Goal: Information Seeking & Learning: Learn about a topic

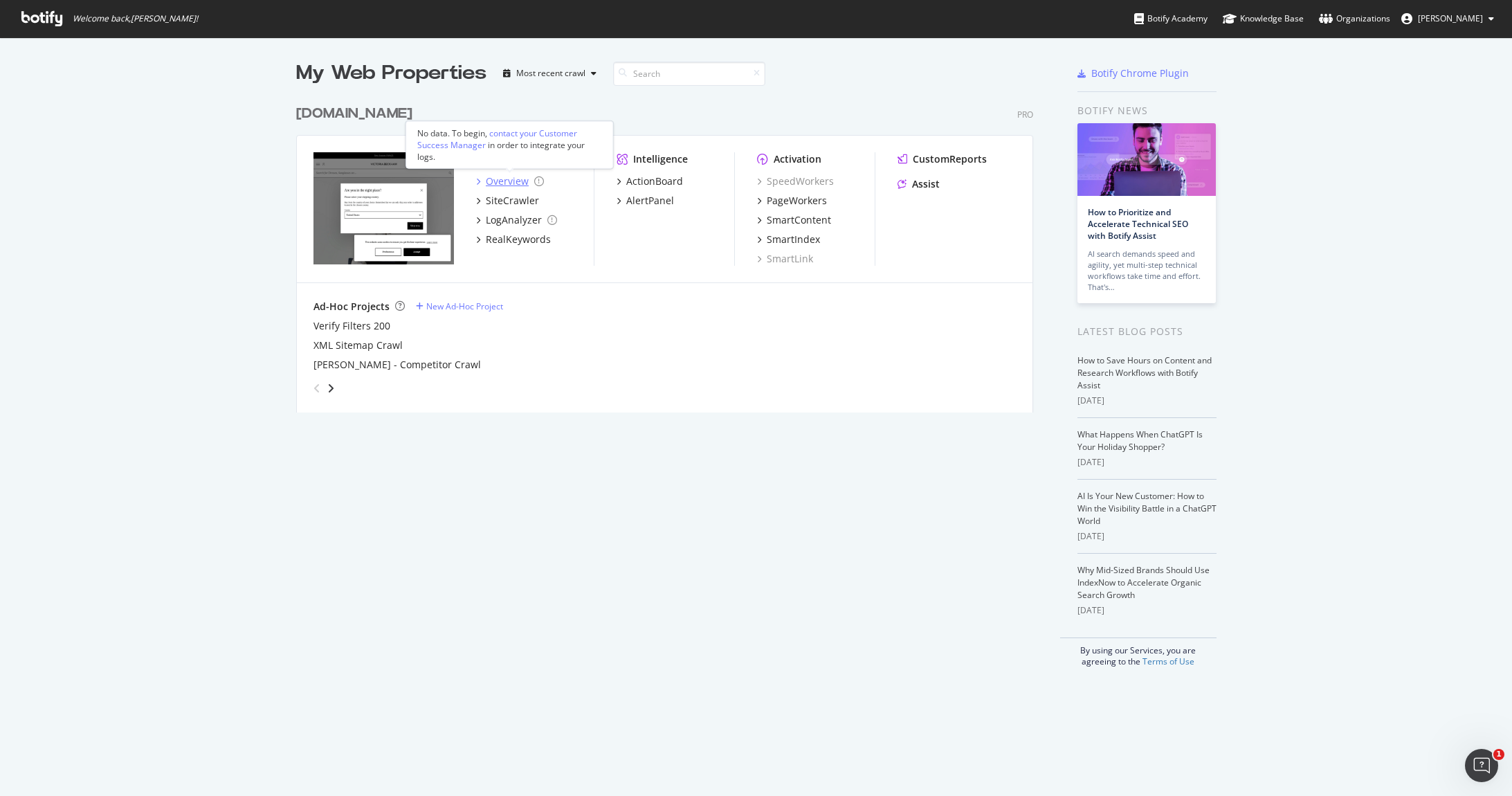
click at [512, 180] on div "Overview" at bounding box center [506, 181] width 43 height 14
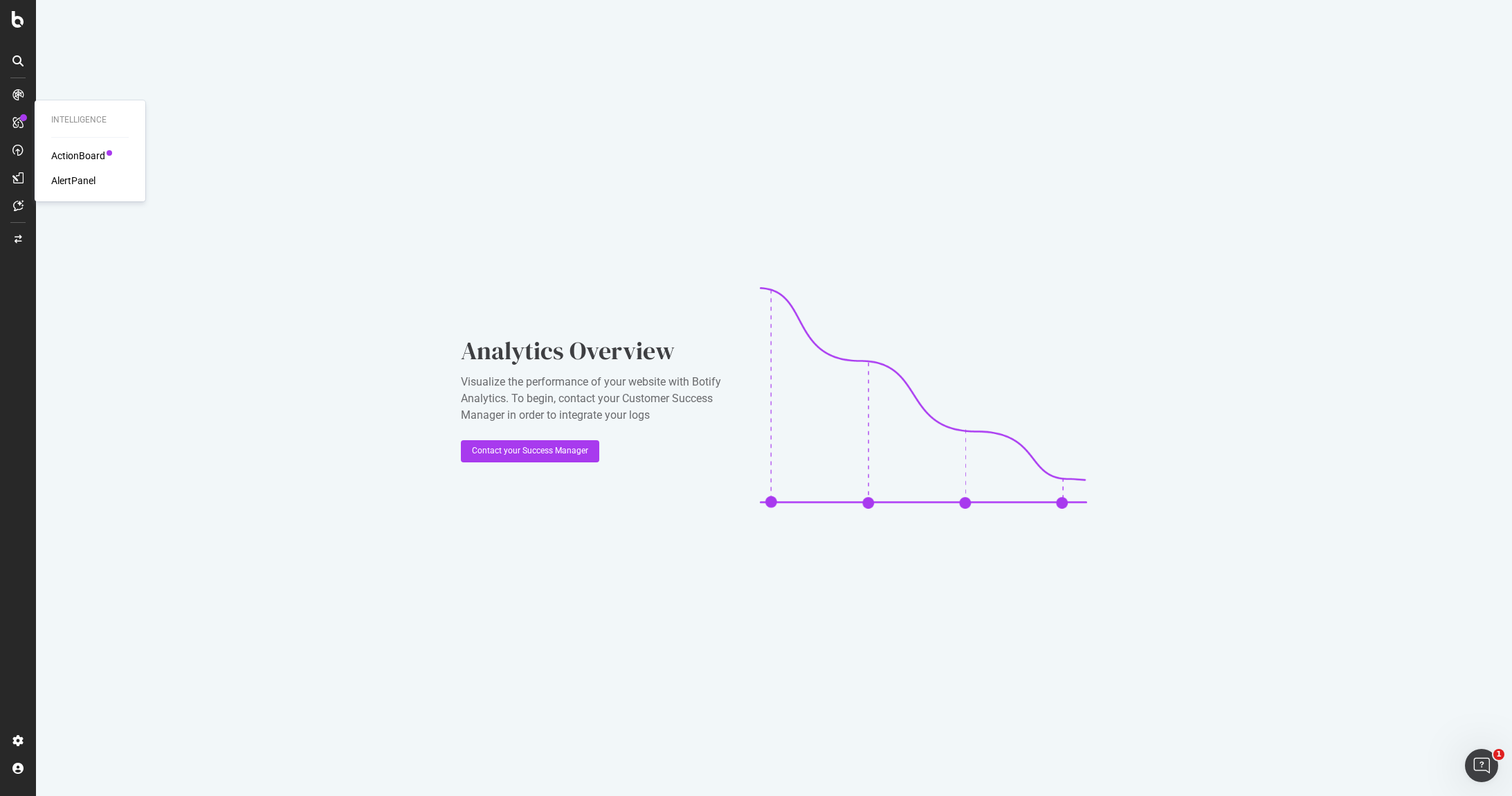
click at [16, 124] on icon at bounding box center [17, 122] width 11 height 11
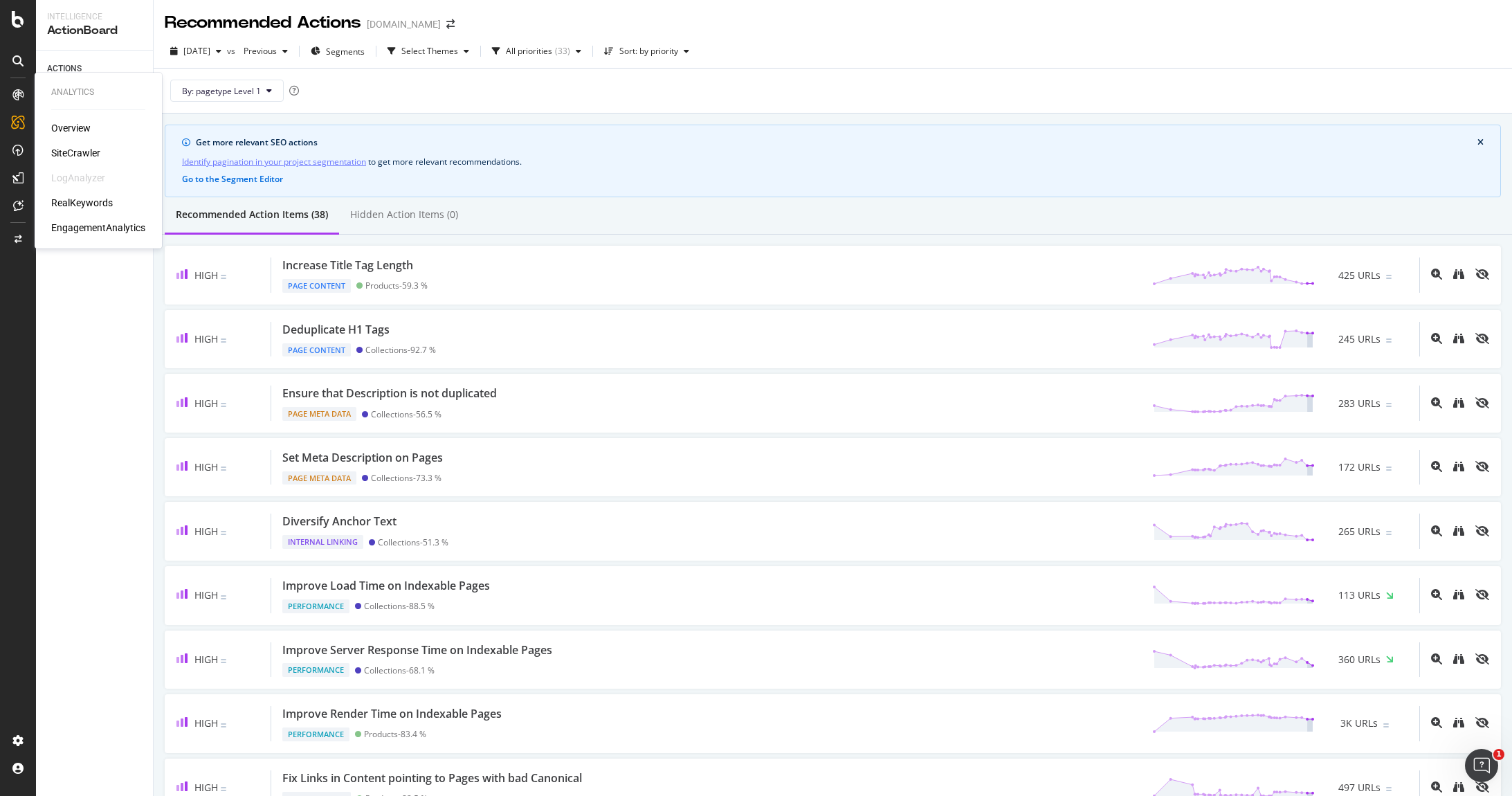
click at [91, 203] on div "RealKeywords" at bounding box center [82, 203] width 62 height 14
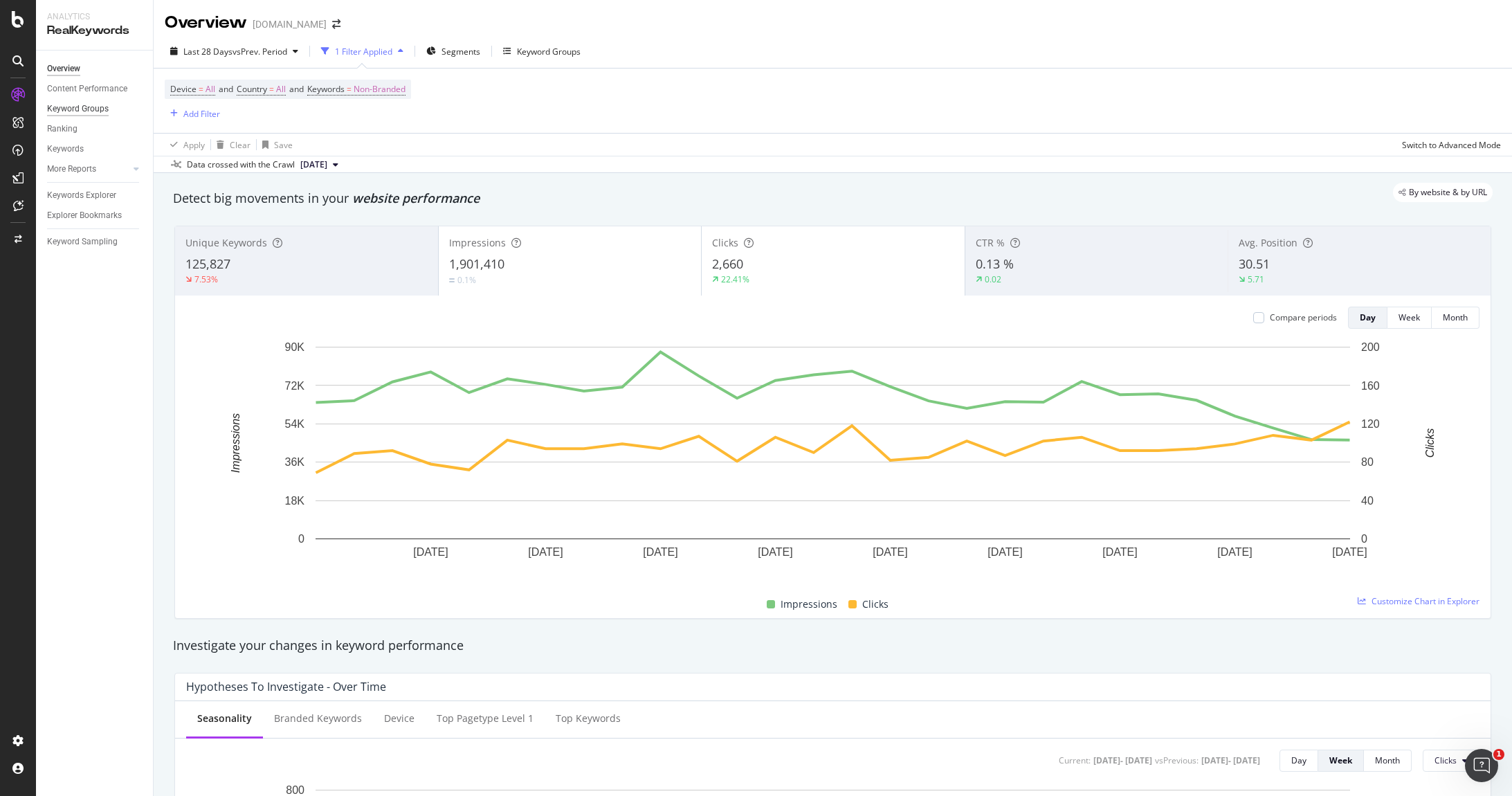
click at [92, 112] on div "Keyword Groups" at bounding box center [78, 109] width 62 height 15
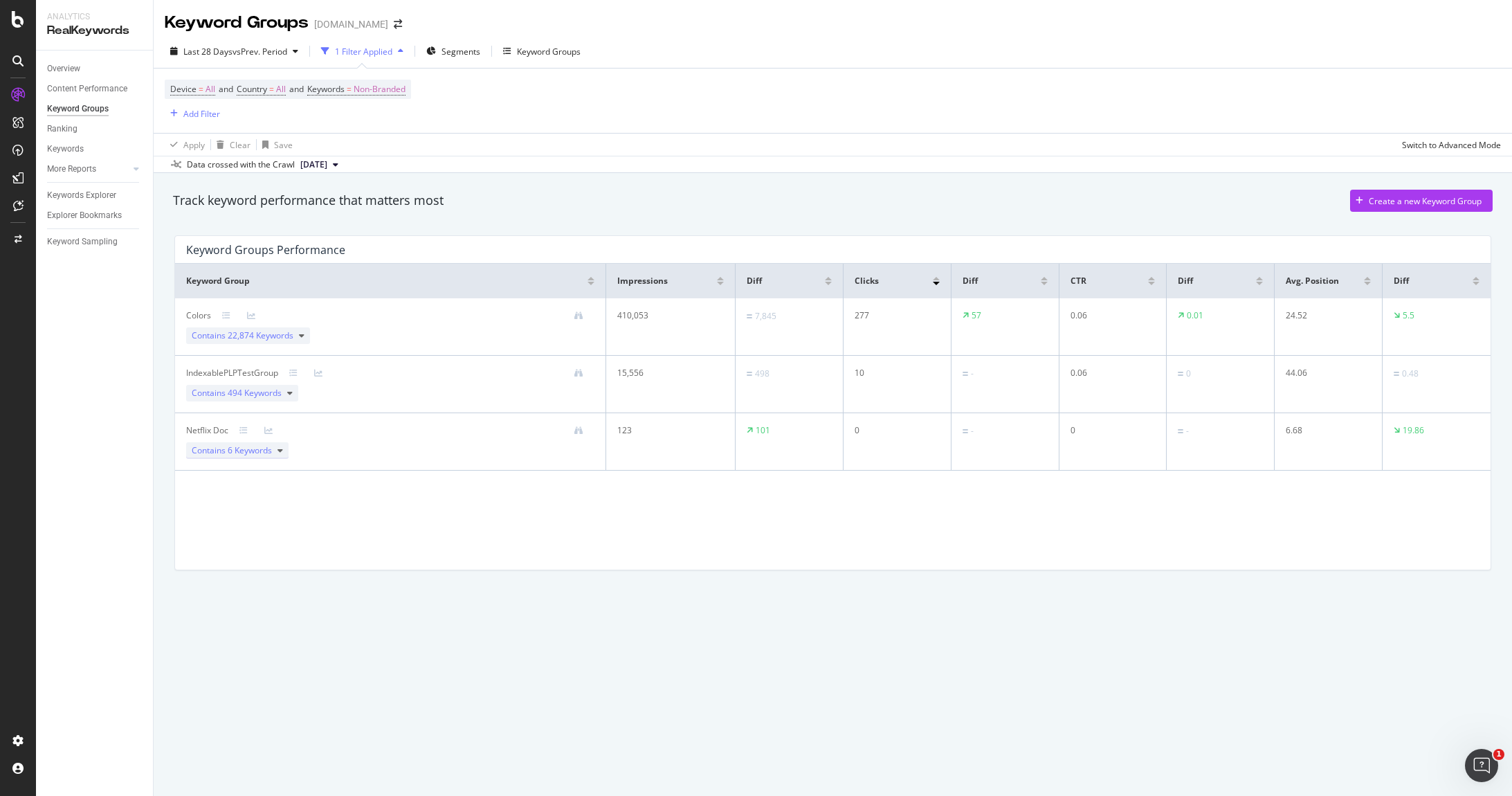
click at [252, 453] on span "6 Keywords" at bounding box center [249, 450] width 44 height 11
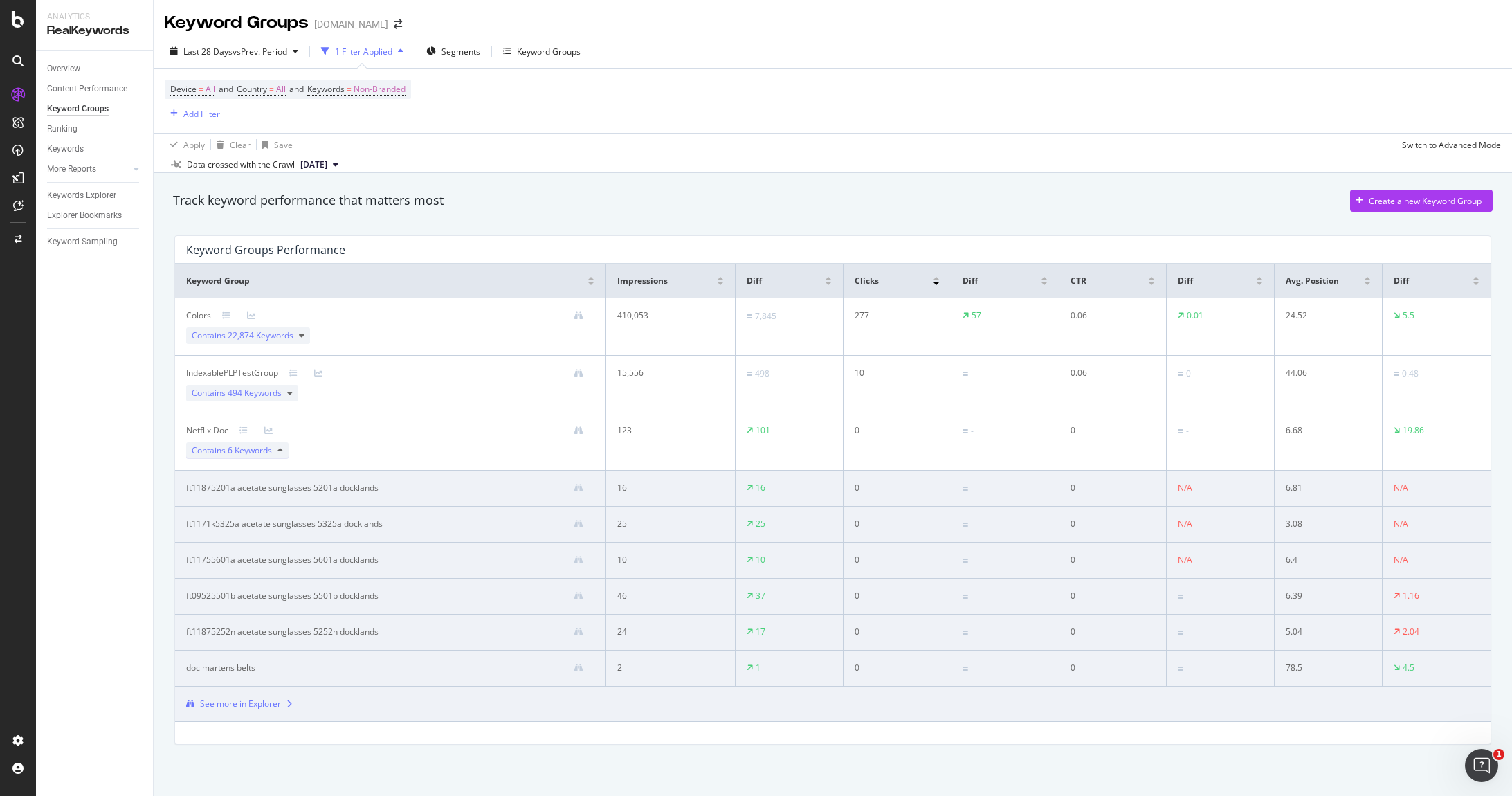
click at [250, 445] on span "6 Keywords" at bounding box center [249, 450] width 44 height 11
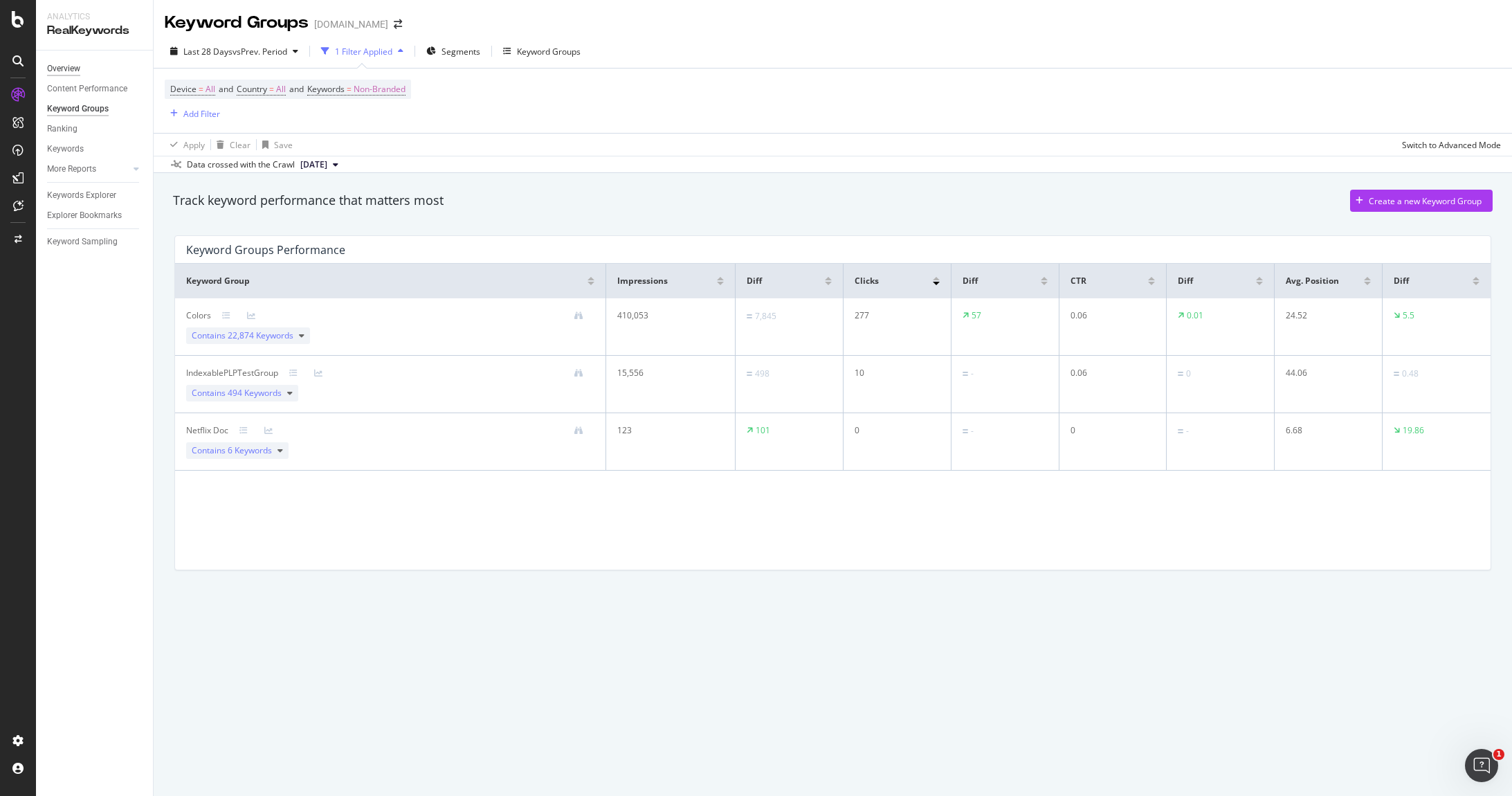
click at [62, 71] on div "Overview" at bounding box center [64, 69] width 33 height 15
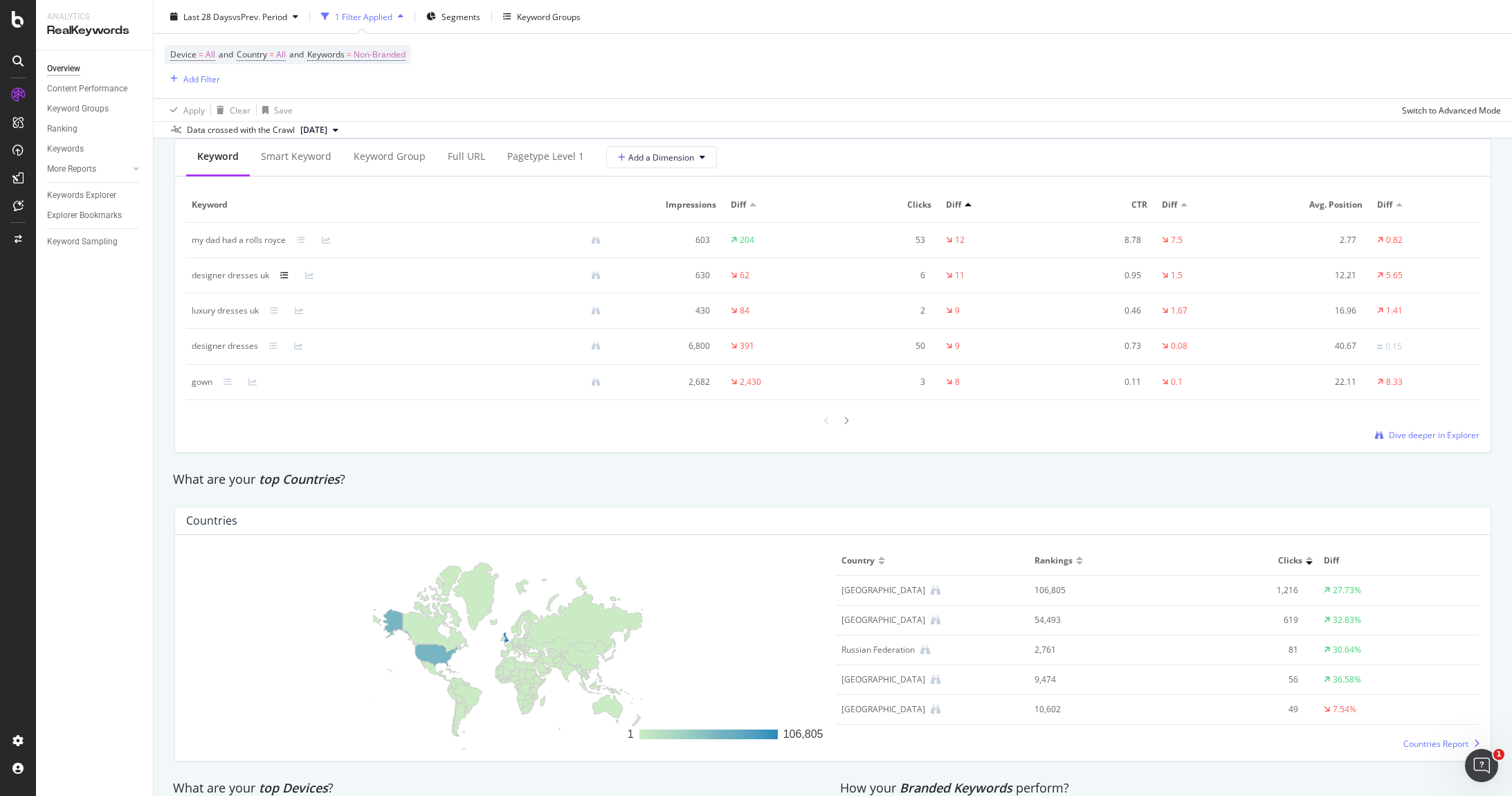
scroll to position [1545, 0]
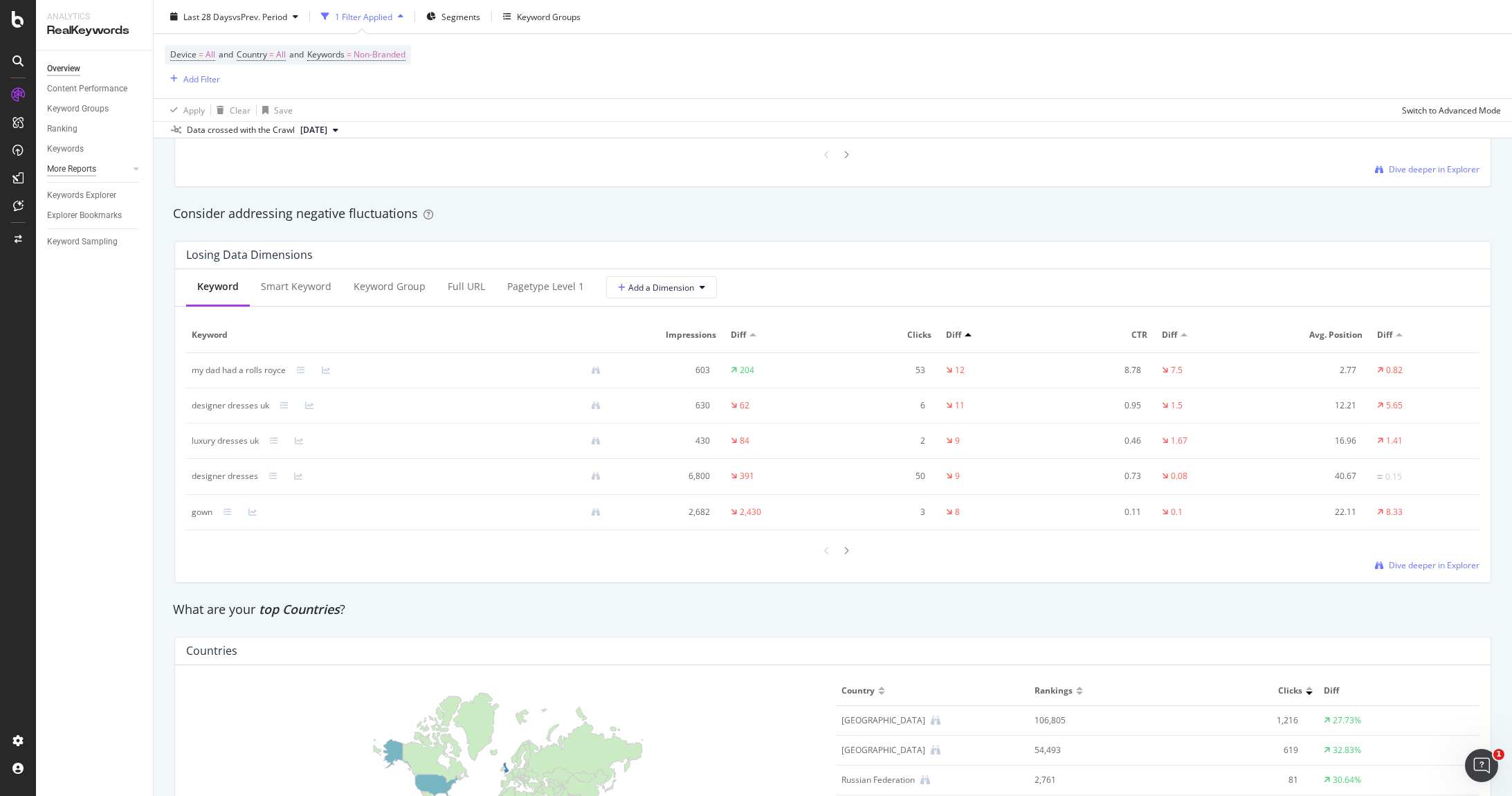
click at [88, 168] on div "More Reports" at bounding box center [71, 169] width 49 height 15
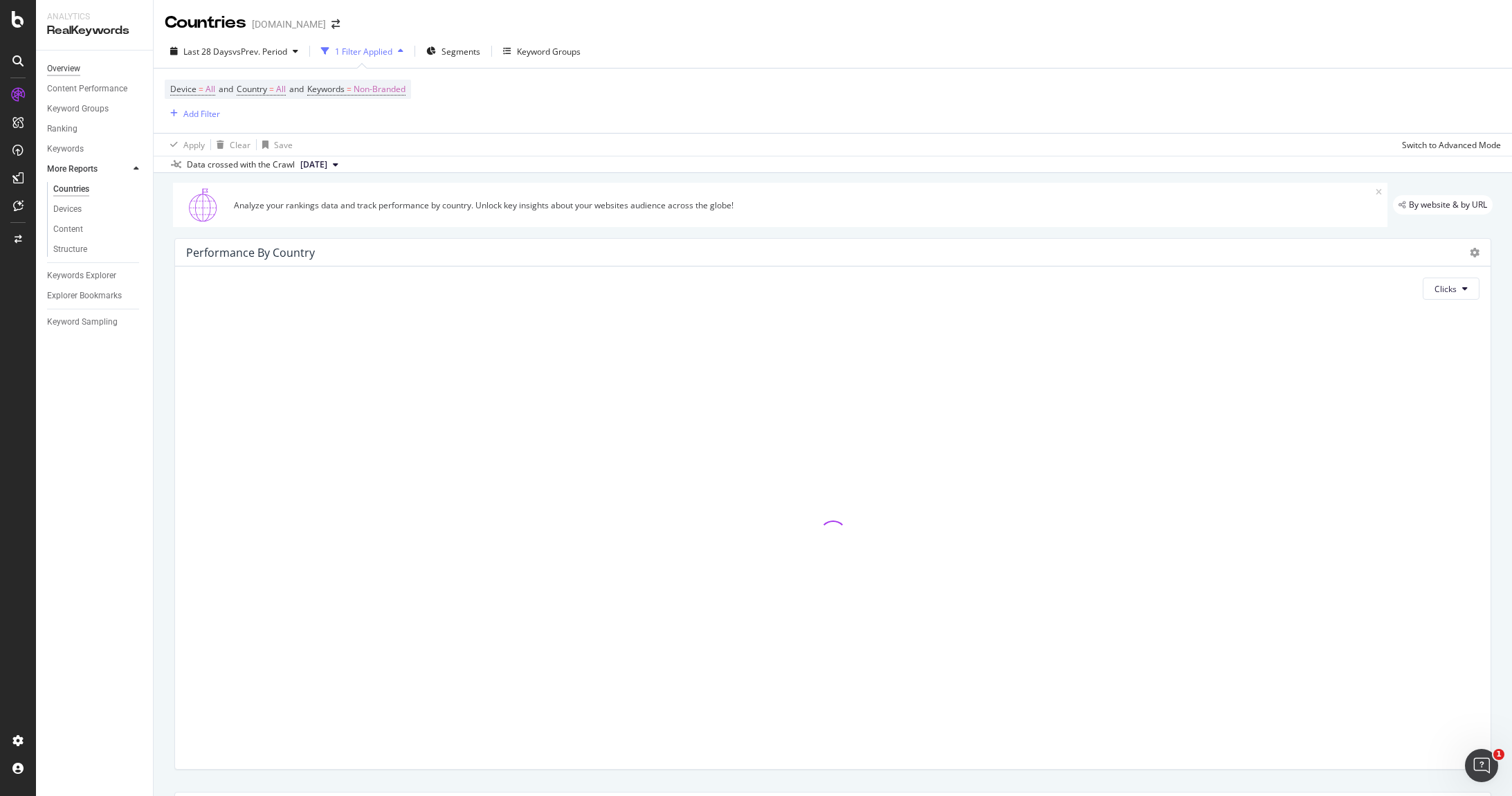
click at [60, 69] on div "Overview" at bounding box center [64, 69] width 33 height 15
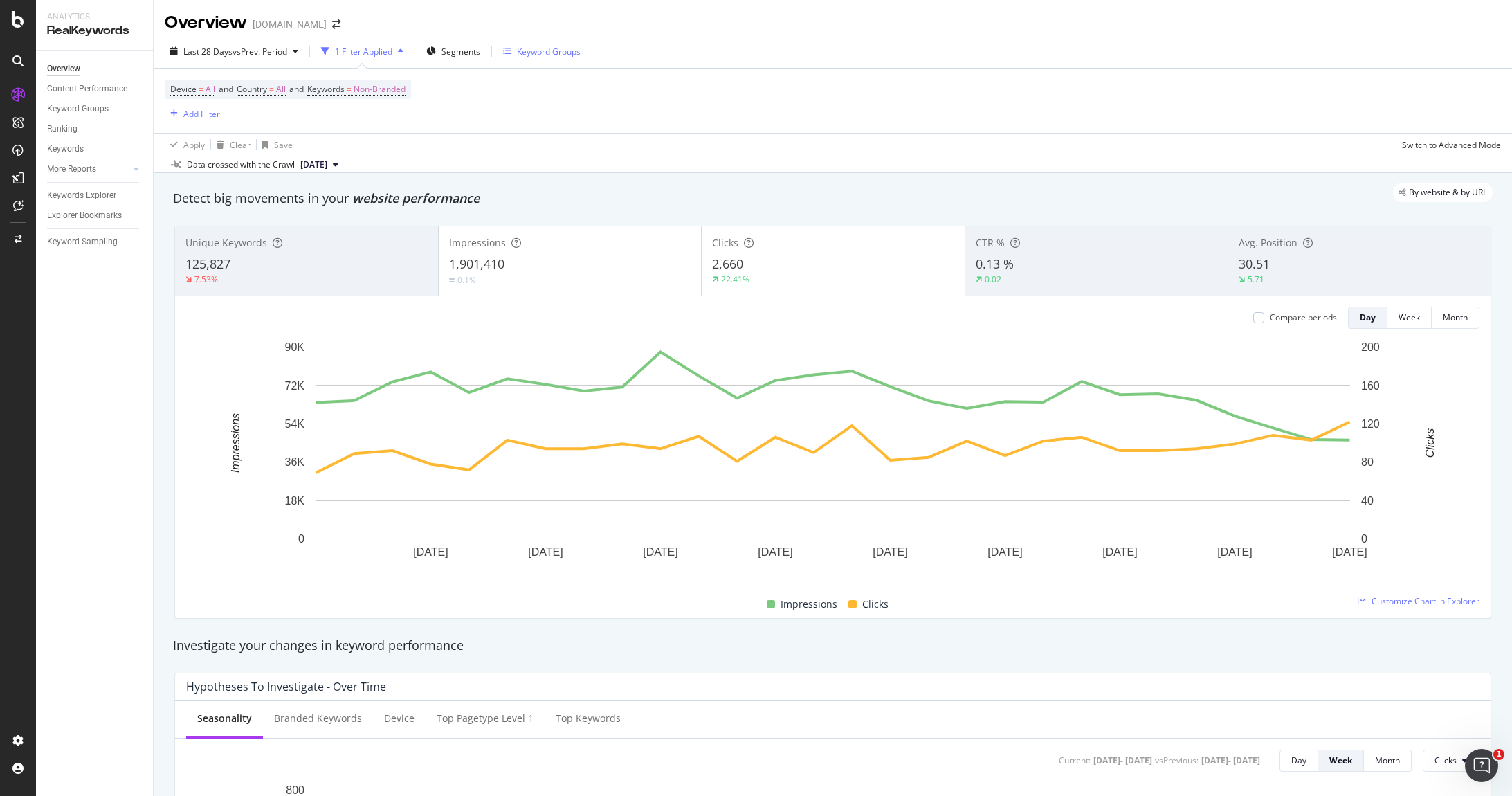
click at [532, 45] on div "Keyword Groups" at bounding box center [548, 51] width 64 height 11
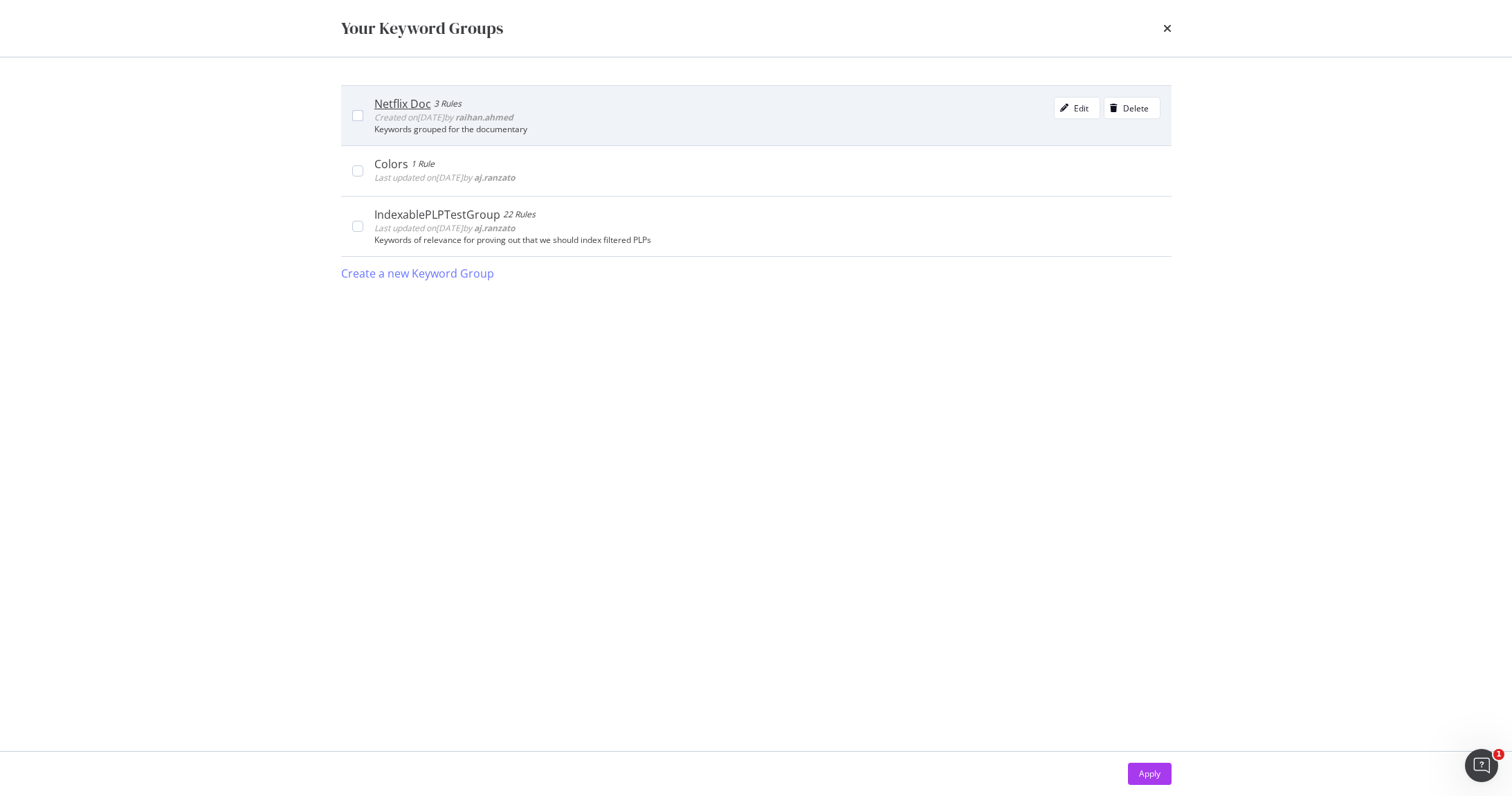
click at [415, 105] on div "Netflix Doc" at bounding box center [403, 104] width 57 height 14
click at [1069, 105] on div "modal" at bounding box center [1064, 108] width 19 height 9
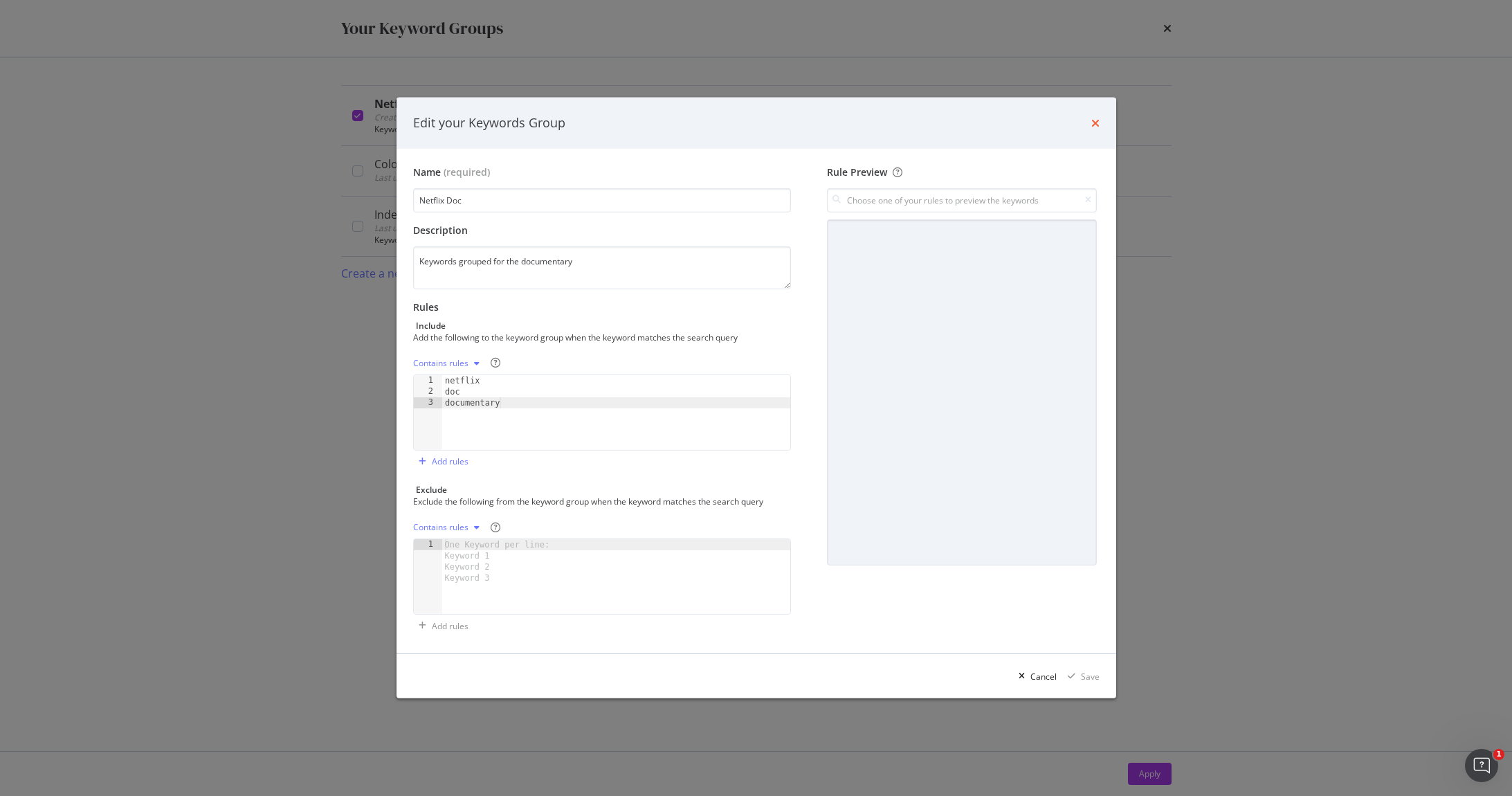
click at [1095, 119] on icon "times" at bounding box center [1095, 123] width 9 height 11
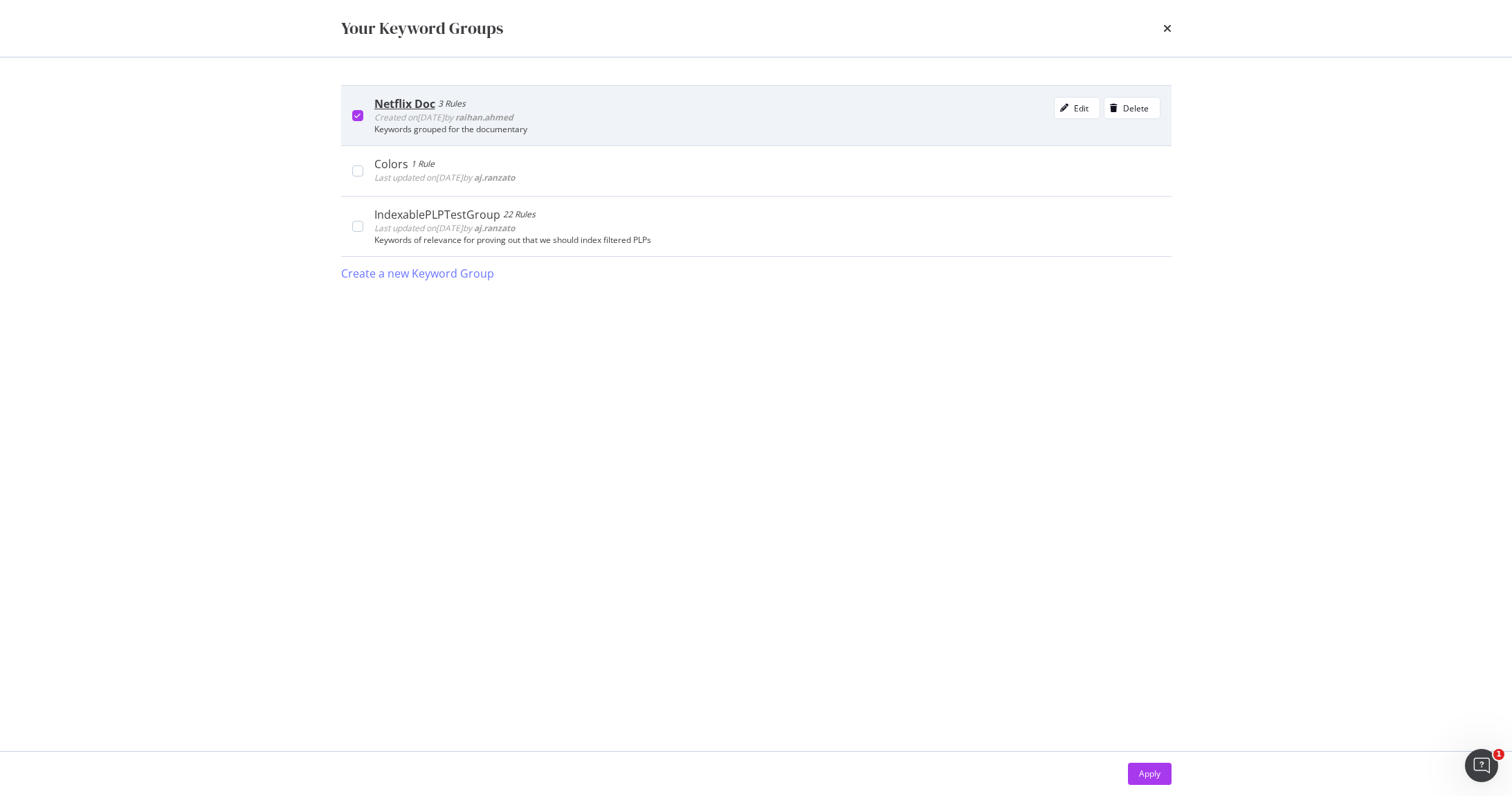
click at [408, 103] on div "Netflix Doc" at bounding box center [405, 104] width 61 height 14
click at [408, 103] on div "Netflix Doc" at bounding box center [403, 104] width 57 height 14
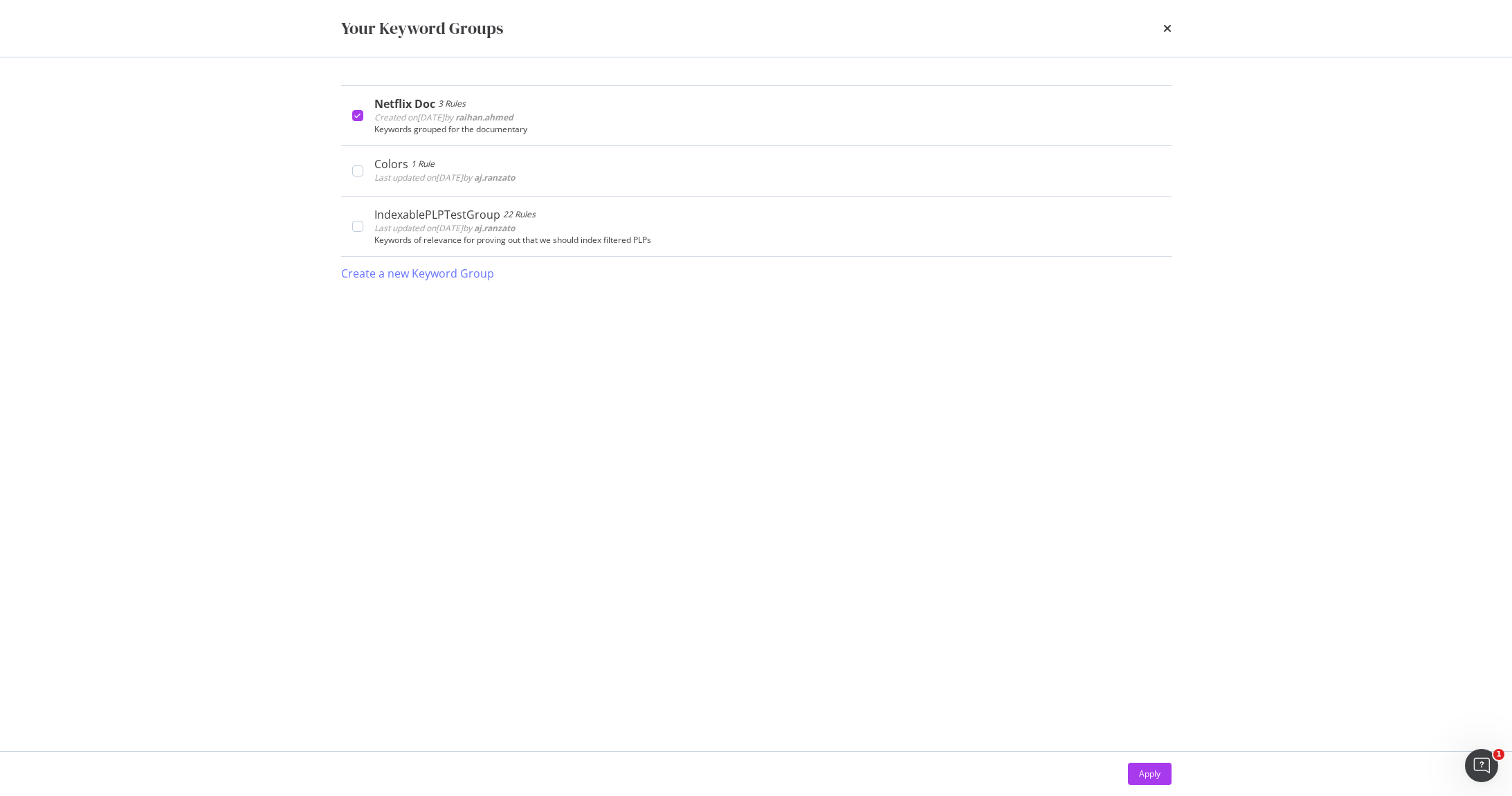
click at [1172, 29] on div "Your Keyword Groups" at bounding box center [756, 28] width 885 height 57
click at [1169, 28] on icon "times" at bounding box center [1168, 28] width 9 height 11
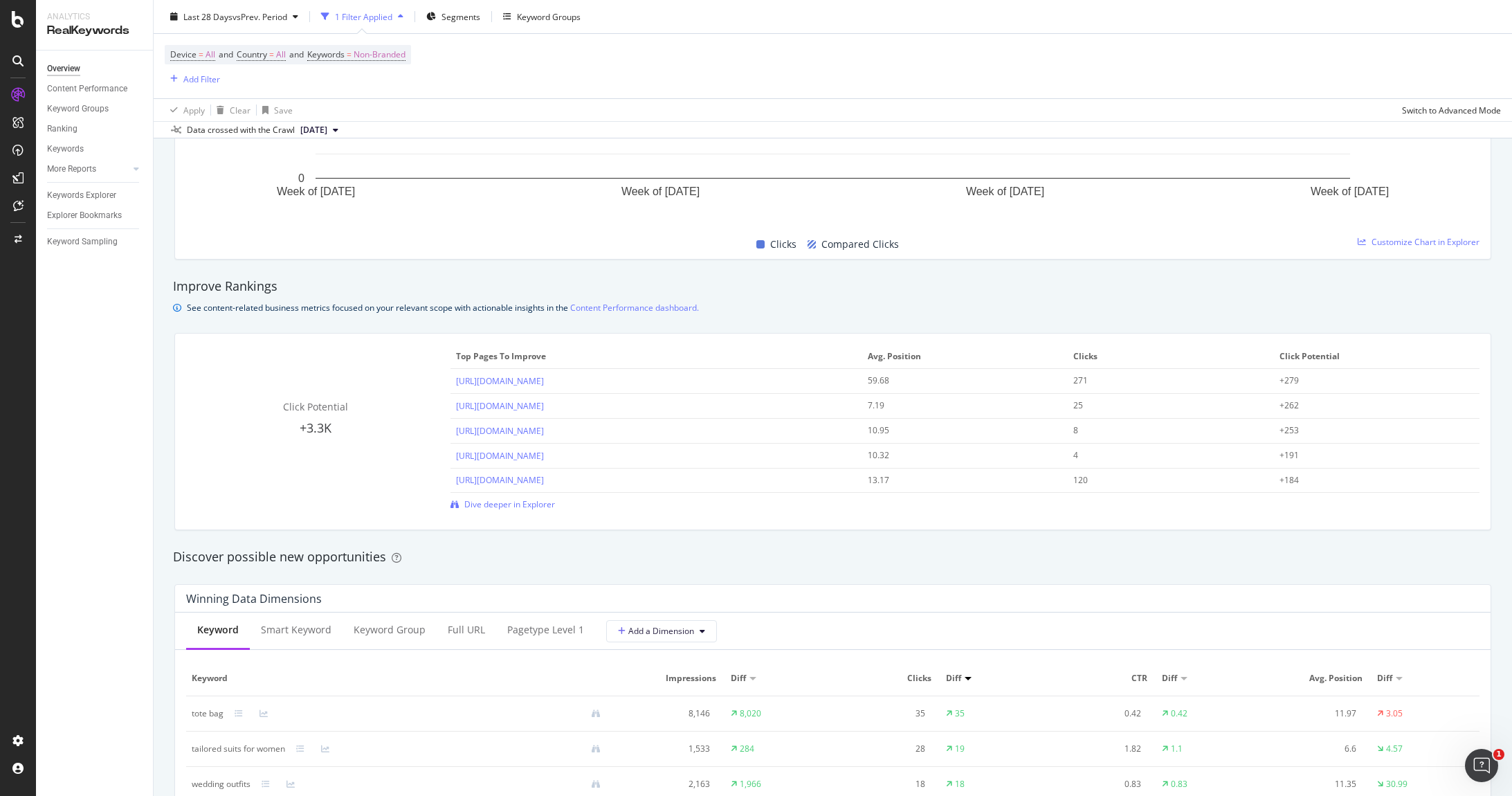
scroll to position [881, 0]
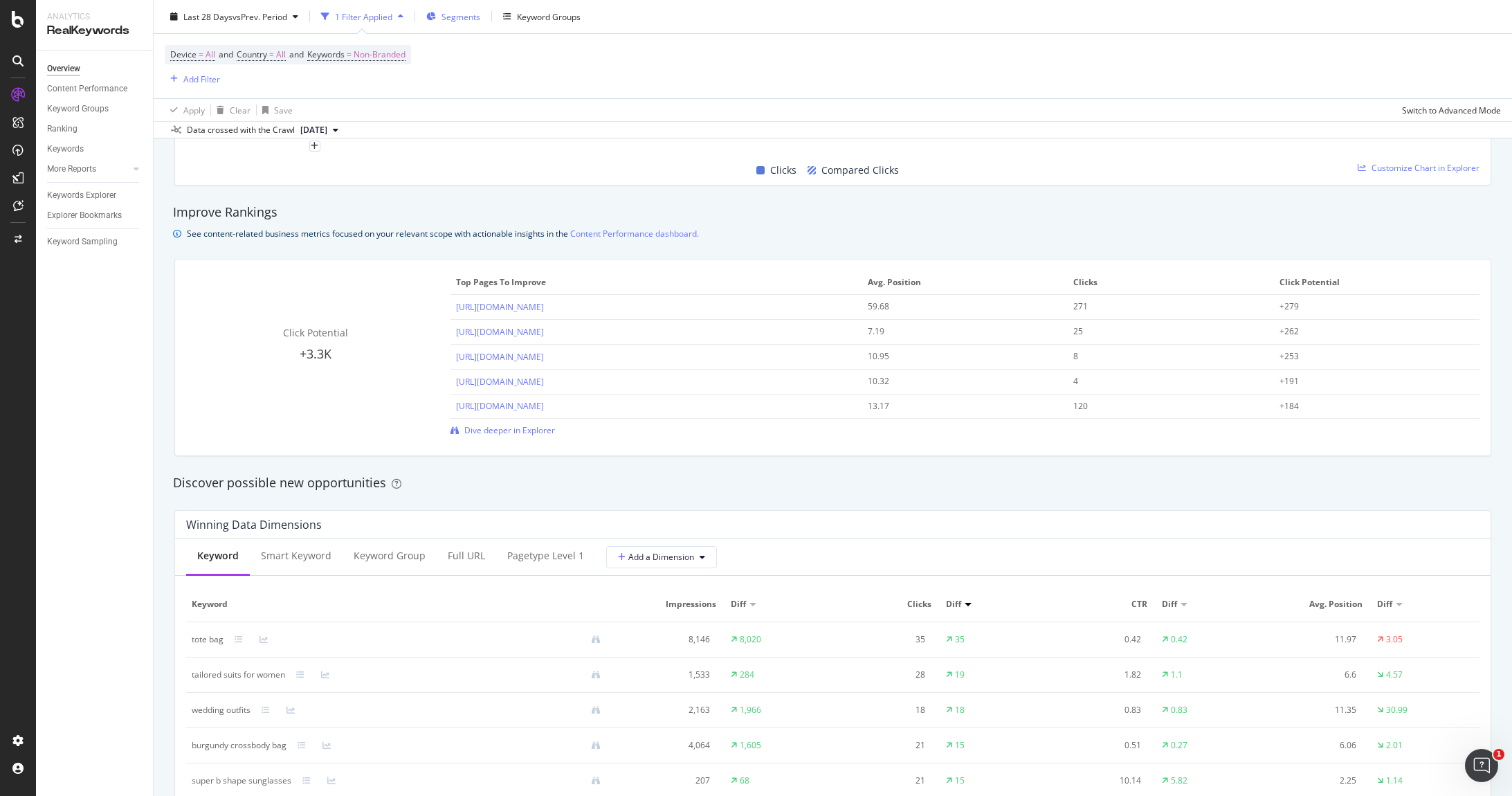
click at [471, 18] on span "Segments" at bounding box center [461, 16] width 38 height 11
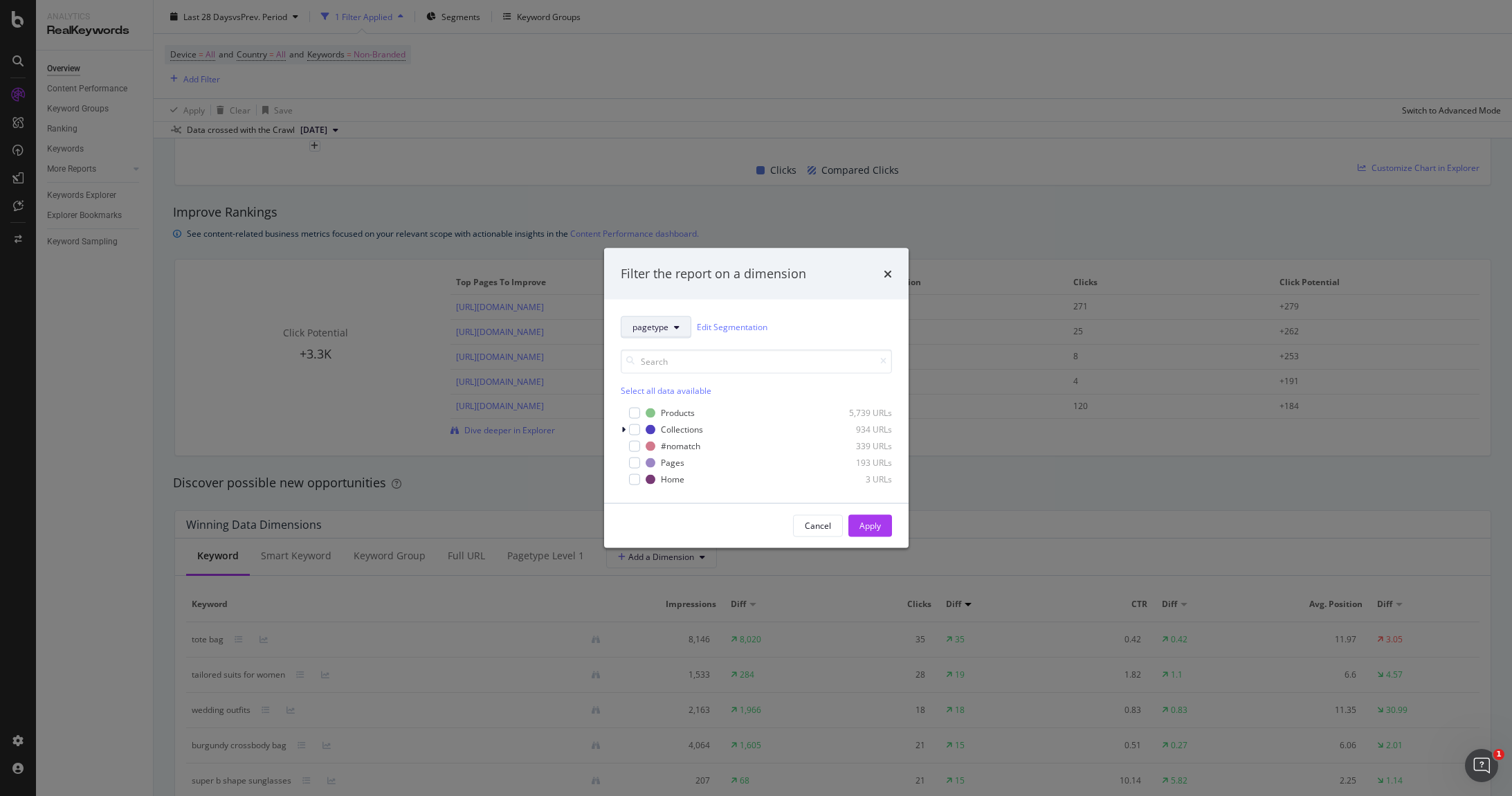
click at [682, 325] on button "pagetype" at bounding box center [655, 326] width 71 height 22
click at [67, 220] on div "Filter the report on a dimension pagetype Edit Segmentation Select all data ava…" at bounding box center [756, 398] width 1512 height 796
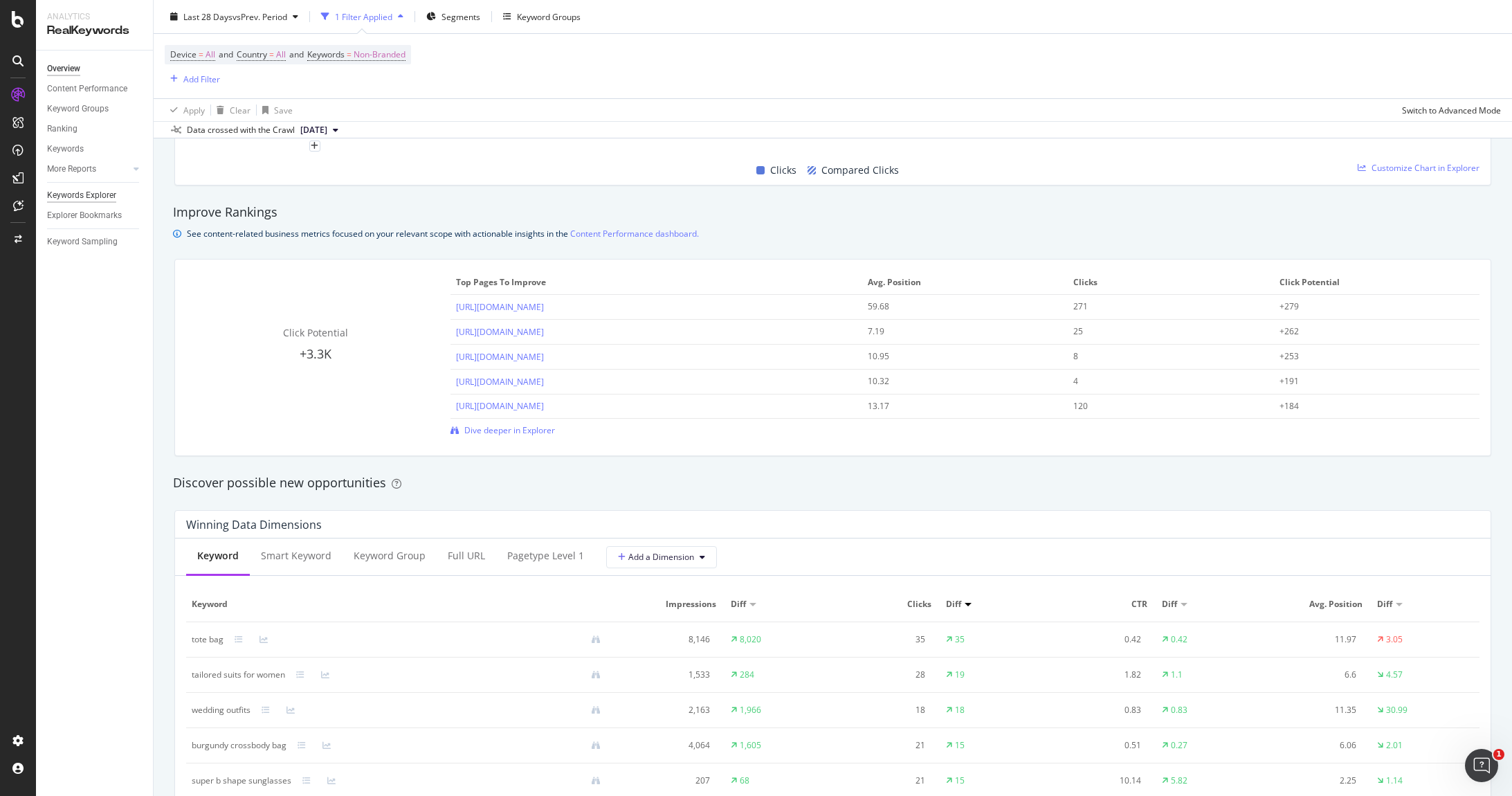
click at [77, 200] on div "Keywords Explorer" at bounding box center [81, 195] width 69 height 15
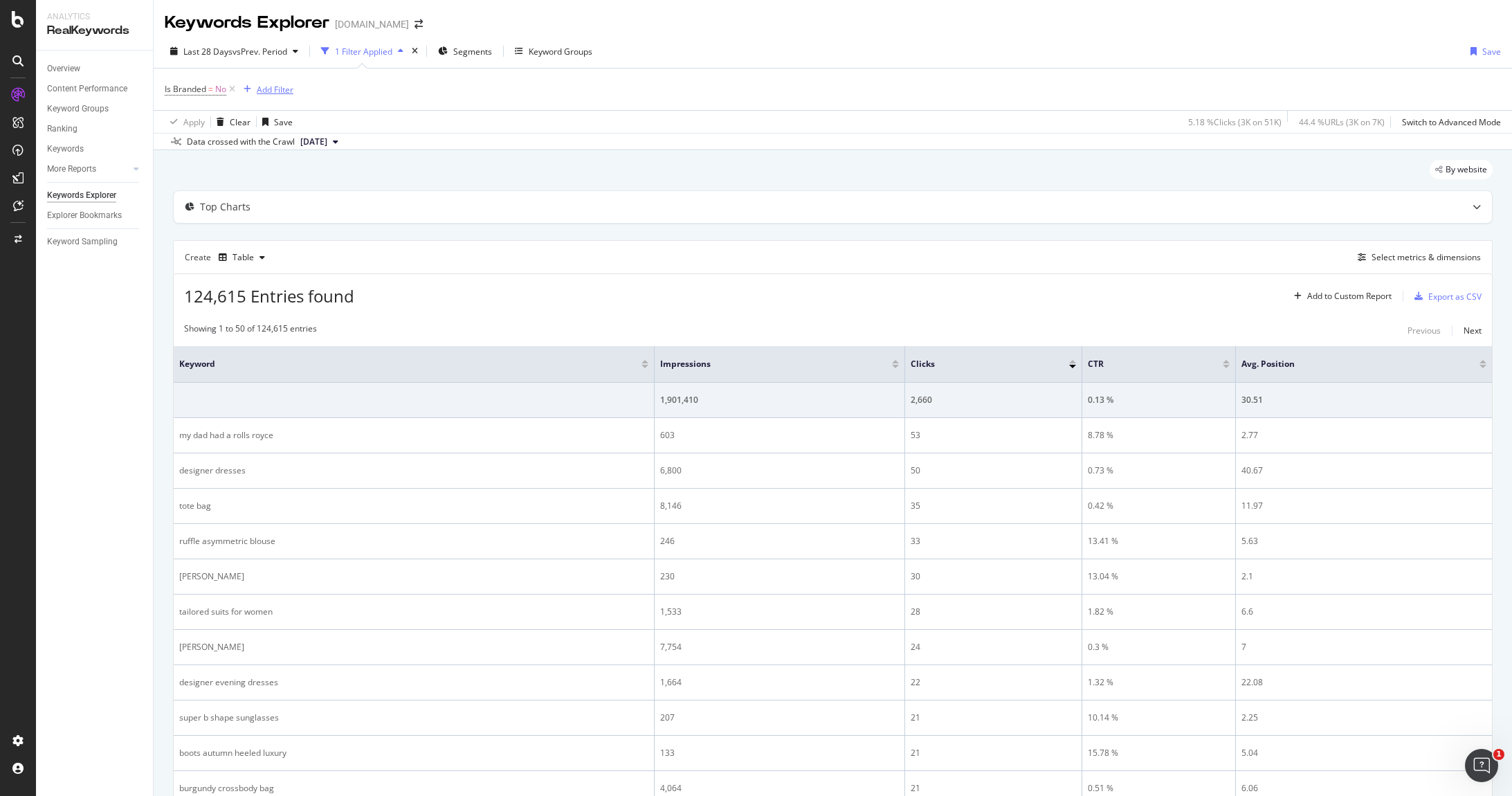
click at [268, 81] on button "Add Filter" at bounding box center [266, 89] width 56 height 17
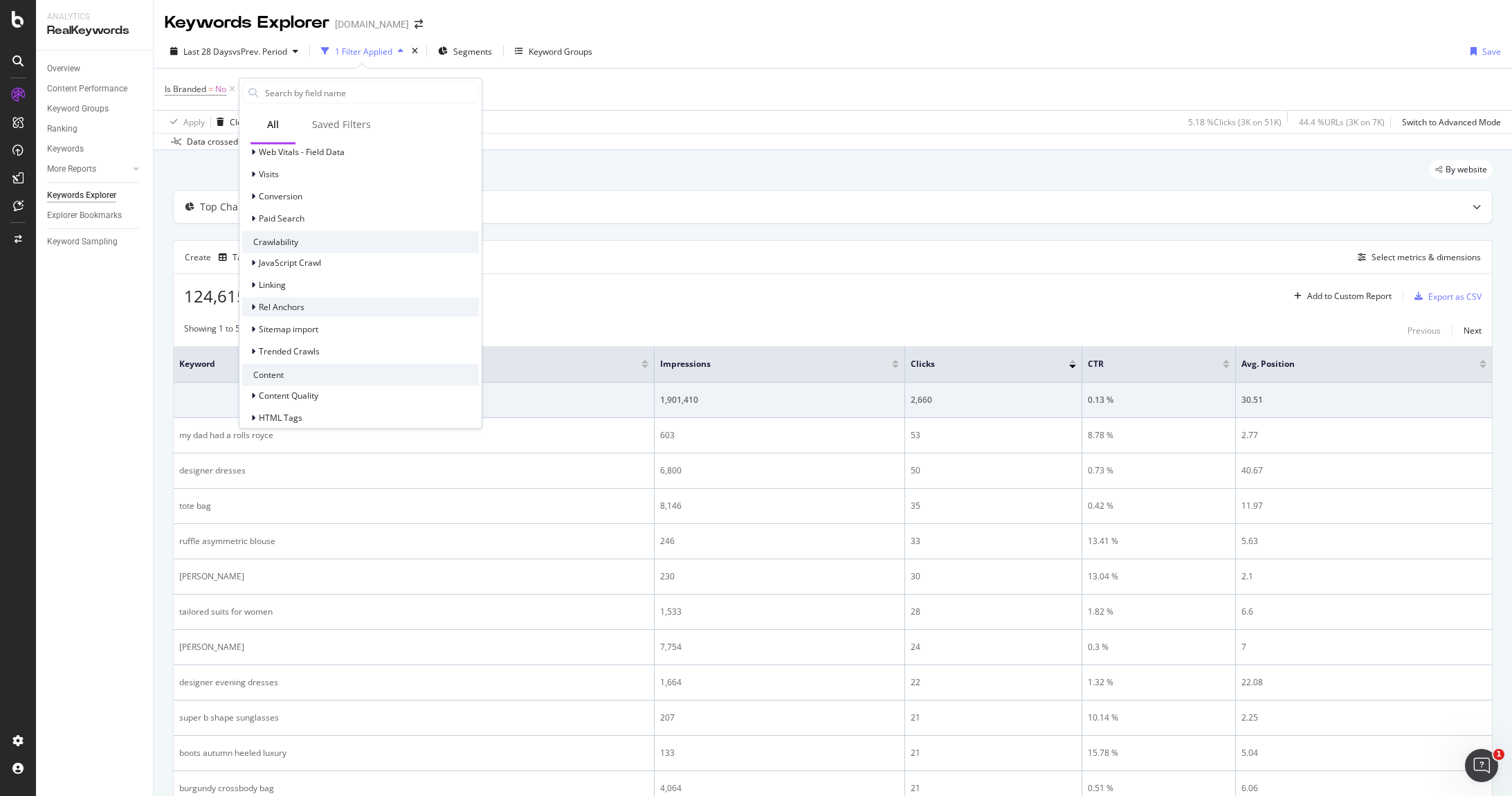
scroll to position [269, 0]
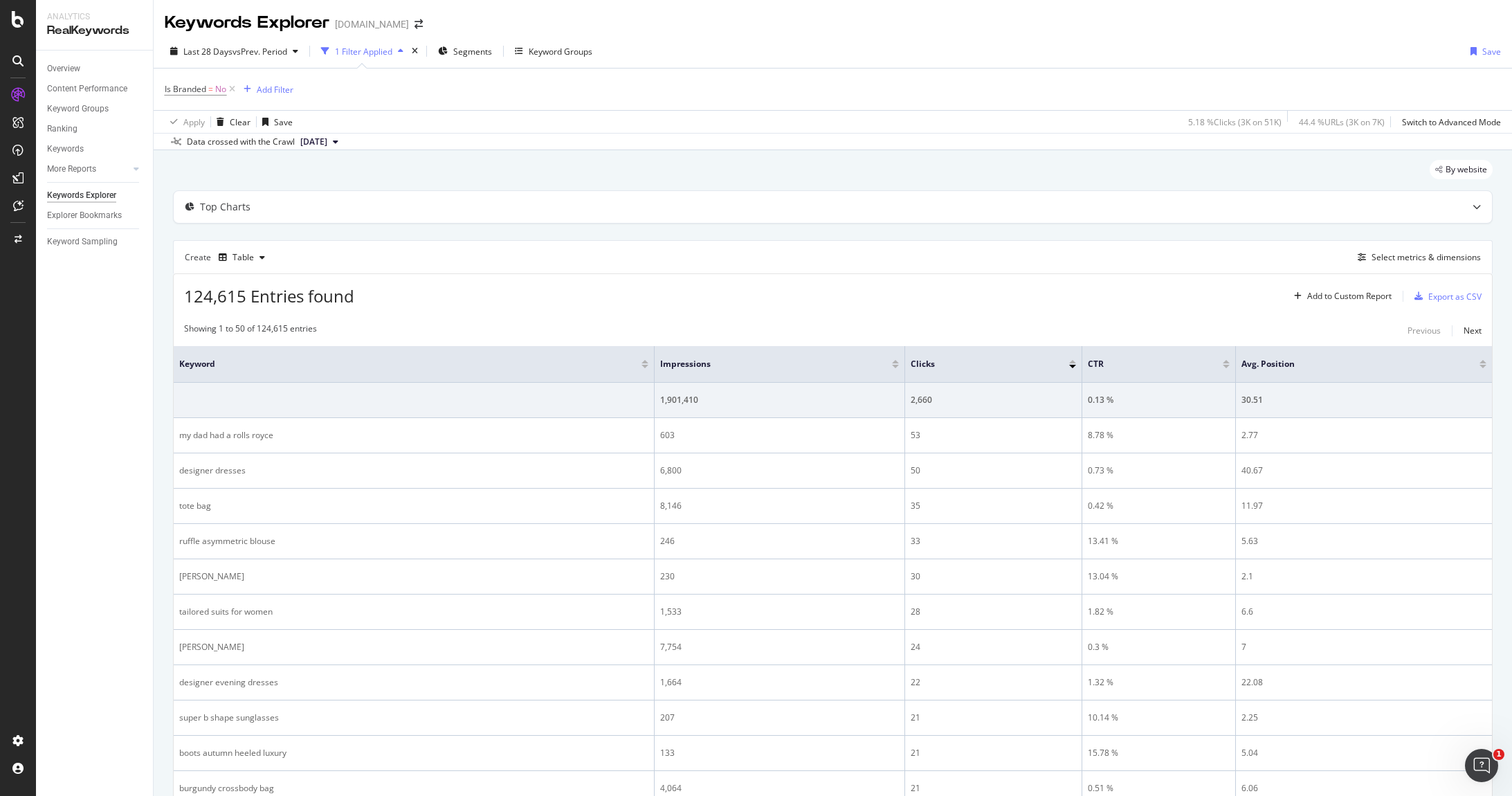
click at [506, 125] on div "Apply Clear Save 5.18 % Clicks ( 3K on 51K ) 44.4 % URLs ( 3K on 7K ) Switch to…" at bounding box center [832, 121] width 1358 height 23
click at [274, 81] on button "Add Filter" at bounding box center [266, 89] width 56 height 17
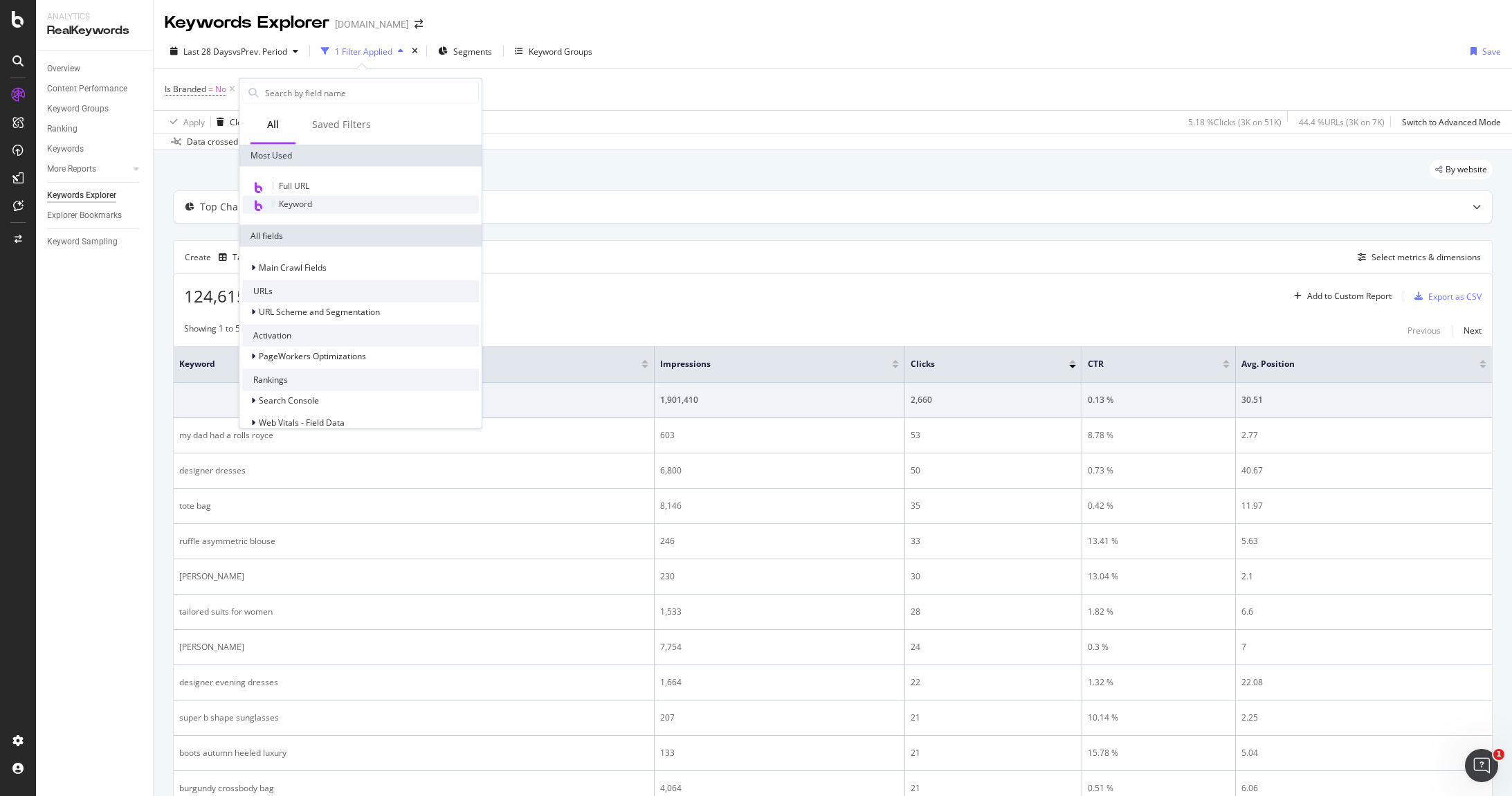
click at [314, 197] on div "Keyword" at bounding box center [361, 205] width 237 height 18
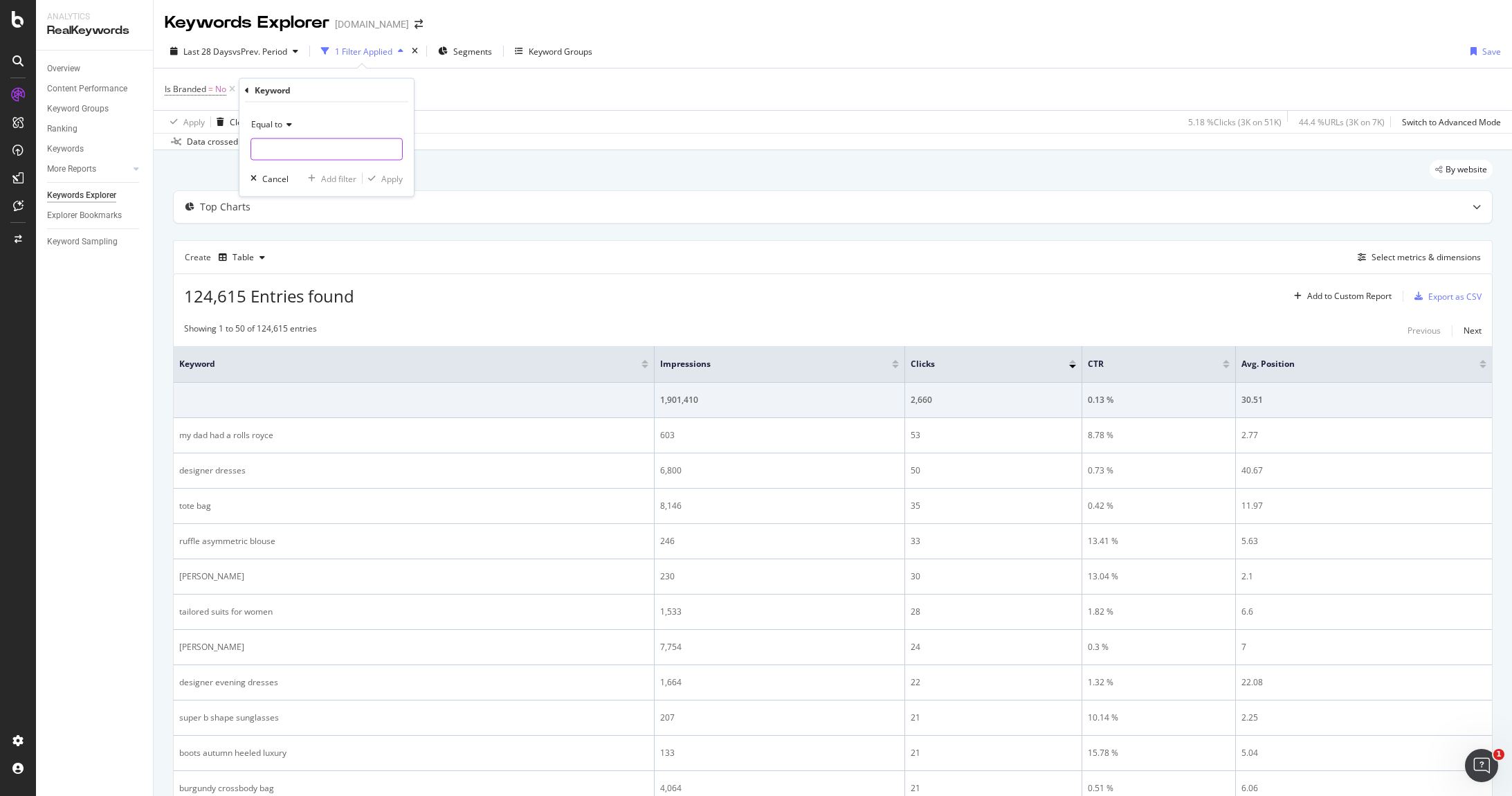
click at [310, 139] on input "text" at bounding box center [326, 149] width 151 height 22
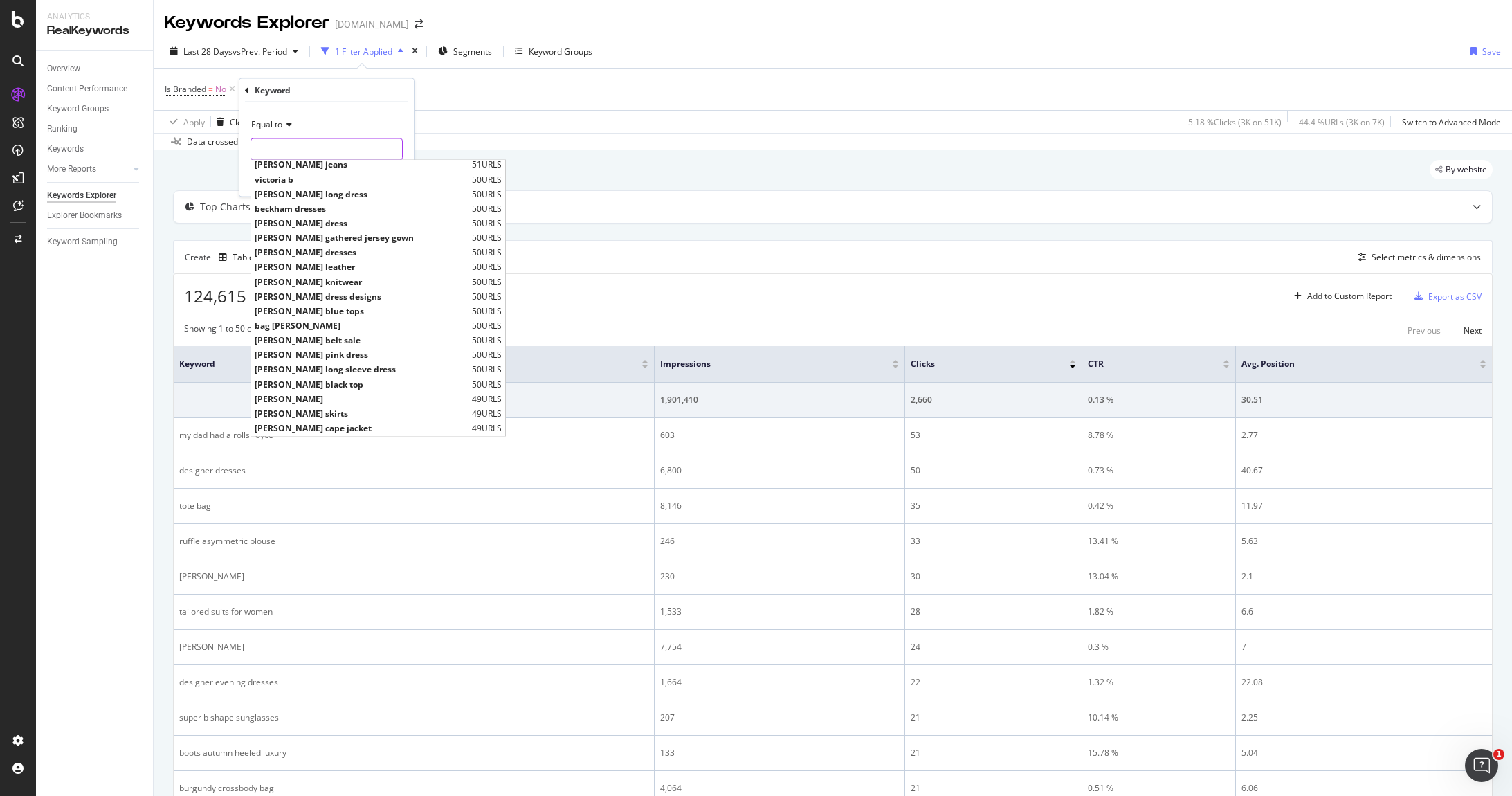
scroll to position [1637, 0]
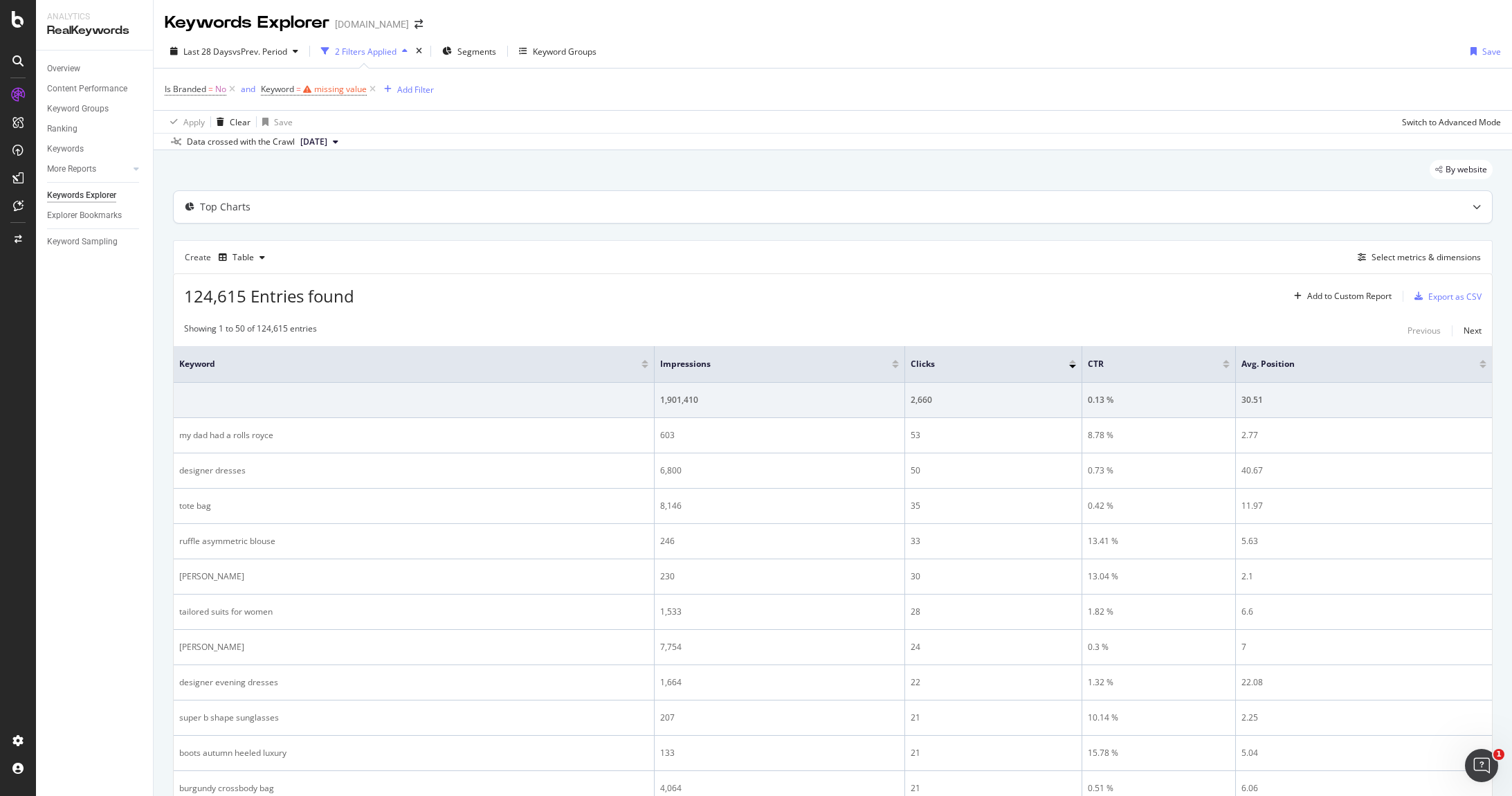
click at [531, 199] on div "Top Charts" at bounding box center [832, 207] width 1318 height 32
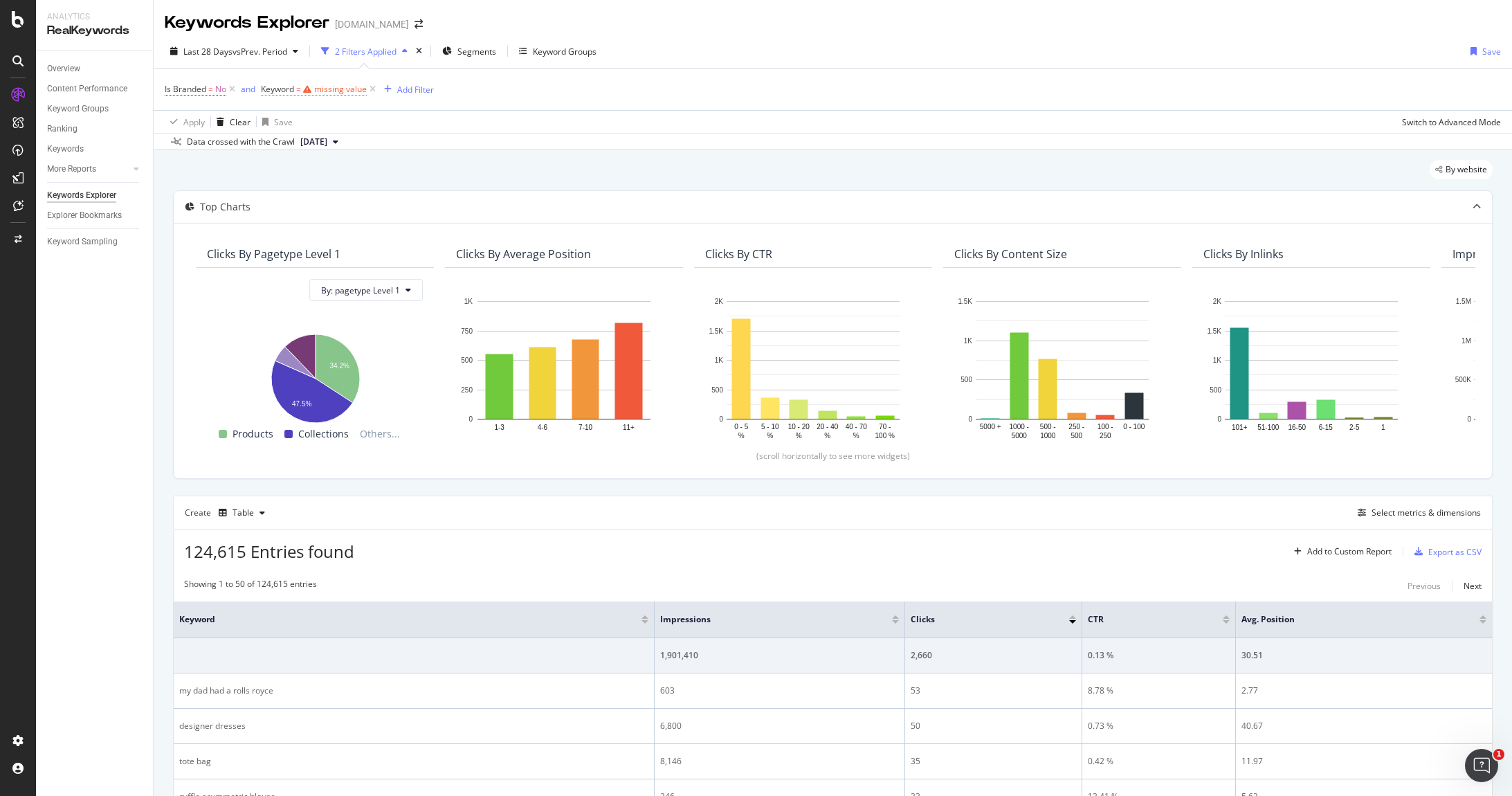
click at [293, 89] on span "Keyword" at bounding box center [277, 88] width 33 height 11
click at [342, 143] on input "text" at bounding box center [349, 146] width 151 height 22
type input "?"
click at [404, 180] on div "Apply" at bounding box center [415, 175] width 22 height 11
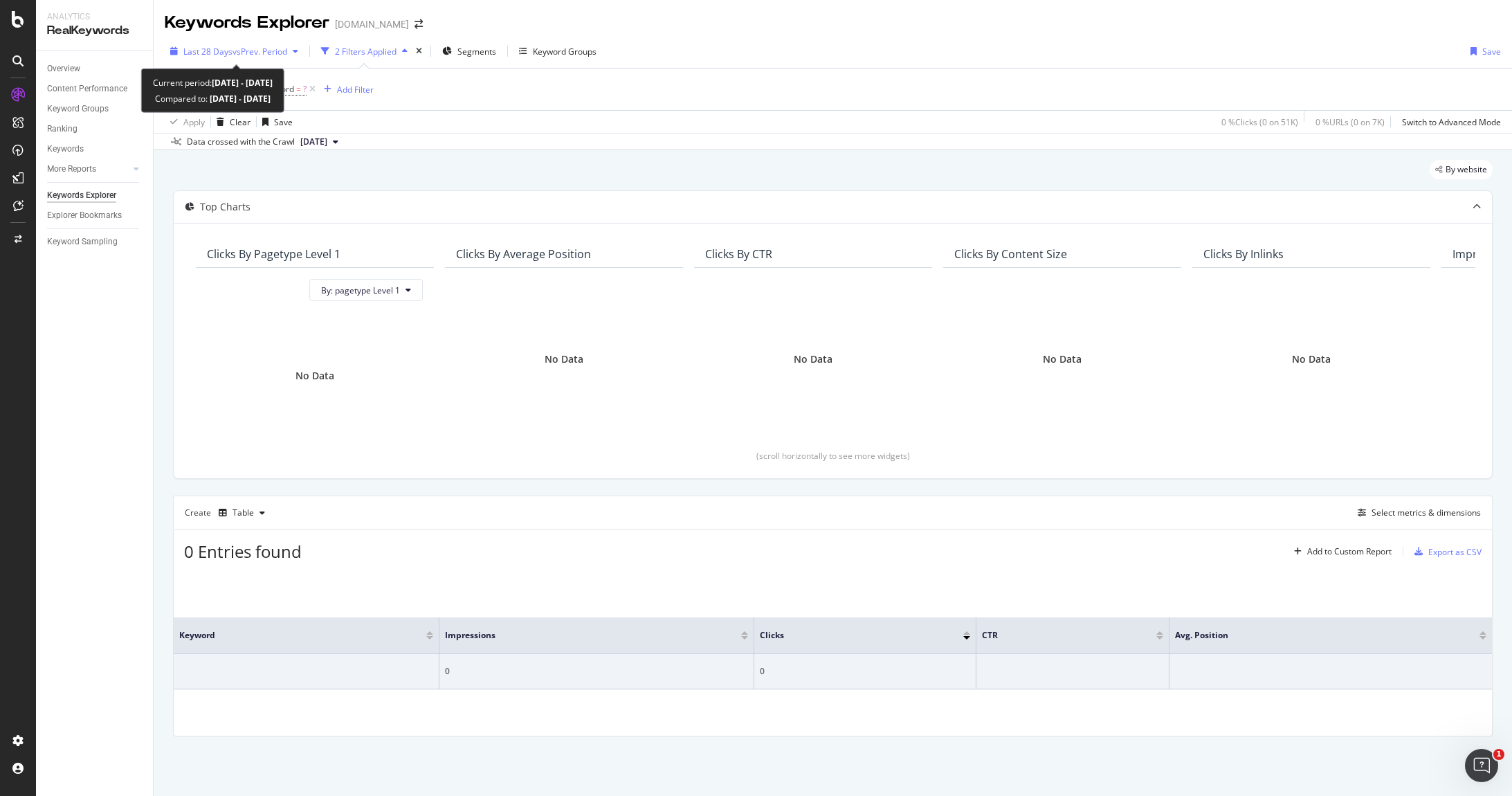
click at [241, 49] on span "vs Prev. Period" at bounding box center [260, 51] width 55 height 11
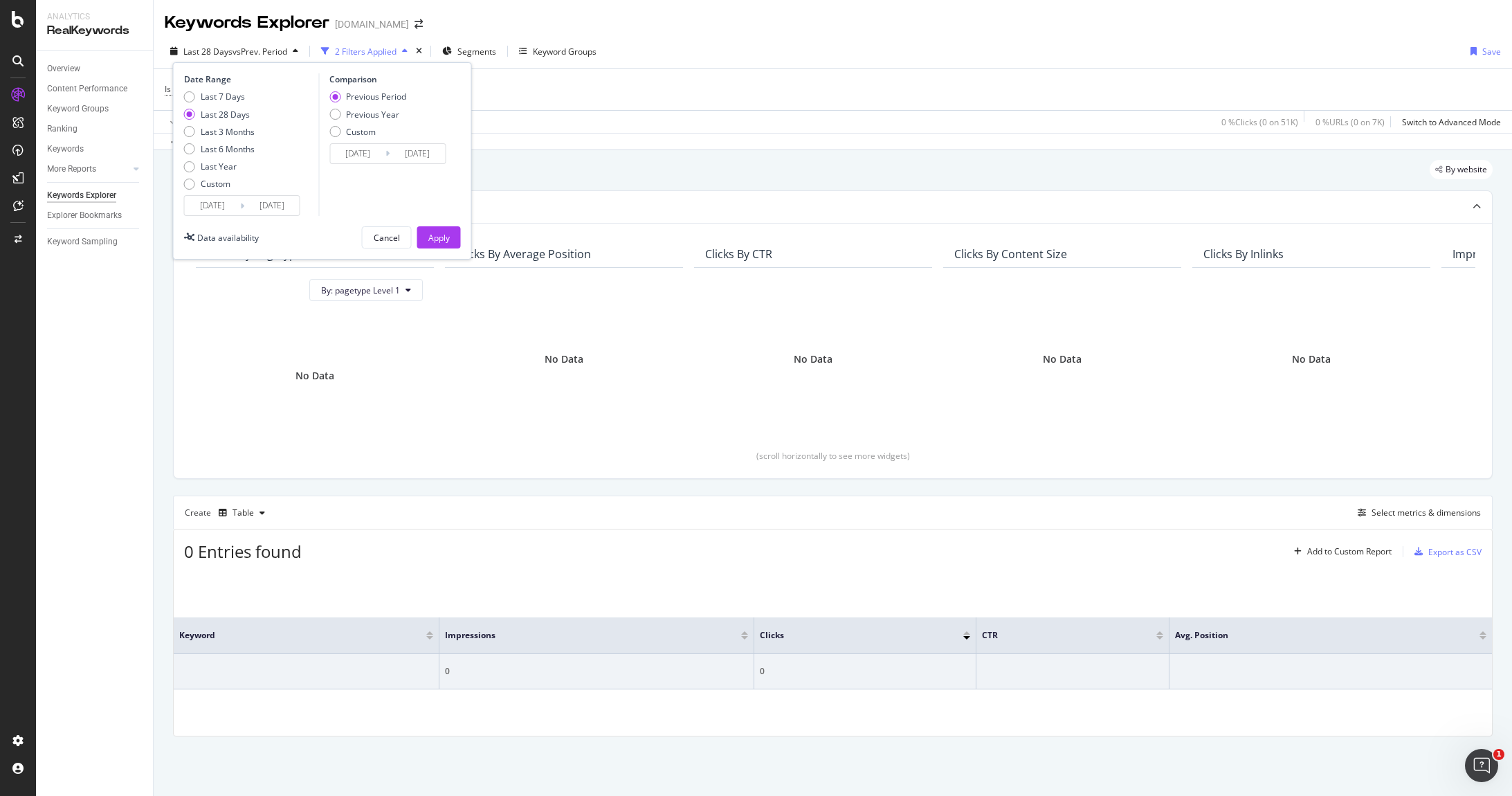
click at [205, 89] on div "Date Range Last 7 Days Last 28 Days Last 3 Months Last 6 Months Last Year Custo…" at bounding box center [249, 145] width 132 height 143
click at [189, 93] on div "Last 7 Days" at bounding box center [189, 97] width 11 height 11
type input "[DATE]"
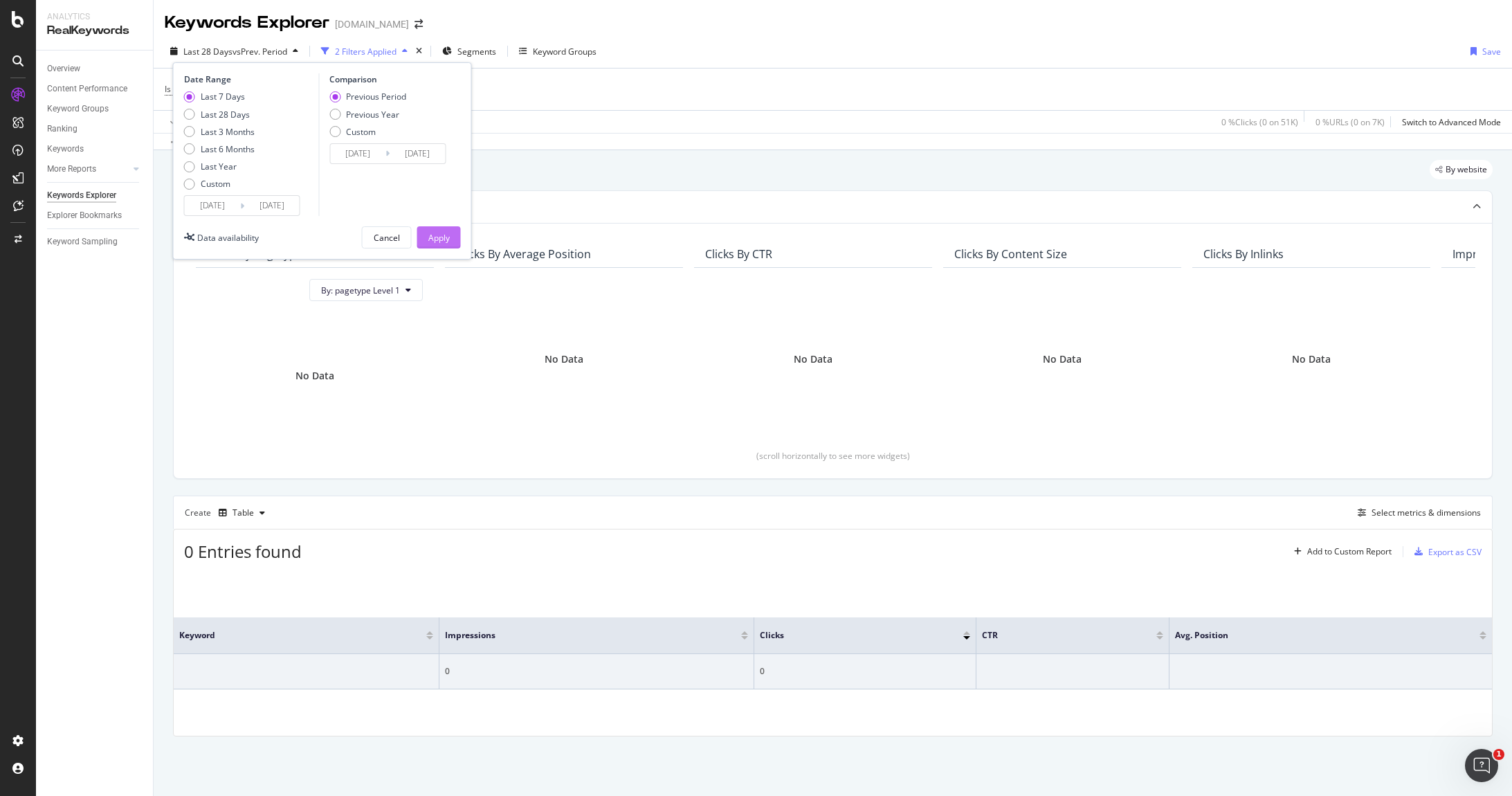
click at [420, 238] on button "Apply" at bounding box center [439, 237] width 44 height 22
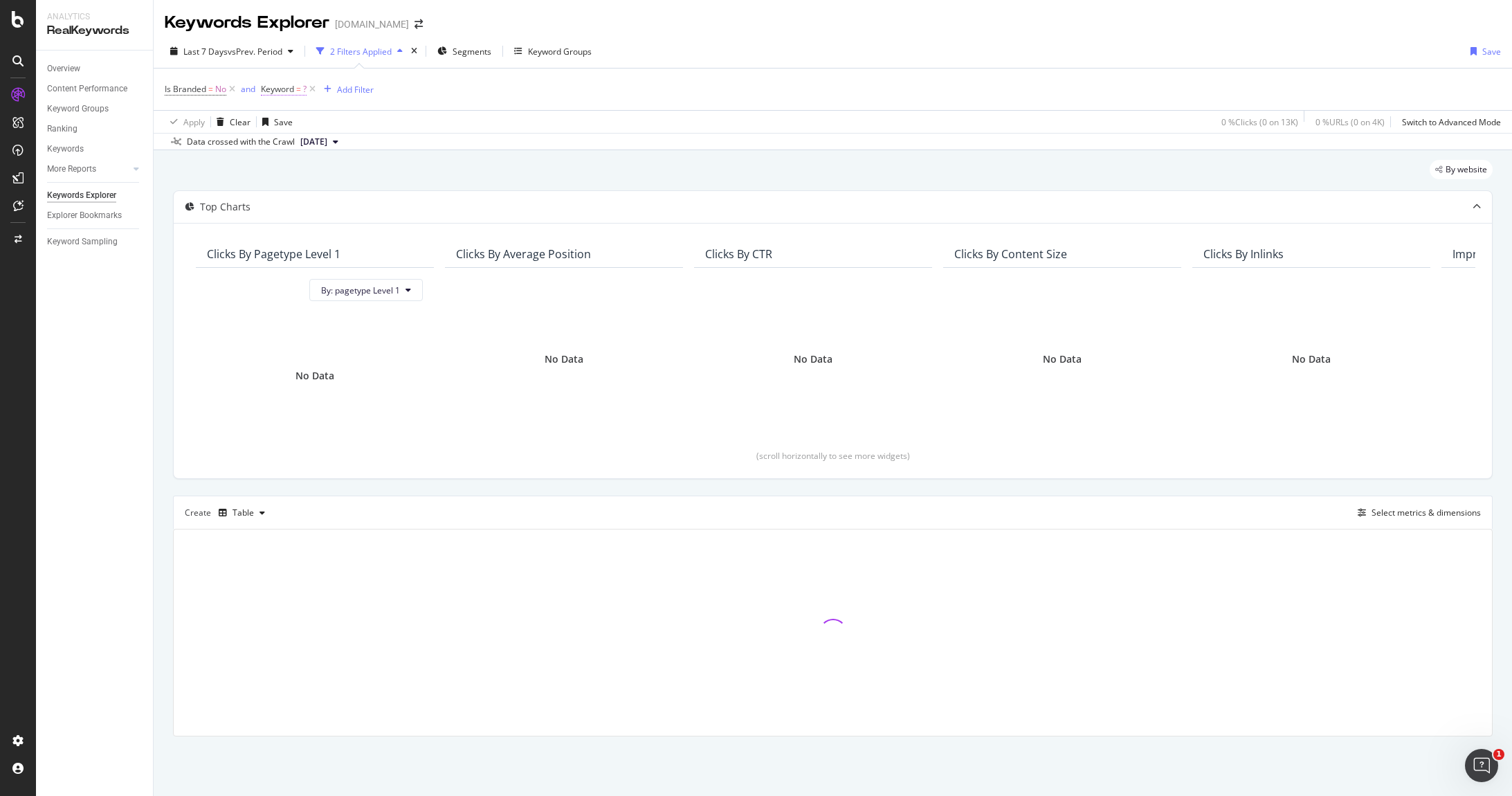
click at [275, 87] on span "Keyword" at bounding box center [277, 88] width 33 height 11
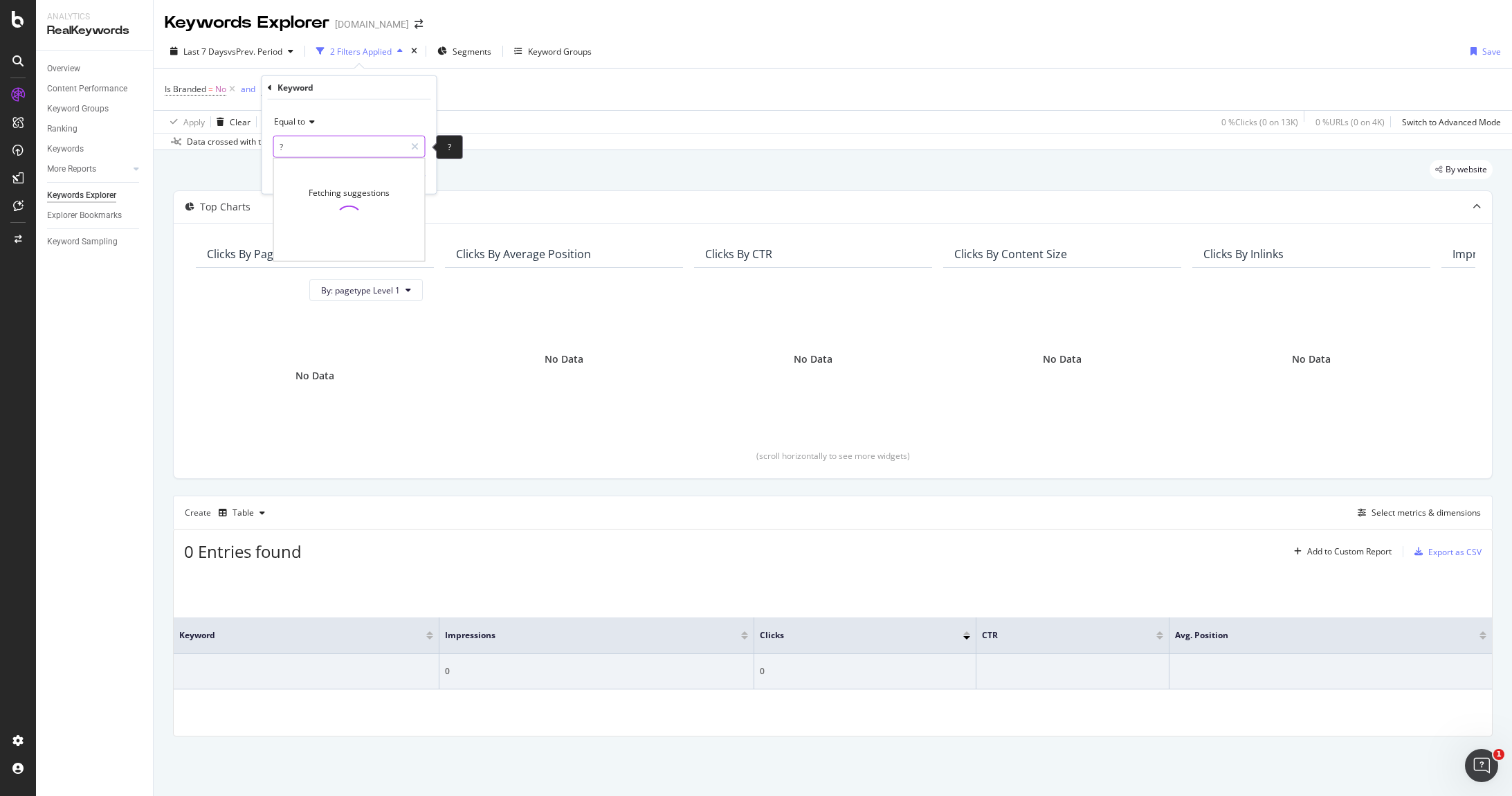
click at [321, 146] on input "?" at bounding box center [339, 146] width 131 height 22
click at [349, 149] on input "?" at bounding box center [339, 146] width 131 height 22
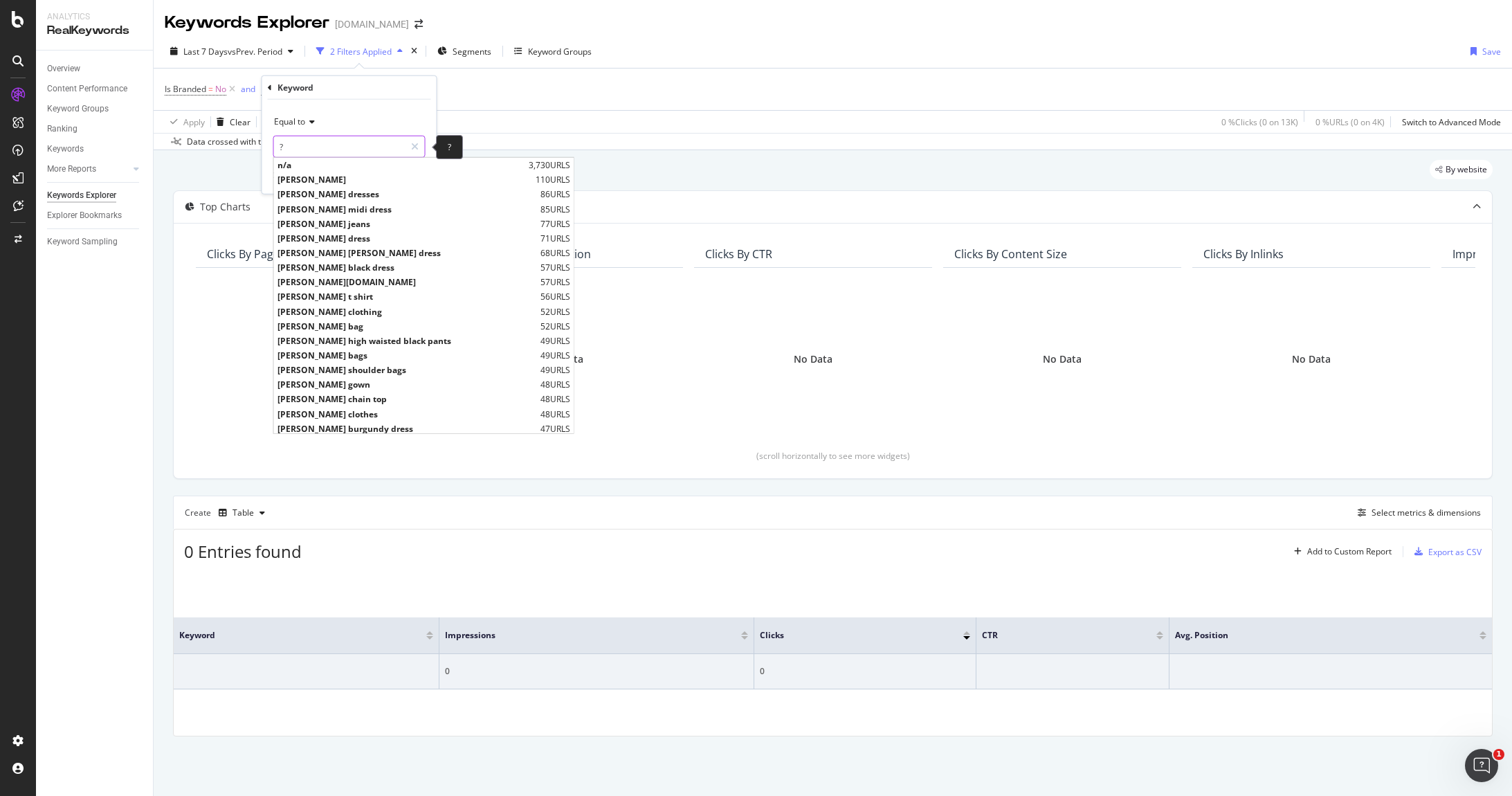
click at [280, 143] on input "?" at bounding box center [339, 146] width 131 height 22
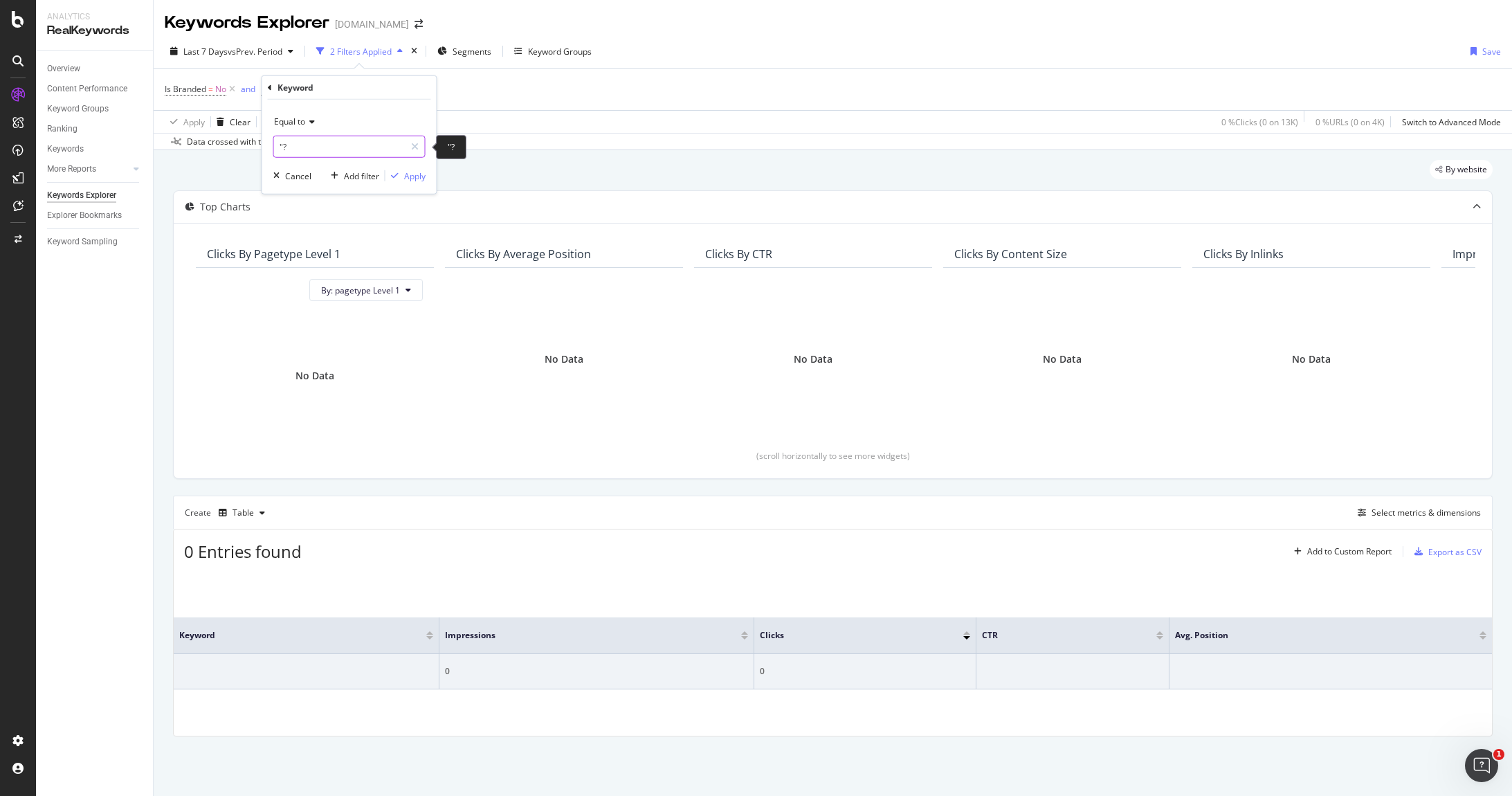
click at [309, 144] on input ""?" at bounding box center [339, 146] width 131 height 22
type input ""?""
click at [411, 179] on div "Apply" at bounding box center [415, 175] width 22 height 11
click at [331, 295] on span "By: pagetype Level 1" at bounding box center [360, 289] width 79 height 11
click at [217, 93] on span "No" at bounding box center [220, 89] width 11 height 19
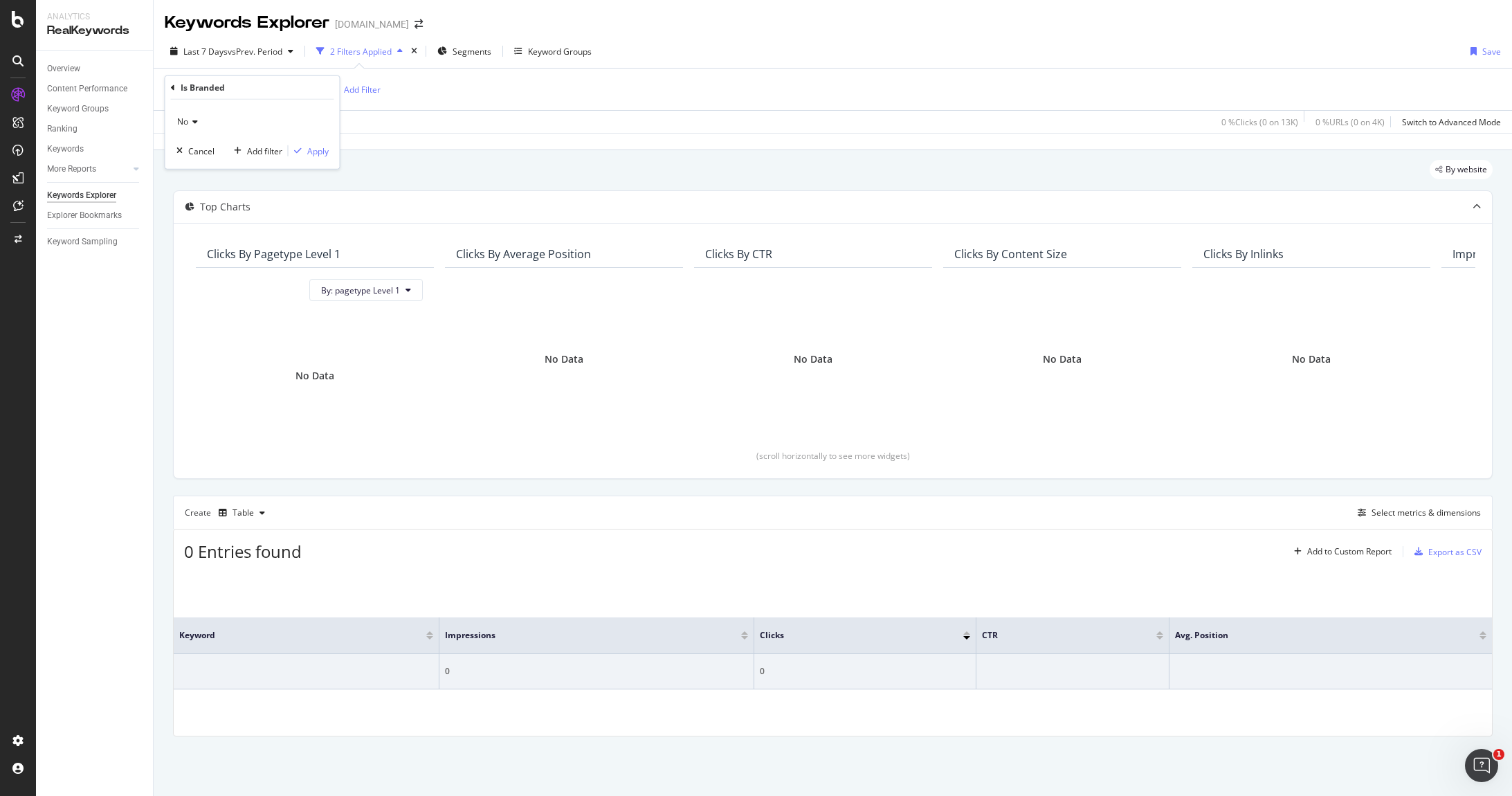
click at [193, 119] on icon at bounding box center [193, 122] width 10 height 9
click at [189, 153] on span "Yes" at bounding box center [190, 149] width 14 height 11
click at [189, 122] on span "Yes" at bounding box center [184, 121] width 14 height 11
click at [186, 163] on span "No" at bounding box center [188, 167] width 11 height 11
click at [321, 155] on div "Apply" at bounding box center [318, 150] width 22 height 11
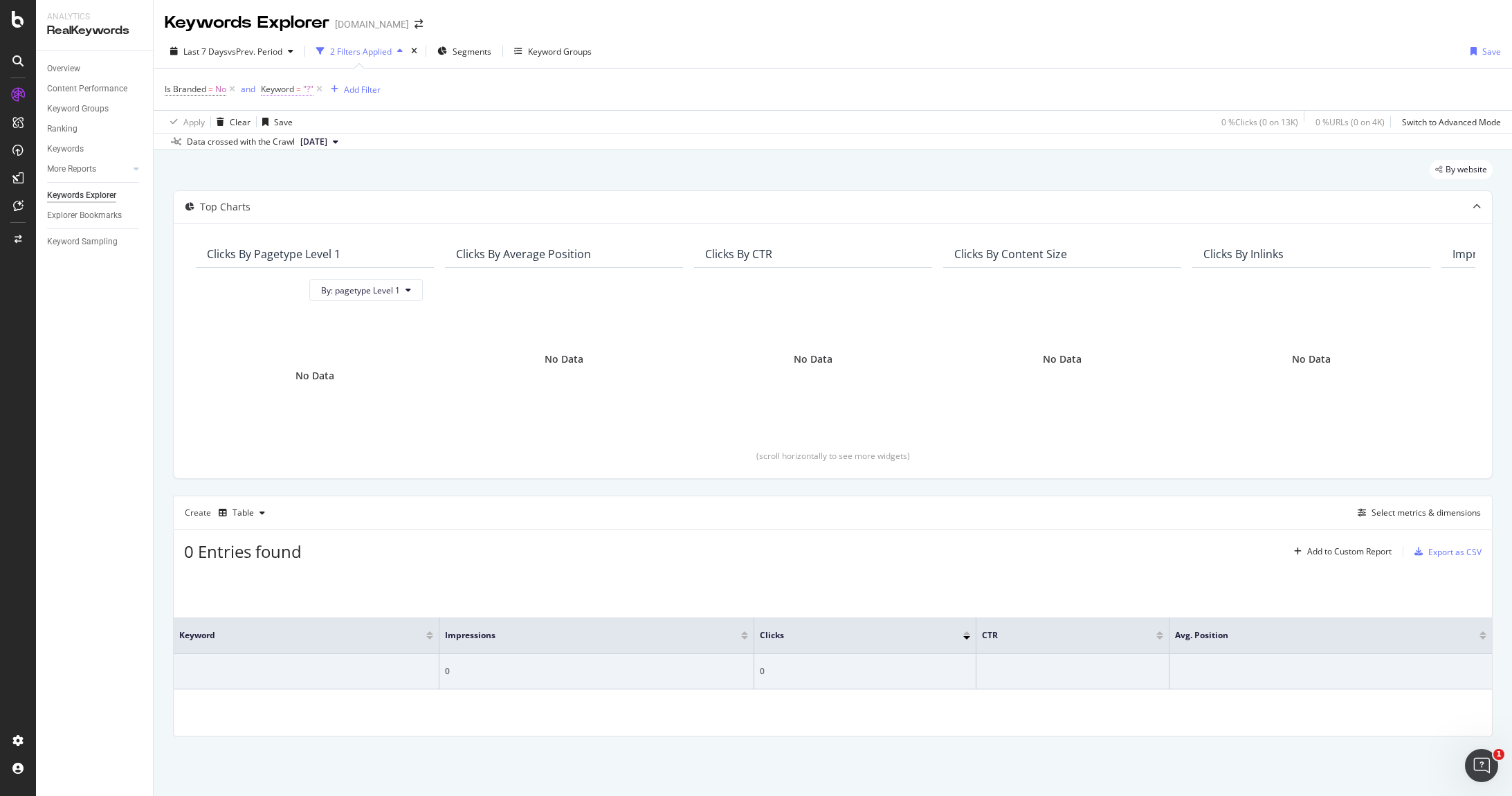
click at [278, 94] on span "Keyword = "?"" at bounding box center [287, 89] width 52 height 12
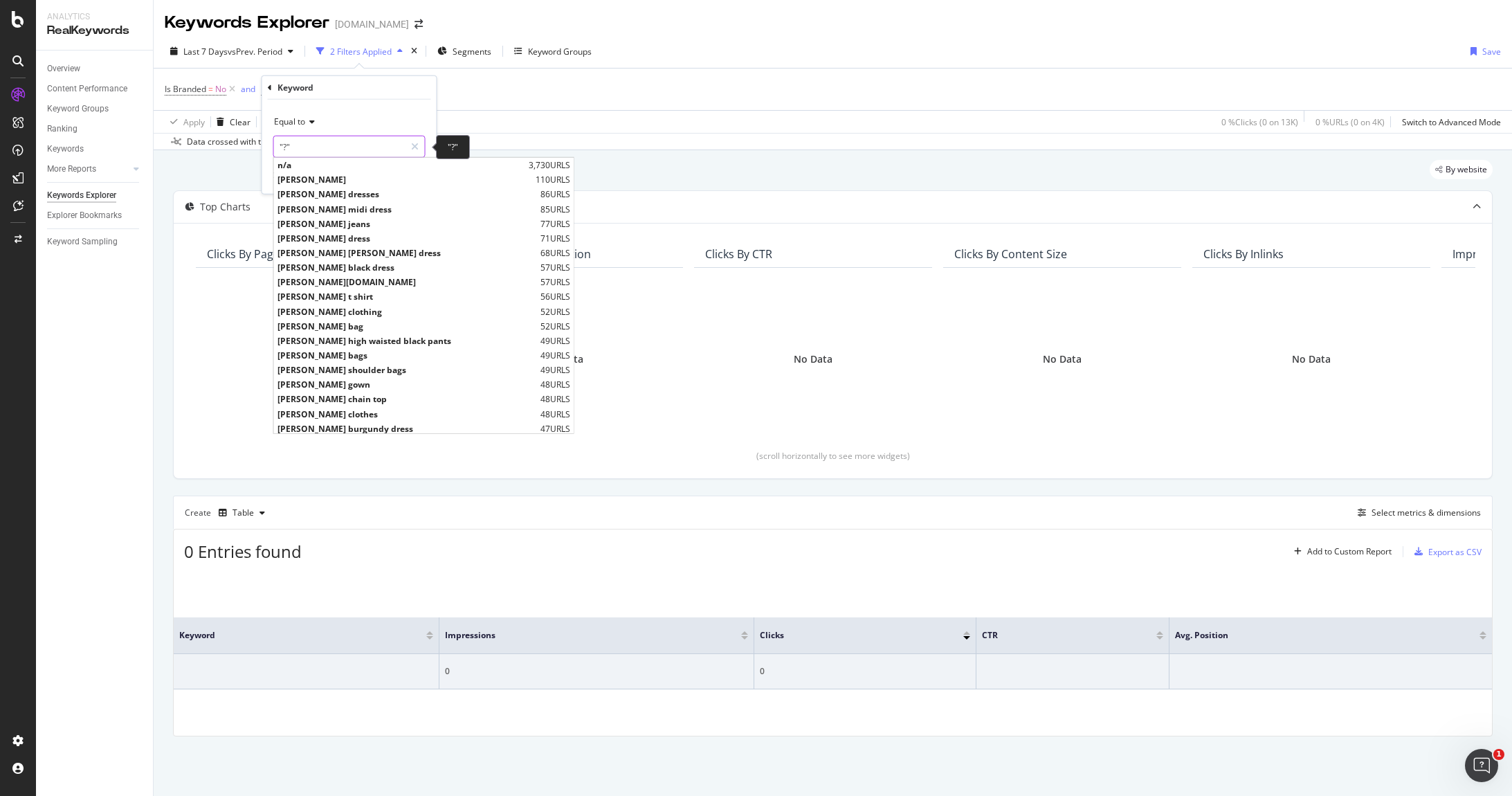
click at [309, 139] on input ""?"" at bounding box center [339, 146] width 131 height 22
click at [309, 140] on input ""?"" at bounding box center [339, 146] width 131 height 22
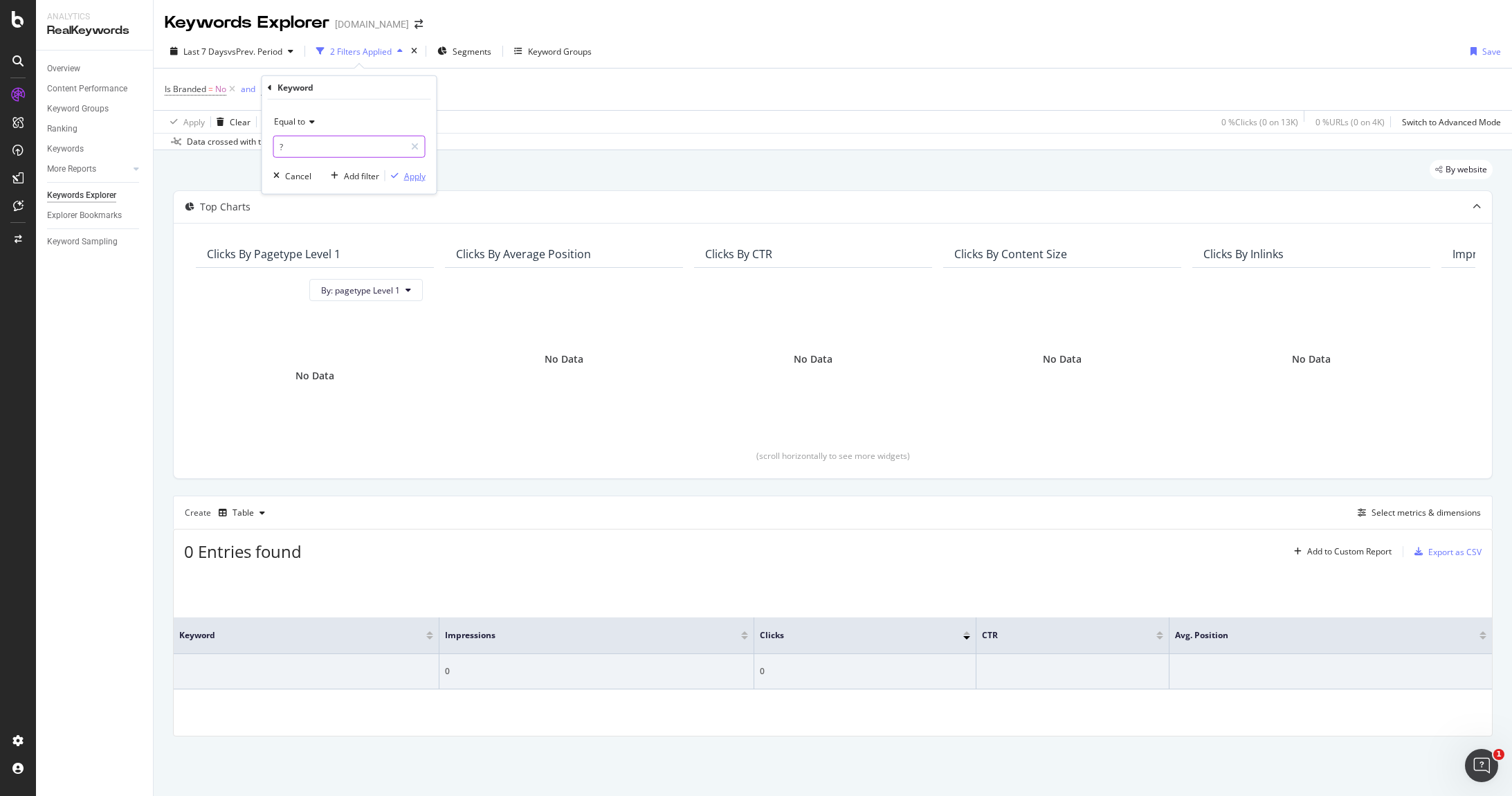
type input "?"
click at [404, 180] on div "Apply" at bounding box center [415, 175] width 22 height 11
click at [275, 89] on span "Keyword" at bounding box center [277, 88] width 33 height 11
click at [296, 121] on span "Equal to" at bounding box center [289, 121] width 31 height 11
click at [314, 255] on div "Contains" at bounding box center [351, 258] width 148 height 18
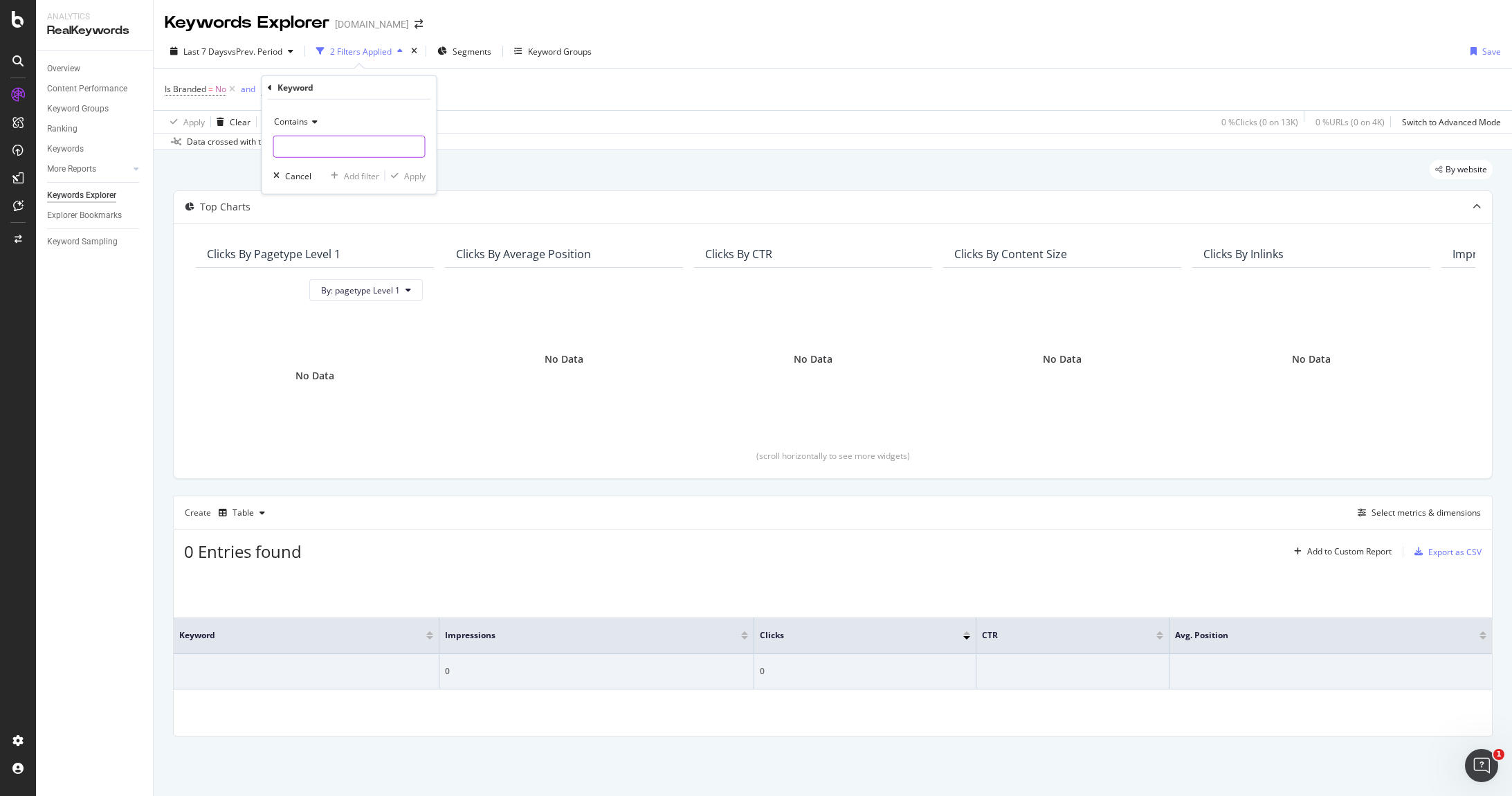
click at [348, 149] on input "text" at bounding box center [349, 146] width 151 height 22
type input "?"
click at [415, 184] on div "Contains ? Cancel Add filter Apply" at bounding box center [349, 146] width 174 height 94
click at [412, 178] on div "Apply" at bounding box center [415, 175] width 22 height 11
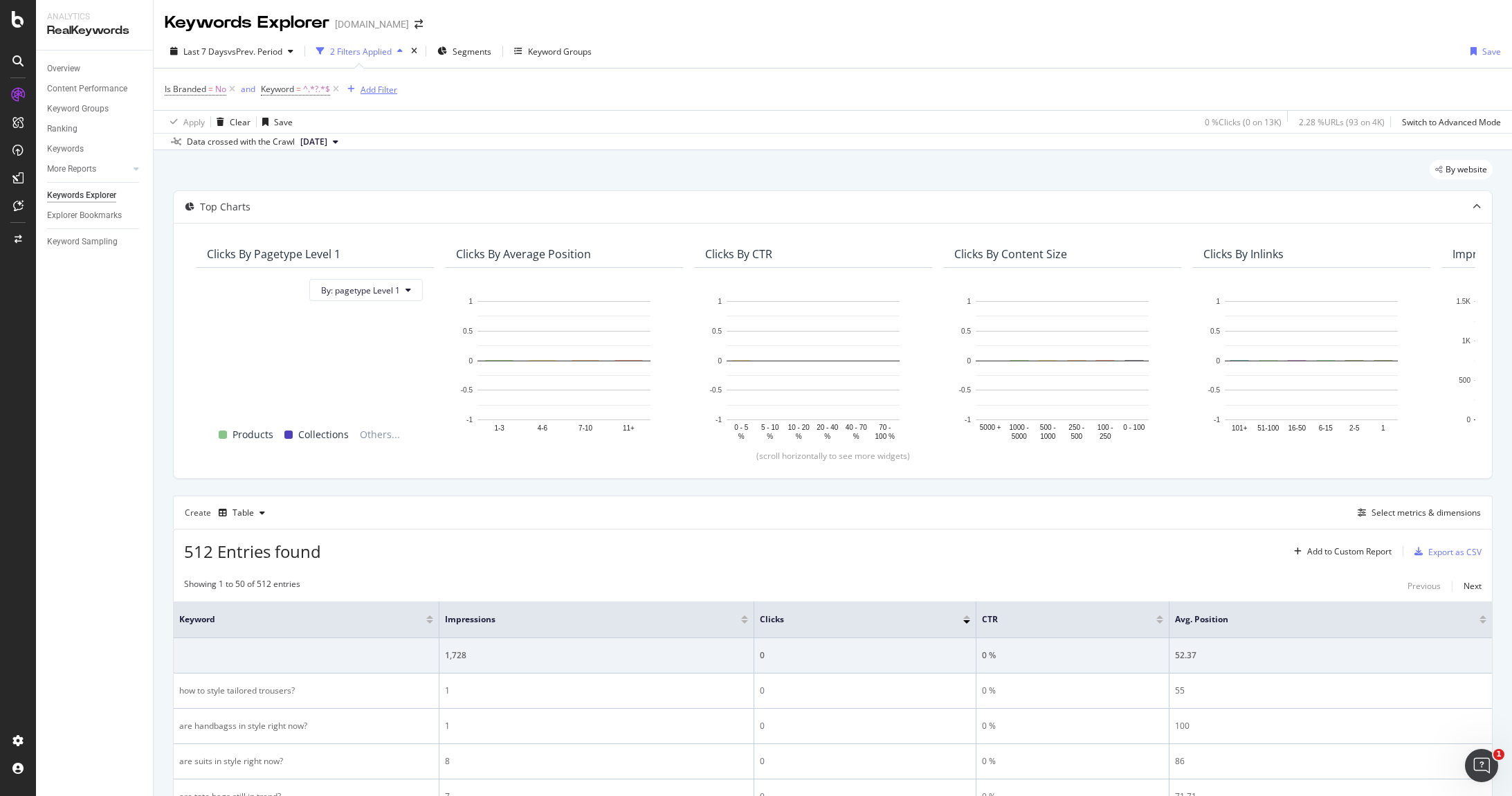
drag, startPoint x: 368, startPoint y: 97, endPoint x: 402, endPoint y: 123, distance: 42.8
click at [416, 123] on div "Is Branded = No and Keyword = ^.*?.*$ Add Filter Apply Clear Save 0 % Clicks ( …" at bounding box center [832, 101] width 1336 height 65
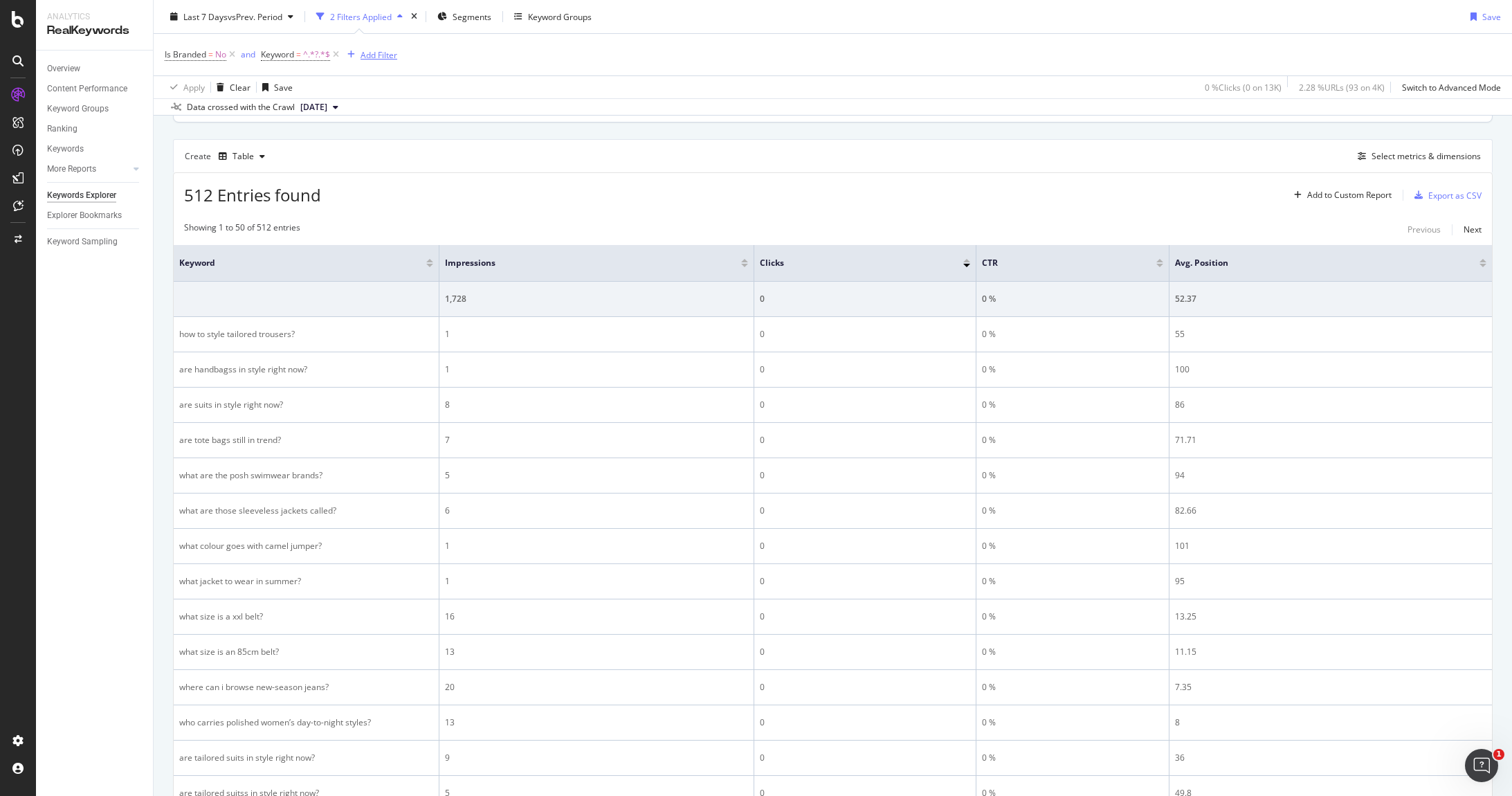
scroll to position [354, 0]
click at [1423, 160] on div "Select metrics & dimensions" at bounding box center [1426, 158] width 109 height 11
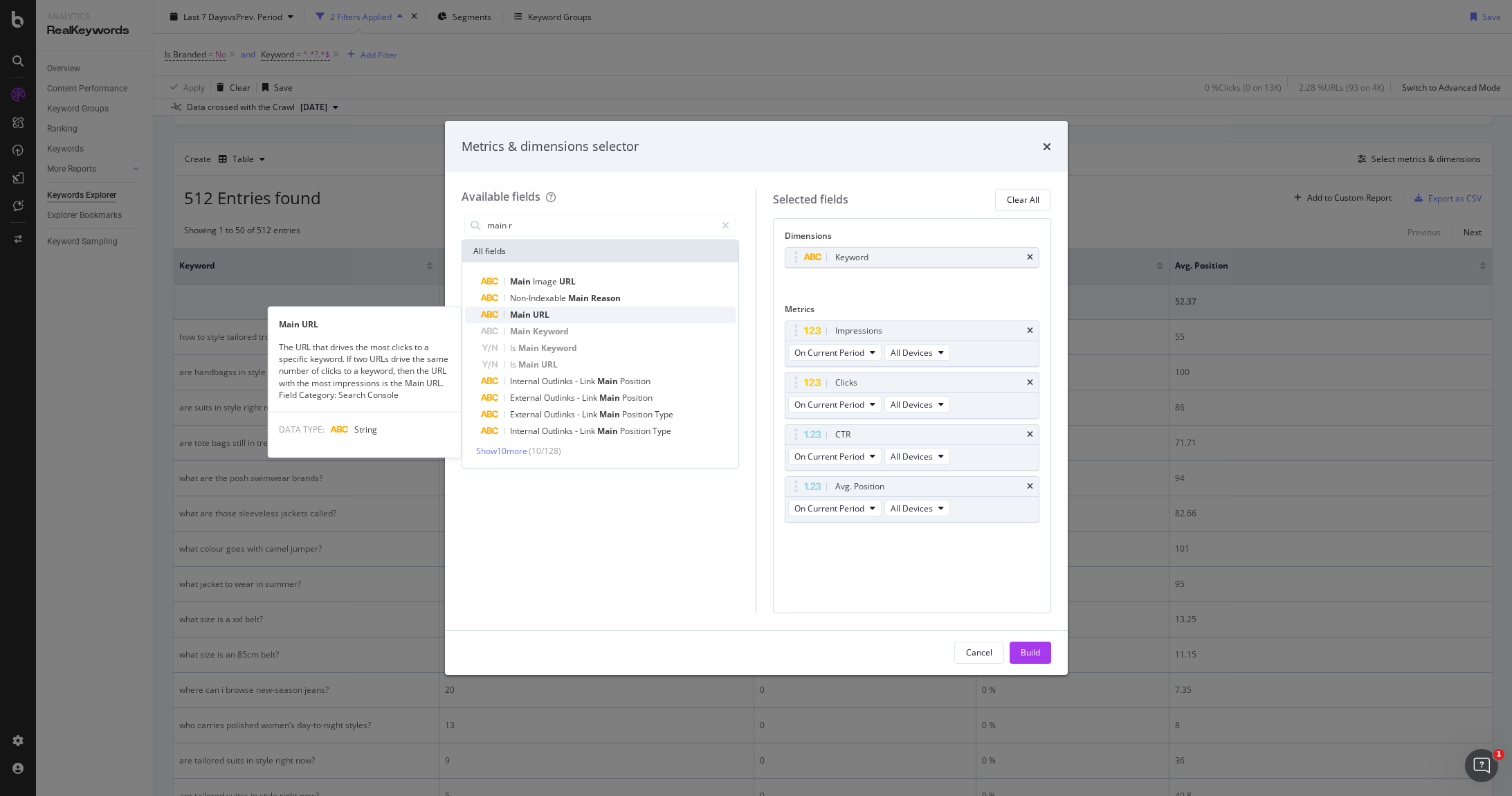
type input "main r"
click at [542, 312] on span "URL" at bounding box center [540, 314] width 17 height 11
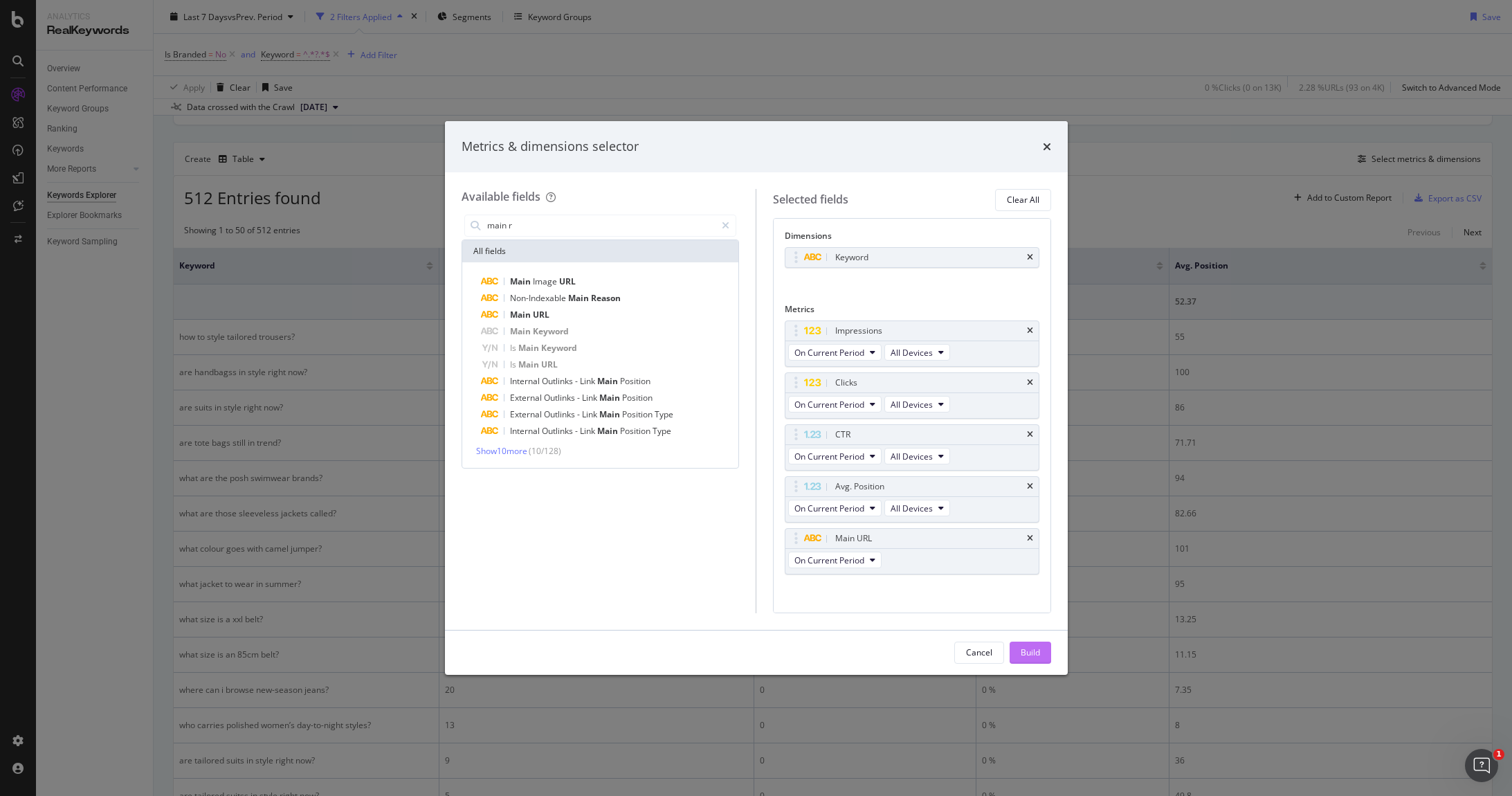
click at [1033, 643] on div "Build" at bounding box center [1030, 653] width 19 height 21
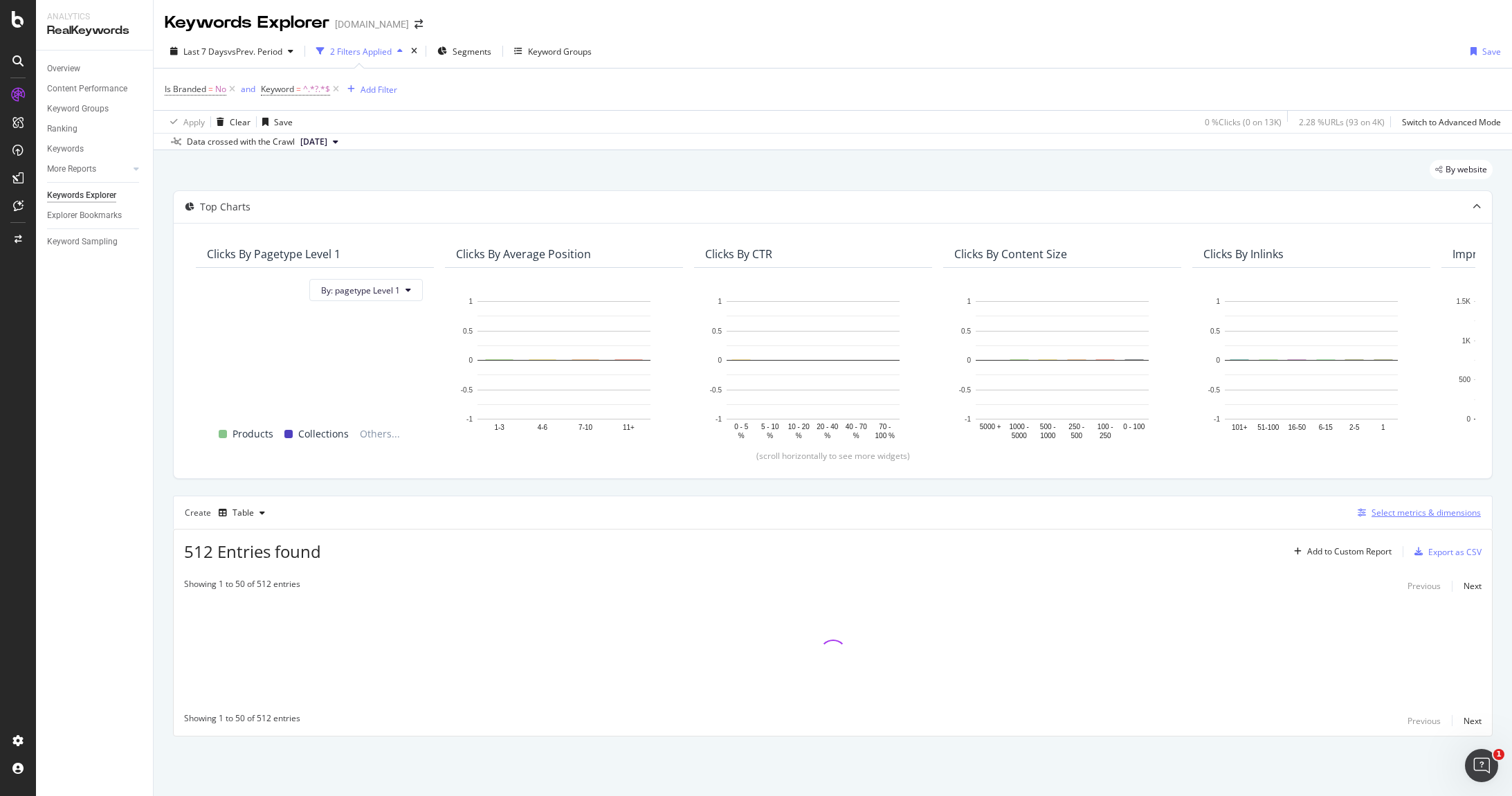
click at [1423, 511] on div "Select metrics & dimensions" at bounding box center [1426, 512] width 109 height 11
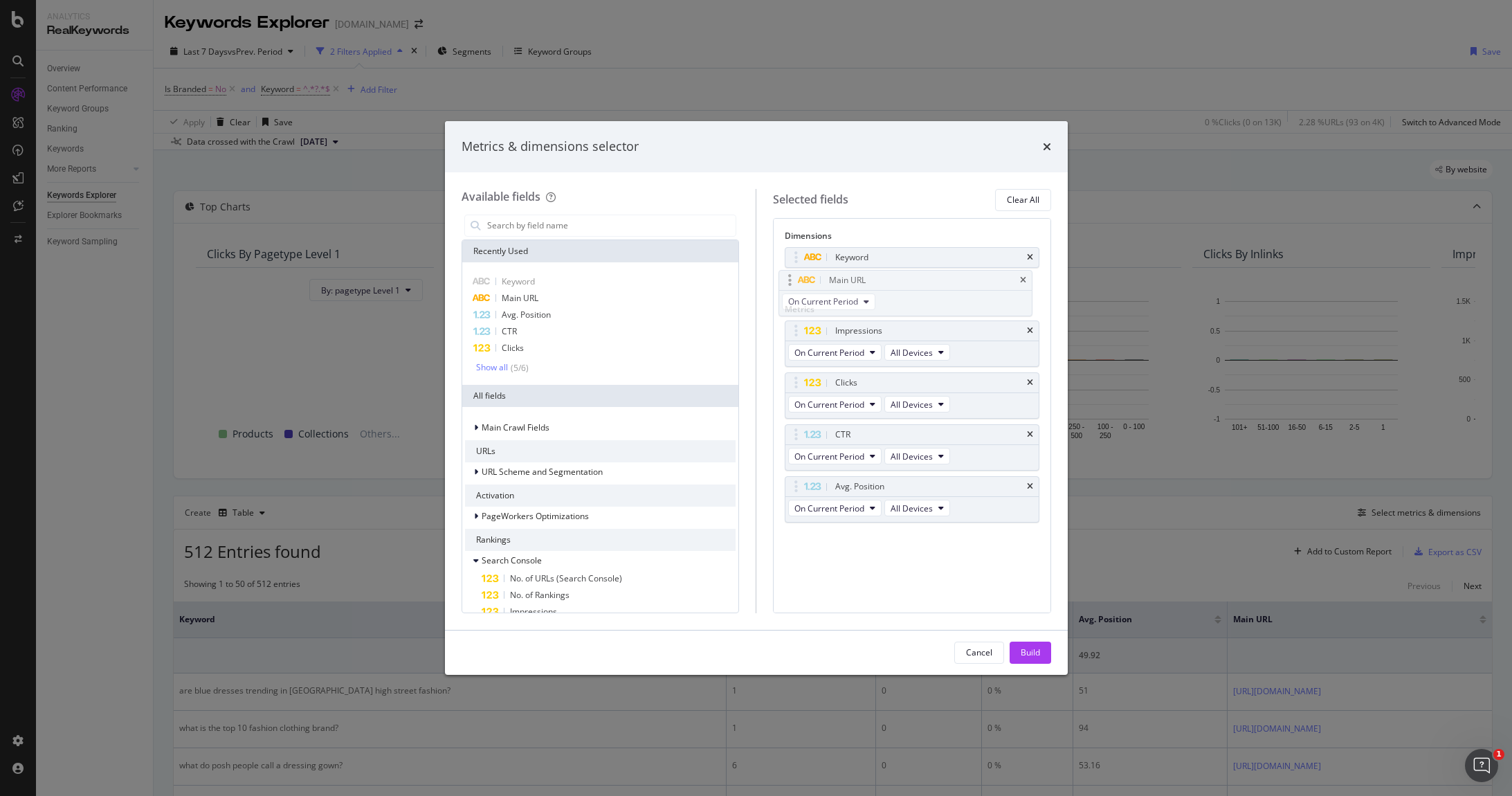
drag, startPoint x: 794, startPoint y: 540, endPoint x: 790, endPoint y: 279, distance: 261.0
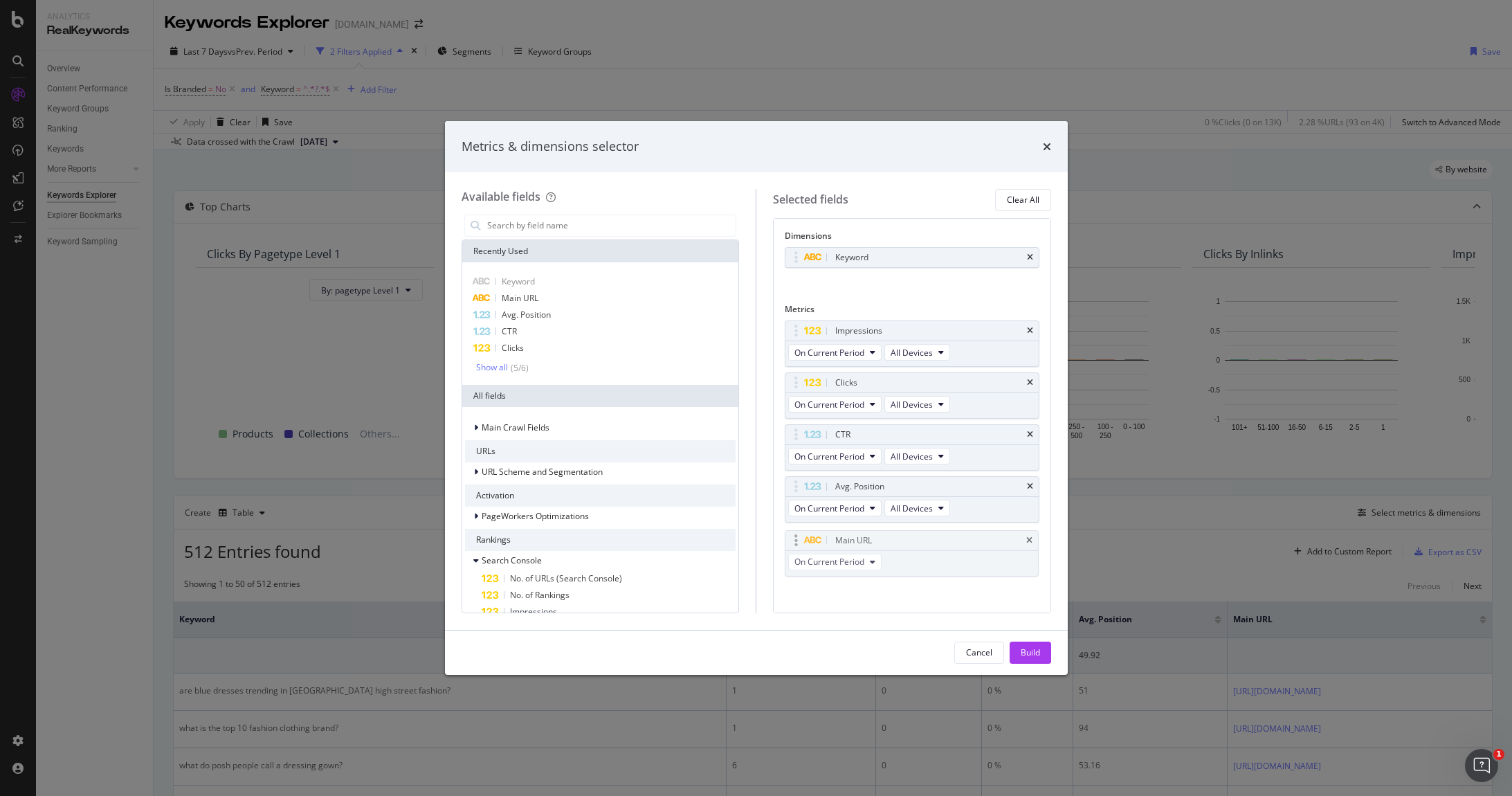
click at [790, 279] on body "Analytics RealKeywords Overview Content Performance Keyword Groups Ranking Keyw…" at bounding box center [756, 398] width 1512 height 796
drag, startPoint x: 792, startPoint y: 541, endPoint x: 783, endPoint y: 464, distance: 77.5
click at [783, 464] on body "Analytics RealKeywords Overview Content Performance Keyword Groups Ranking Keyw…" at bounding box center [756, 398] width 1512 height 796
drag, startPoint x: 795, startPoint y: 493, endPoint x: 794, endPoint y: 329, distance: 164.0
click at [794, 329] on body "Analytics RealKeywords Overview Content Performance Keyword Groups Ranking Keyw…" at bounding box center [756, 398] width 1512 height 796
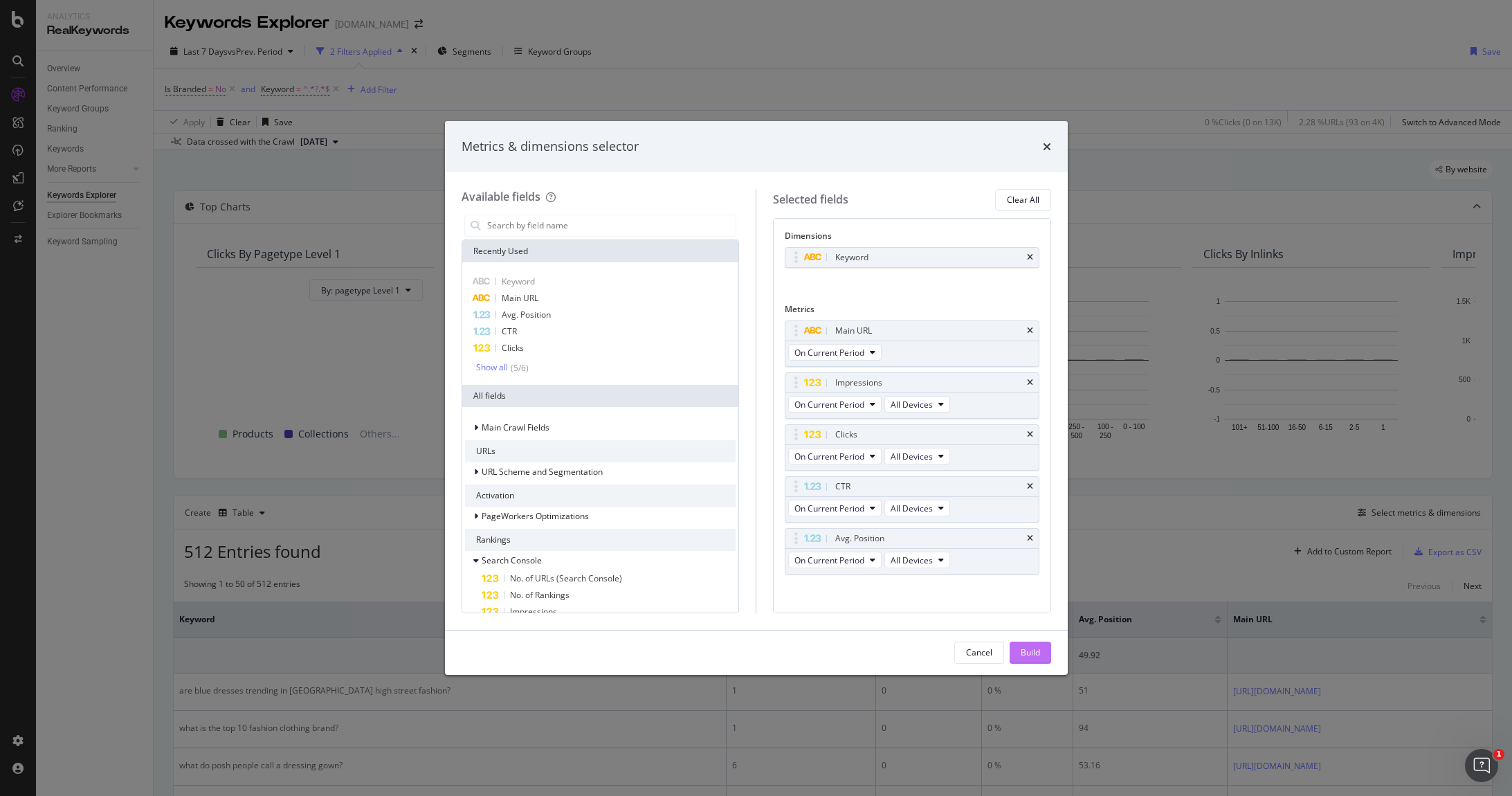
click at [1036, 645] on div "Build" at bounding box center [1030, 653] width 19 height 21
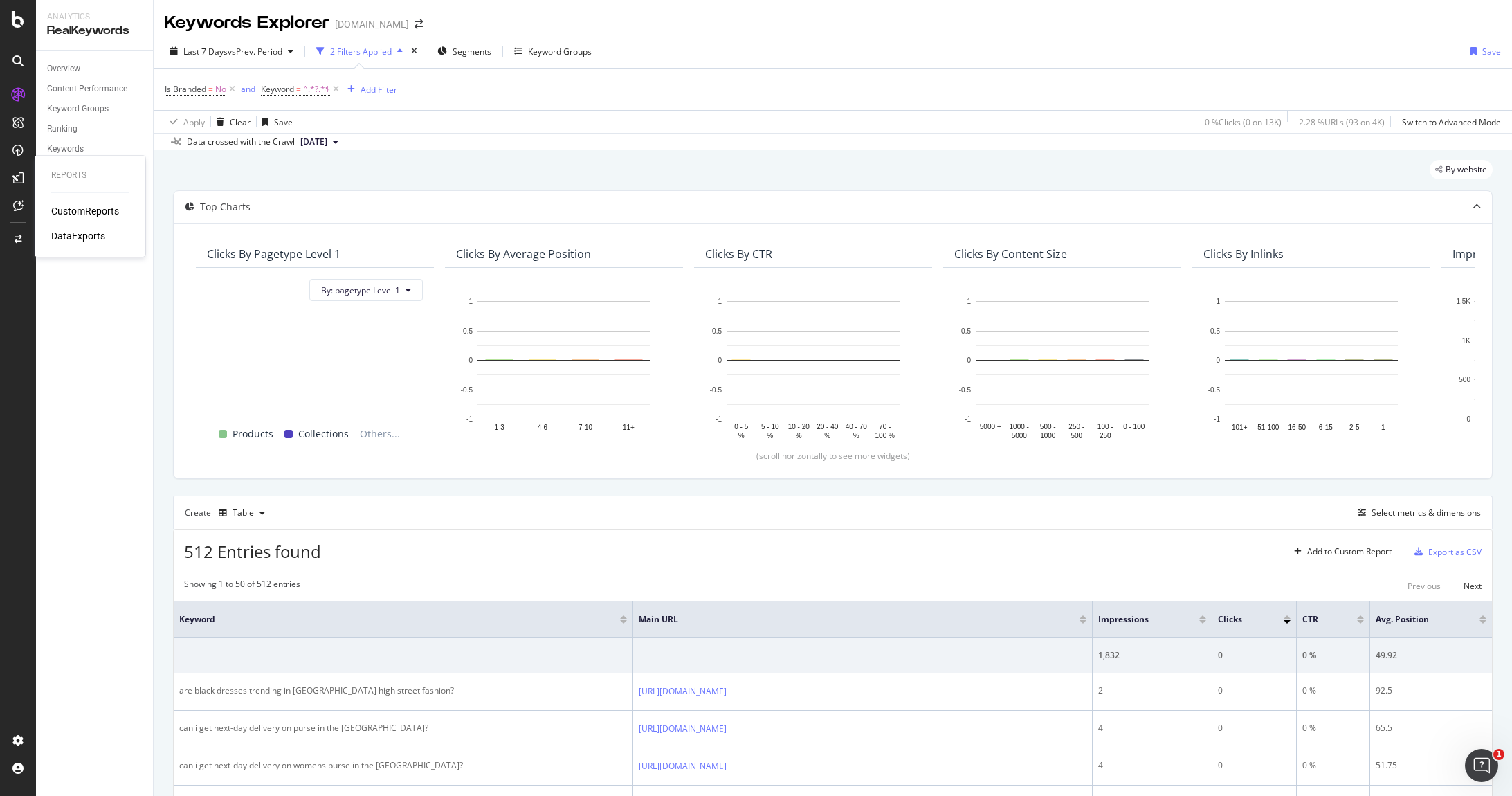
click at [64, 210] on div "CustomReports" at bounding box center [85, 211] width 68 height 14
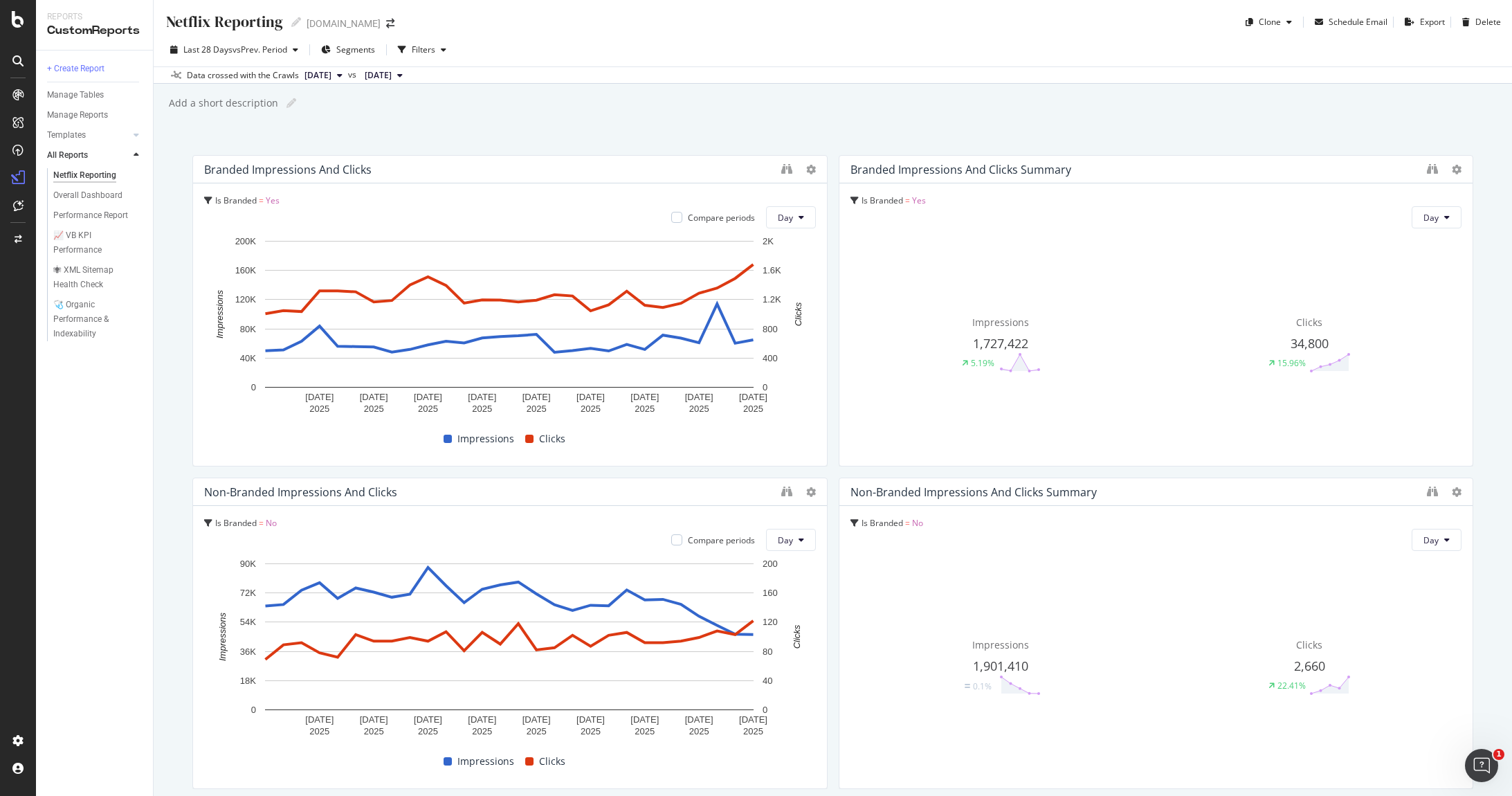
click at [87, 173] on div "Netflix Reporting" at bounding box center [85, 175] width 63 height 15
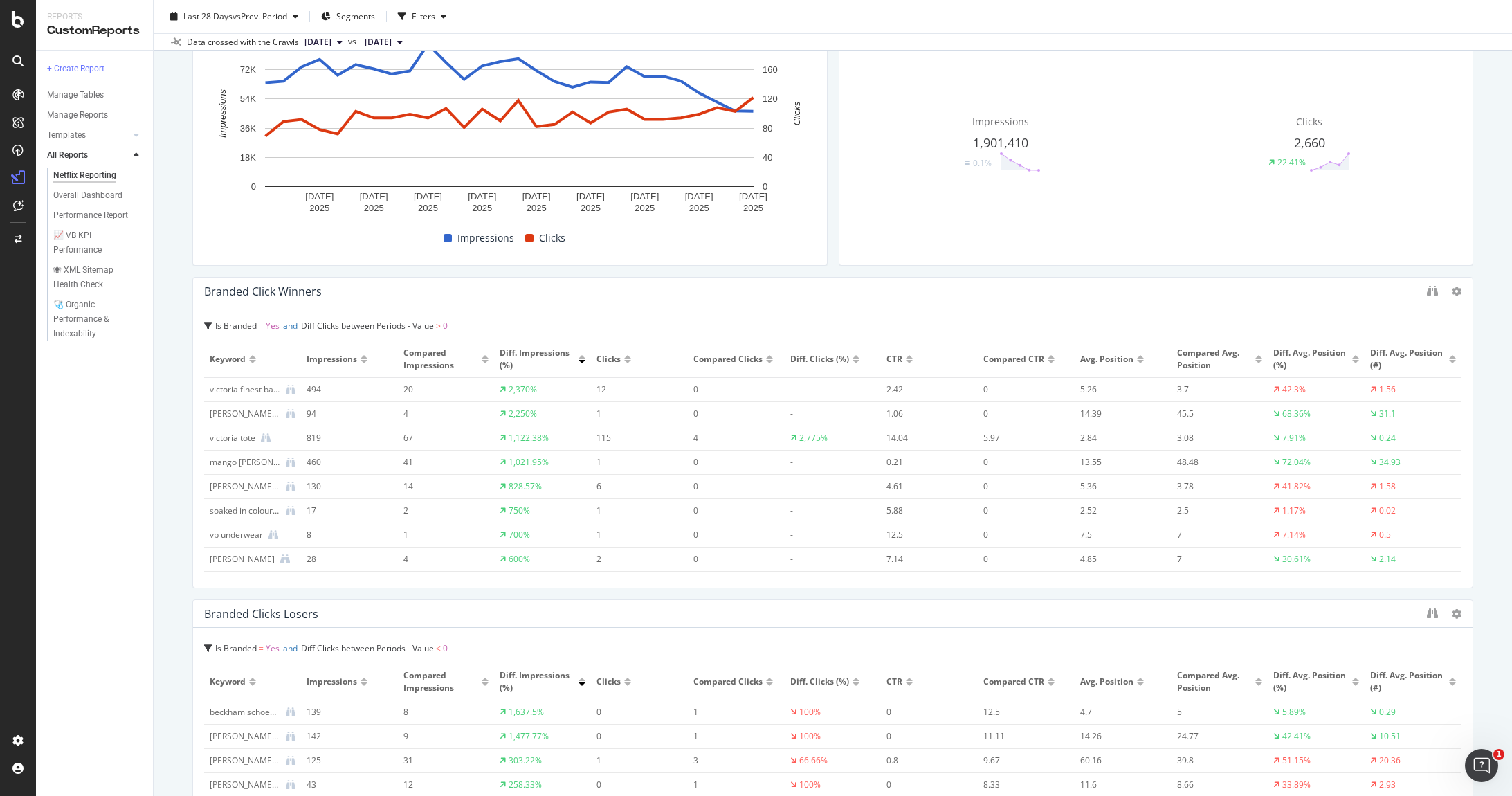
scroll to position [525, 0]
click at [604, 355] on span "Clicks" at bounding box center [608, 357] width 24 height 12
click at [605, 356] on span "Clicks" at bounding box center [608, 357] width 24 height 12
click at [1454, 287] on icon at bounding box center [1456, 289] width 10 height 10
click at [1489, 300] on div "Netflix Reporting Netflix Reporting [DOMAIN_NAME] Clone Schedule Email Export D…" at bounding box center [832, 398] width 1358 height 796
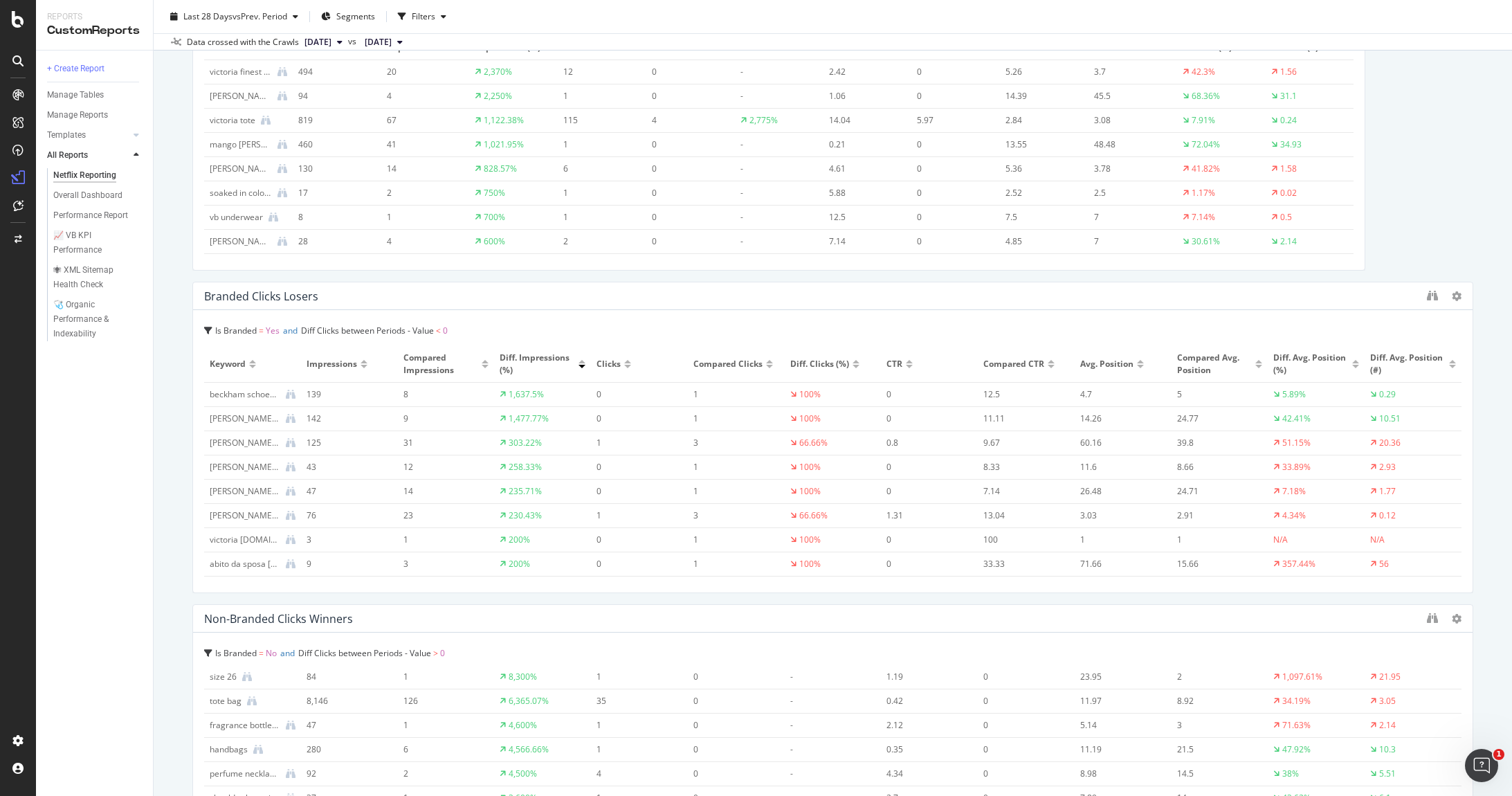
scroll to position [0, 0]
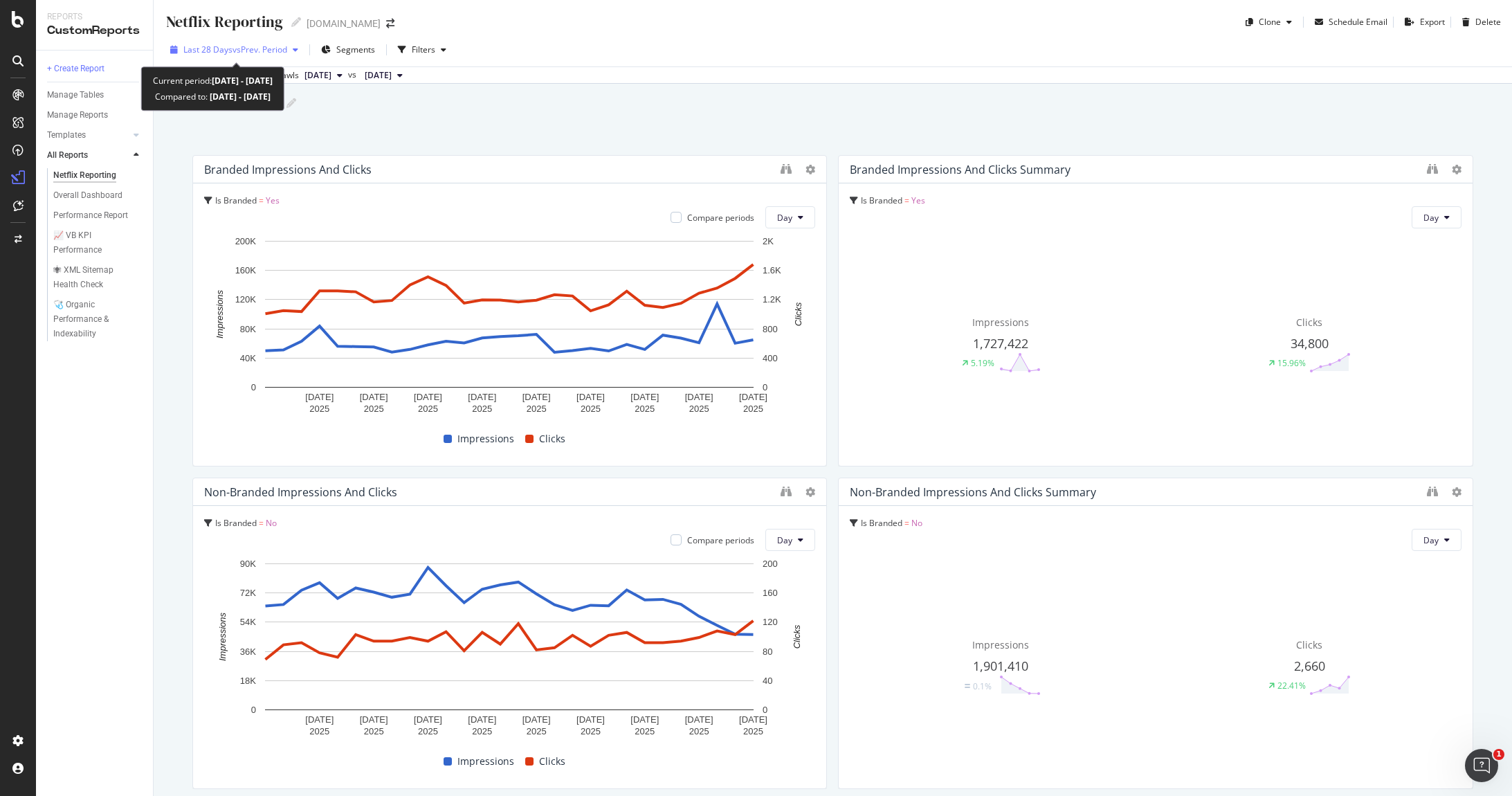
click at [248, 44] on span "vs Prev. Period" at bounding box center [260, 49] width 55 height 11
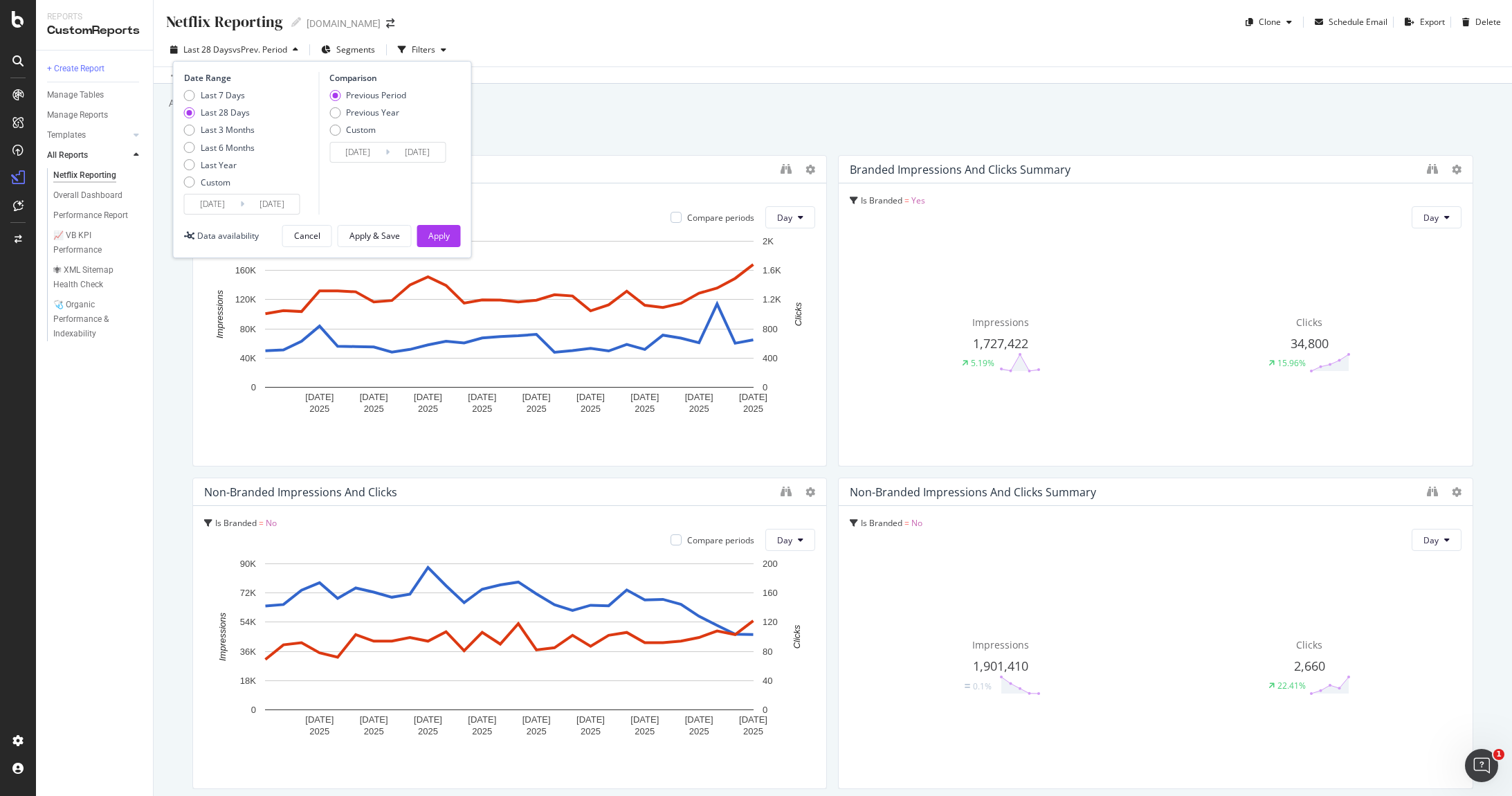
click at [287, 50] on span "vs Prev. Period" at bounding box center [260, 49] width 55 height 11
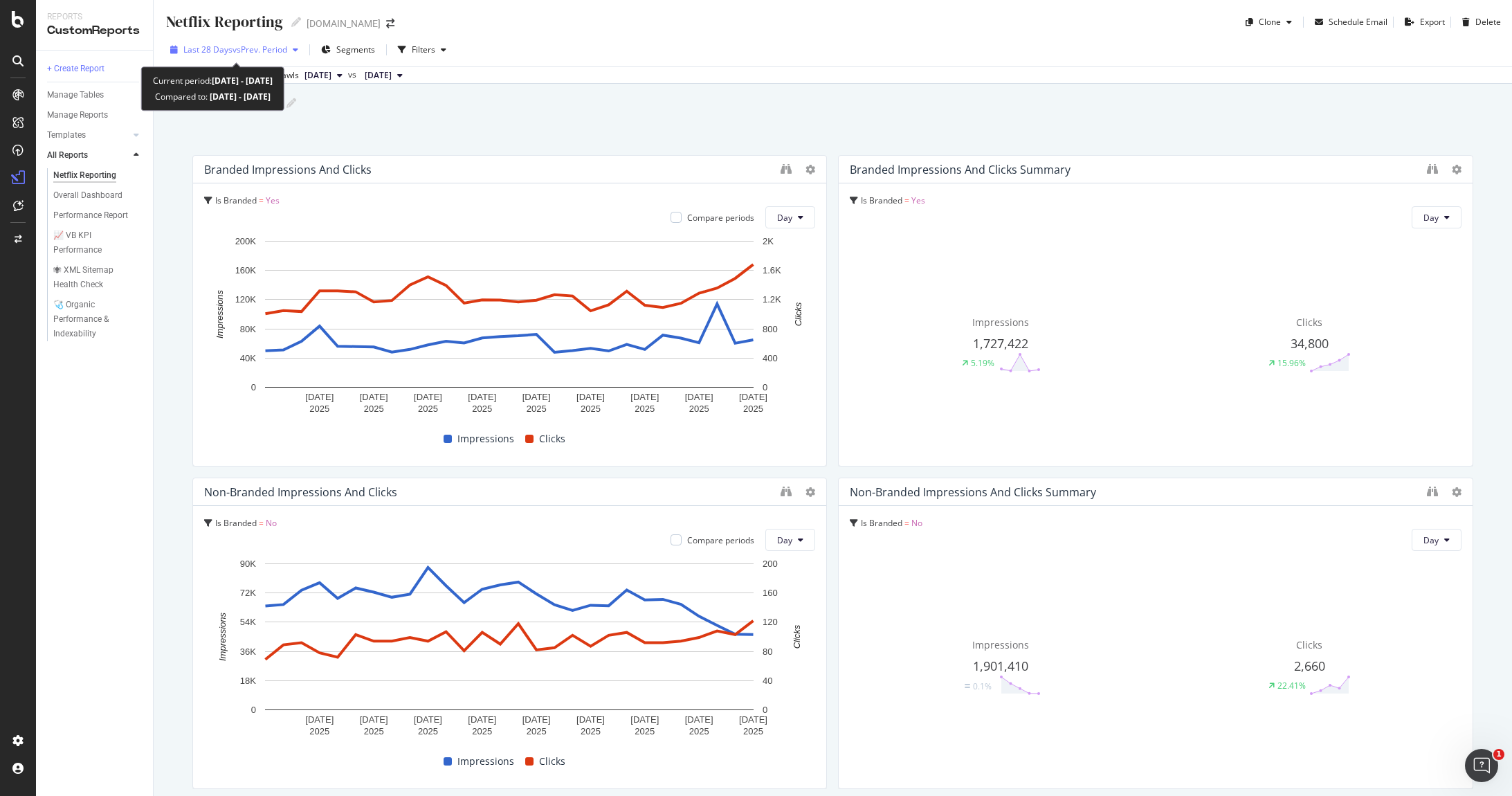
click at [287, 51] on span "vs Prev. Period" at bounding box center [260, 49] width 55 height 11
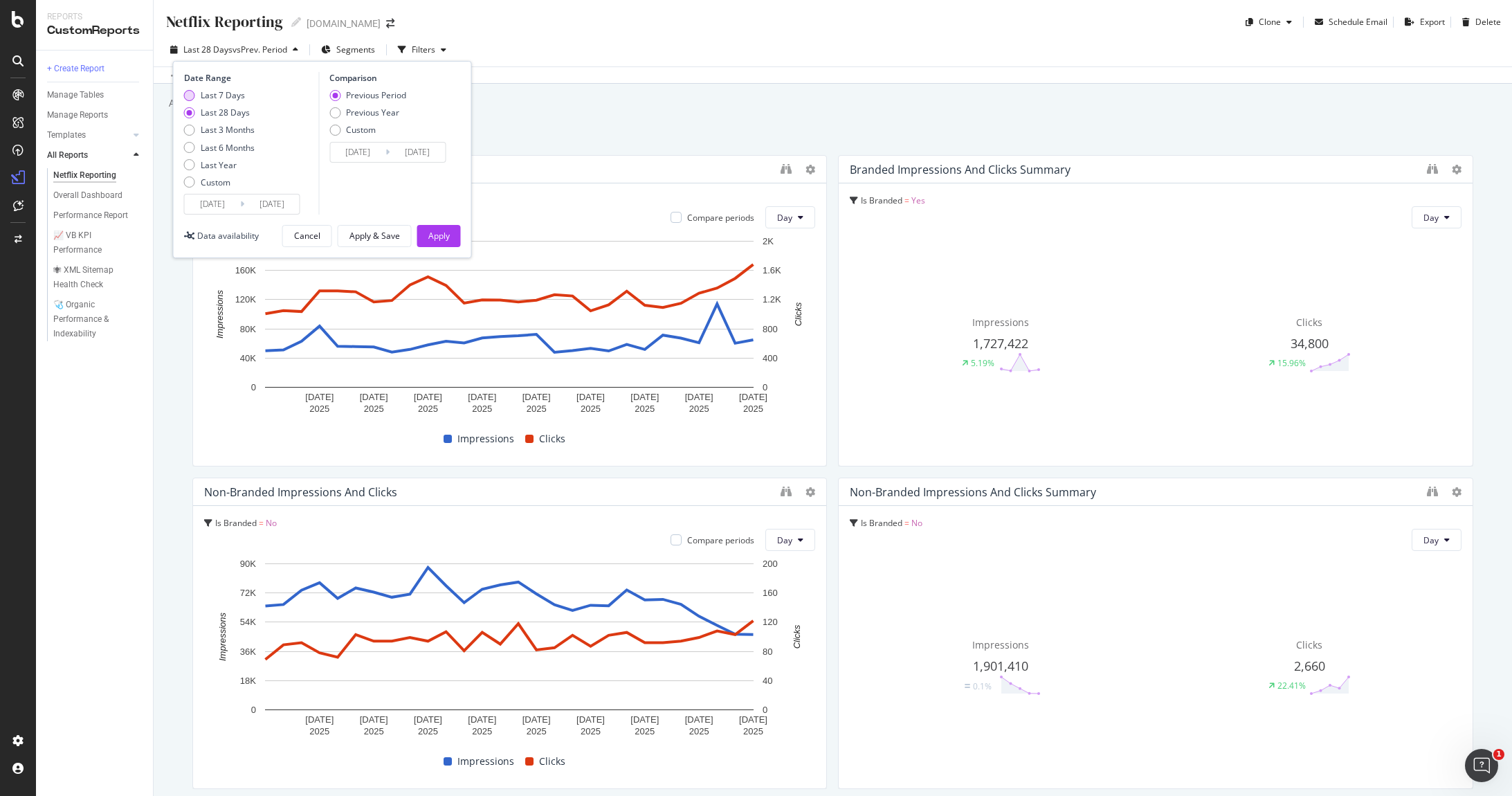
click at [201, 96] on div "Last 7 Days" at bounding box center [222, 94] width 44 height 11
type input "[DATE]"
click at [432, 231] on div "Apply" at bounding box center [438, 235] width 22 height 11
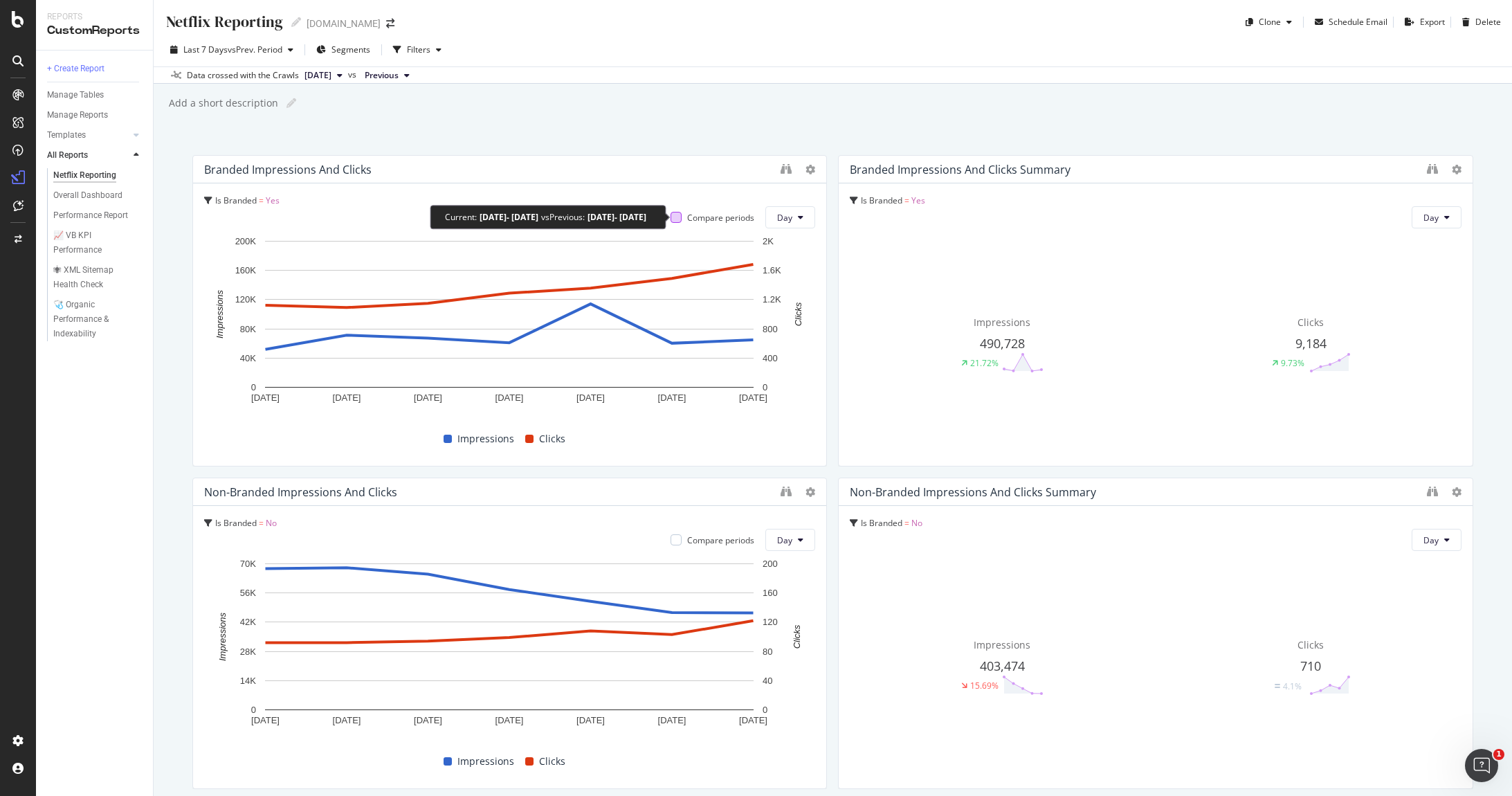
click at [671, 217] on div at bounding box center [675, 217] width 11 height 11
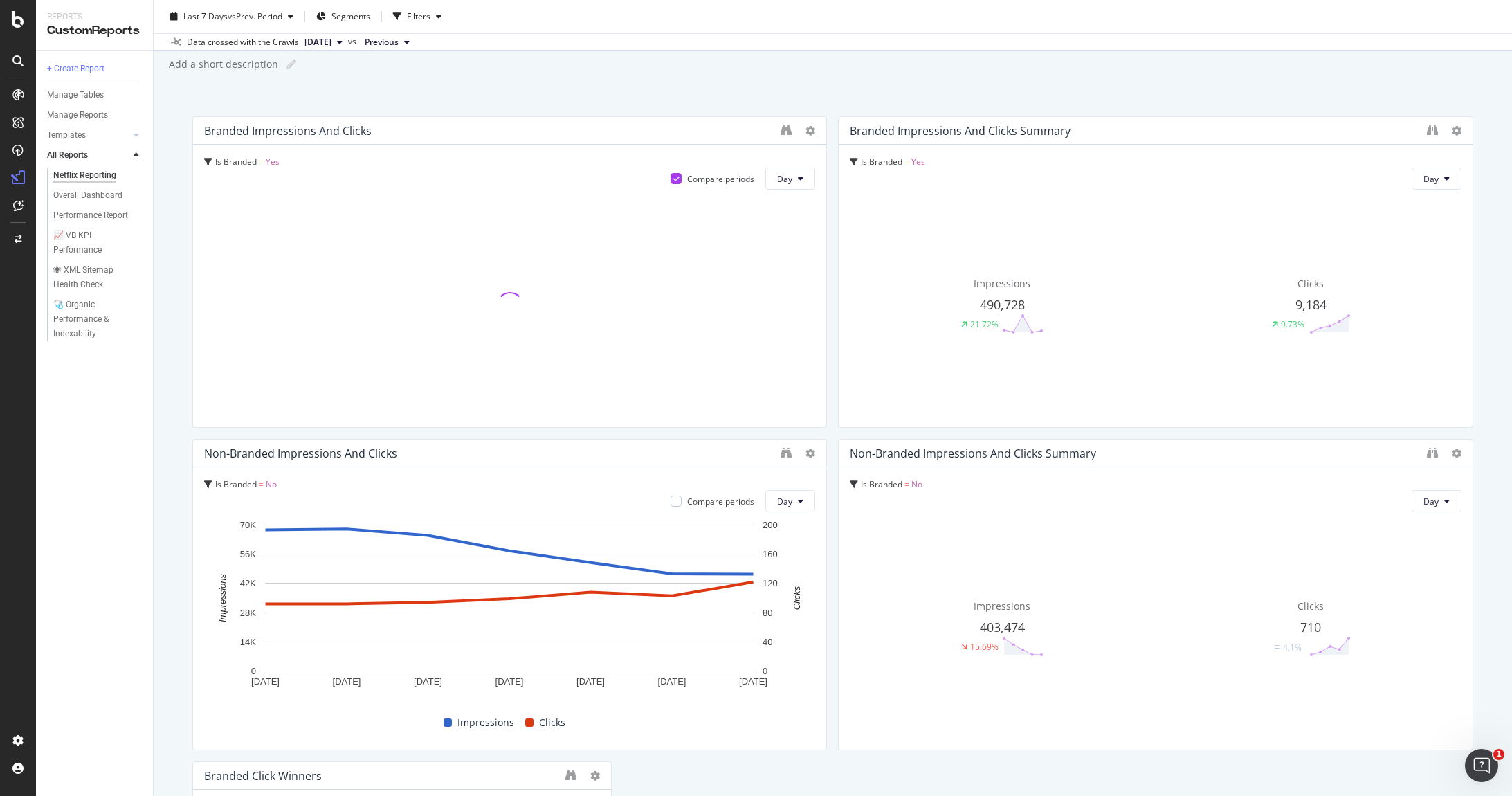
scroll to position [44, 0]
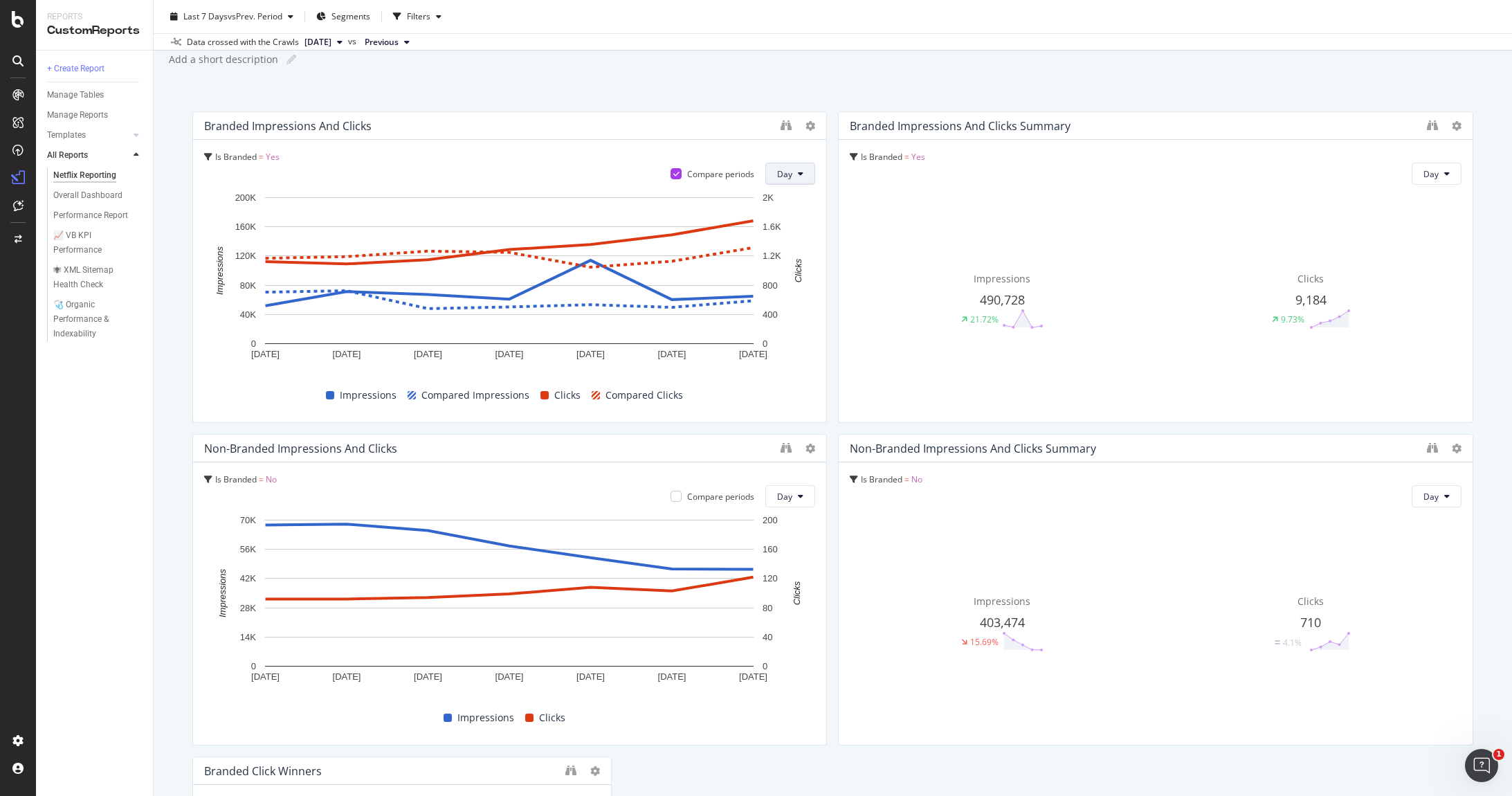
click at [808, 179] on button "Day" at bounding box center [790, 173] width 50 height 22
drag, startPoint x: 801, startPoint y: 223, endPoint x: 796, endPoint y: 199, distance: 24.5
click at [796, 199] on div "Day Week Month" at bounding box center [790, 223] width 47 height 77
click at [796, 199] on span "Day" at bounding box center [790, 201] width 25 height 12
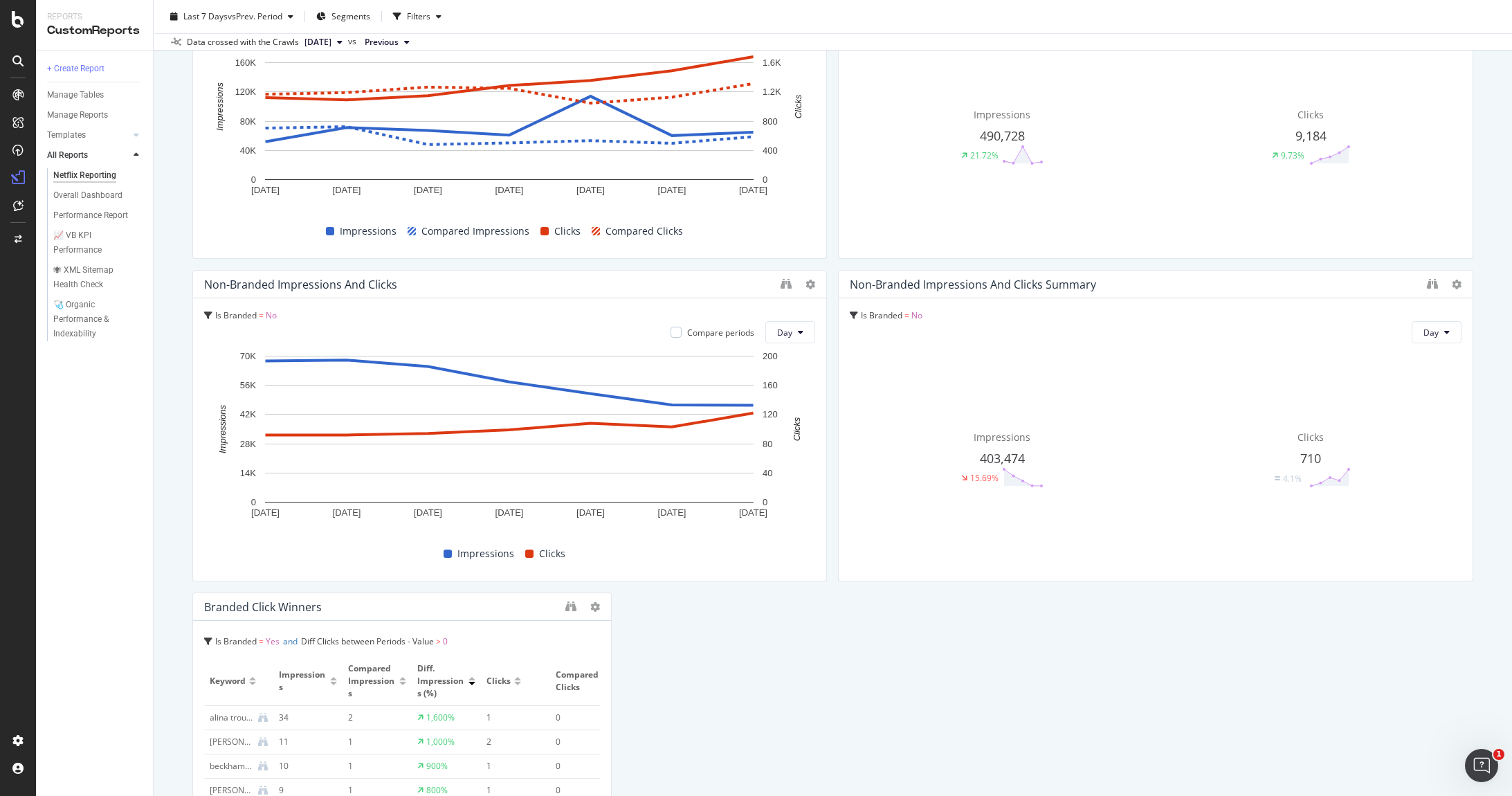
scroll to position [180, 0]
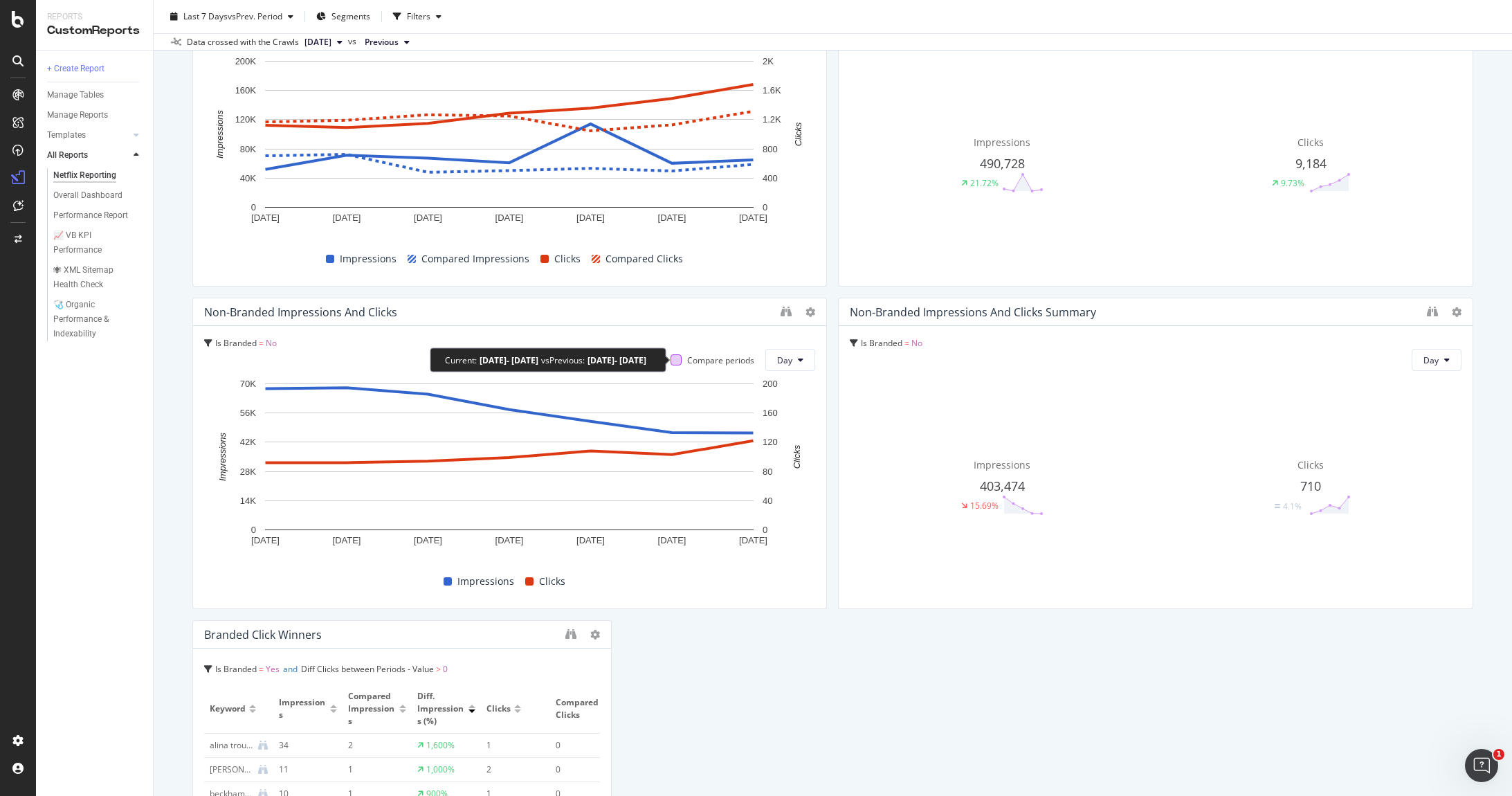
click at [676, 360] on div at bounding box center [675, 359] width 11 height 11
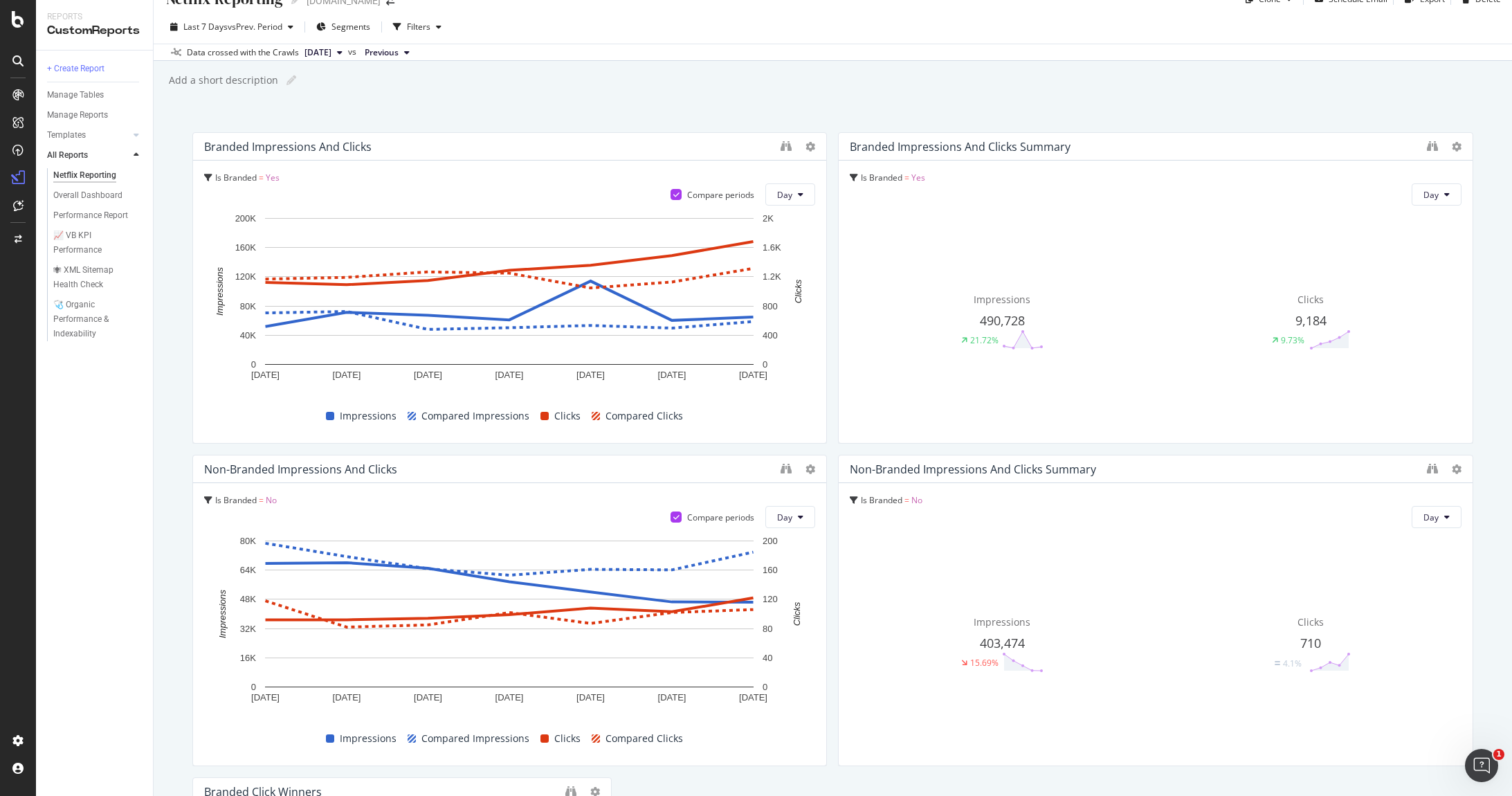
scroll to position [0, 0]
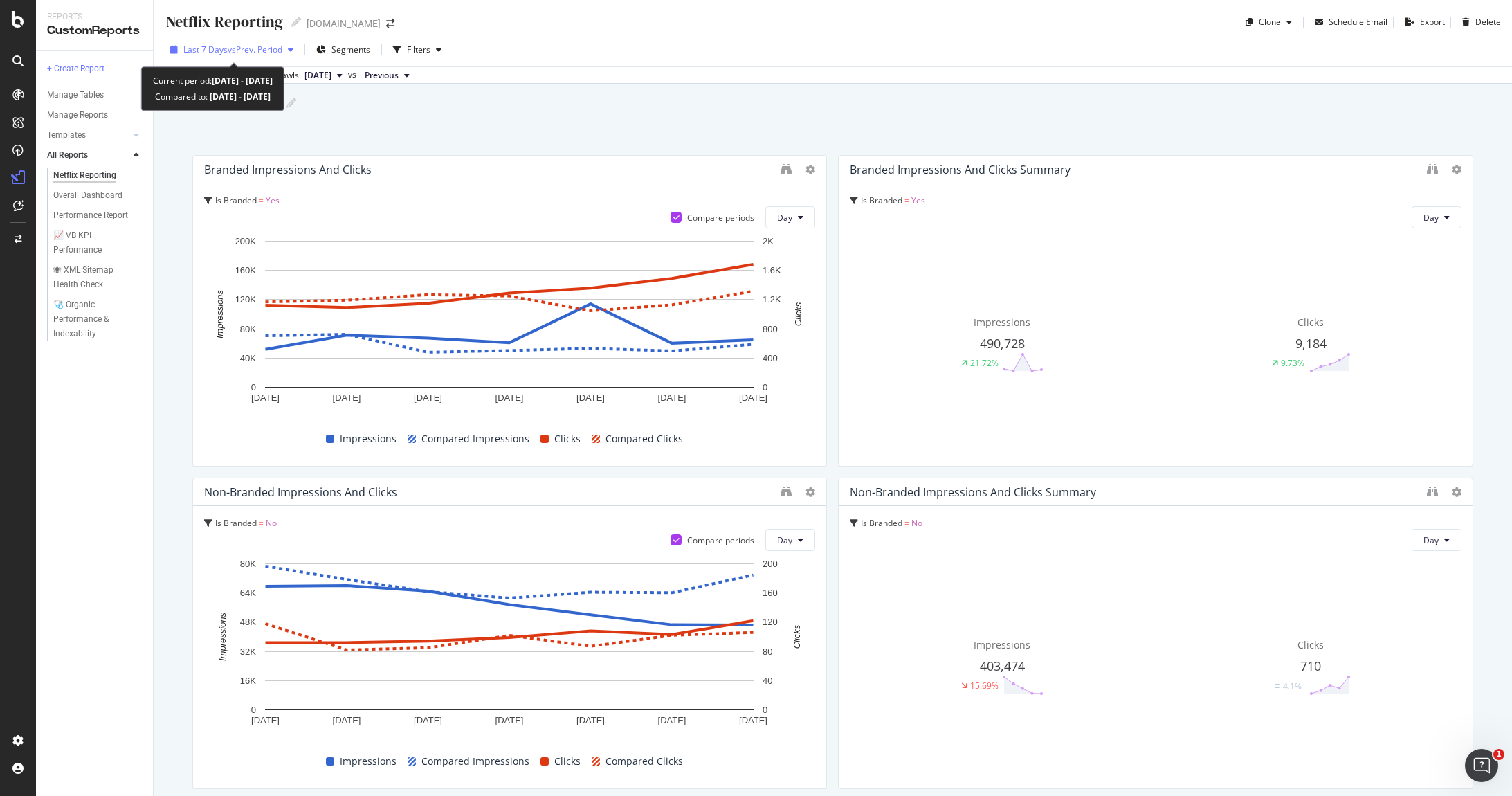
click at [221, 52] on span "Last 7 Days" at bounding box center [205, 49] width 44 height 11
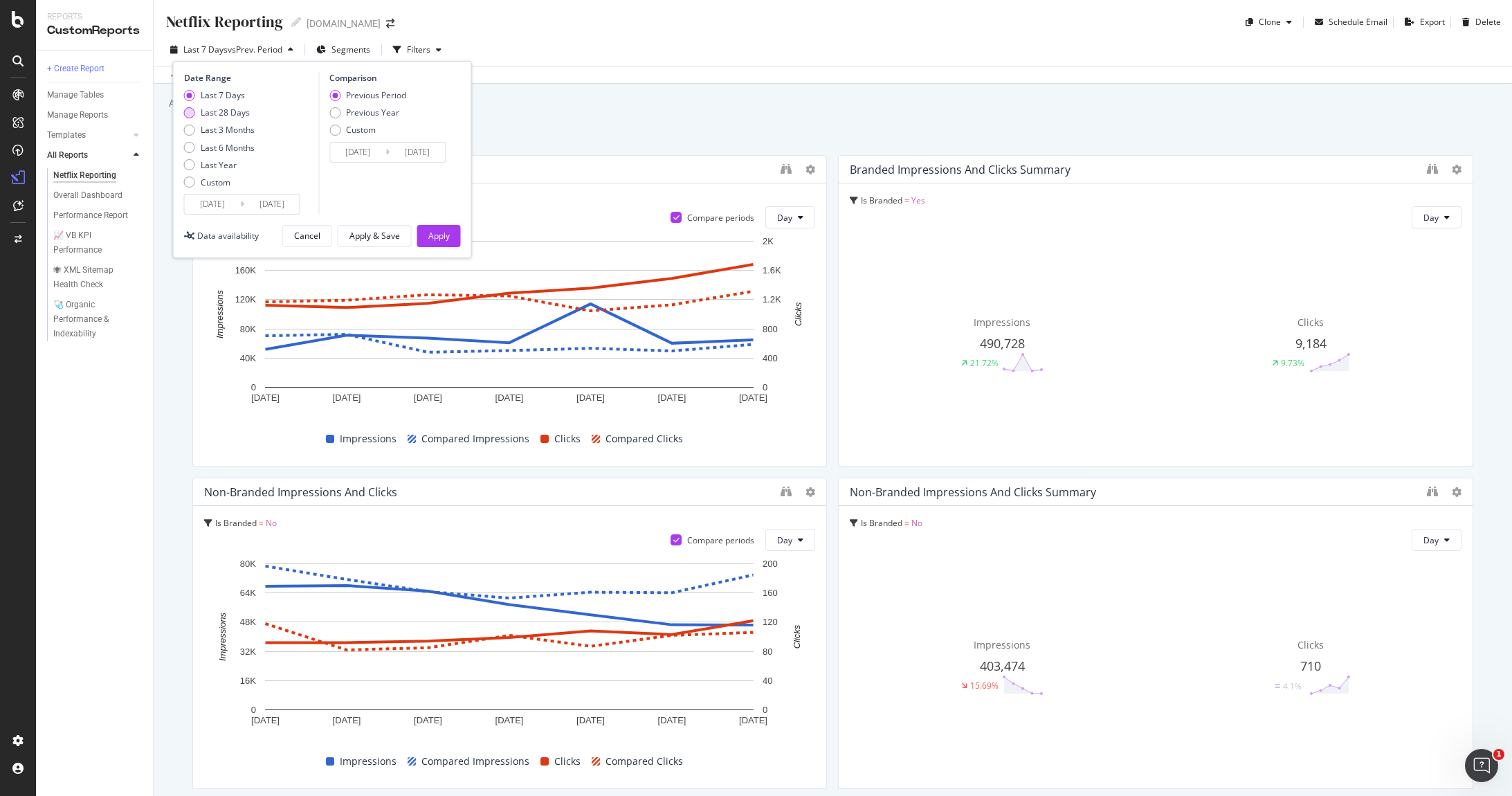
click at [238, 111] on div "Last 28 Days" at bounding box center [225, 112] width 49 height 11
type input "[DATE]"
click at [442, 243] on div "Apply" at bounding box center [438, 236] width 22 height 21
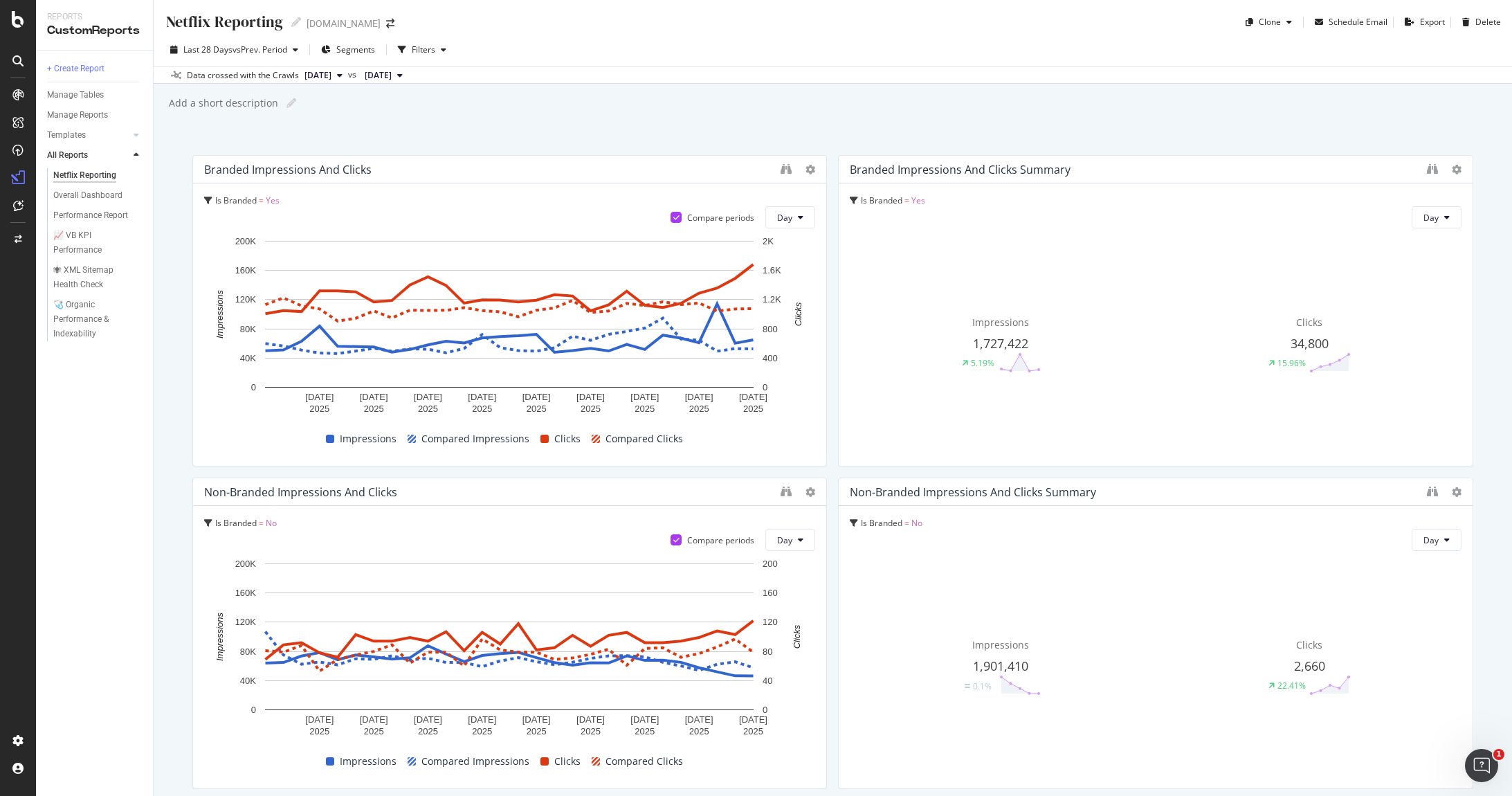
click at [25, 112] on div at bounding box center [17, 122] width 22 height 22
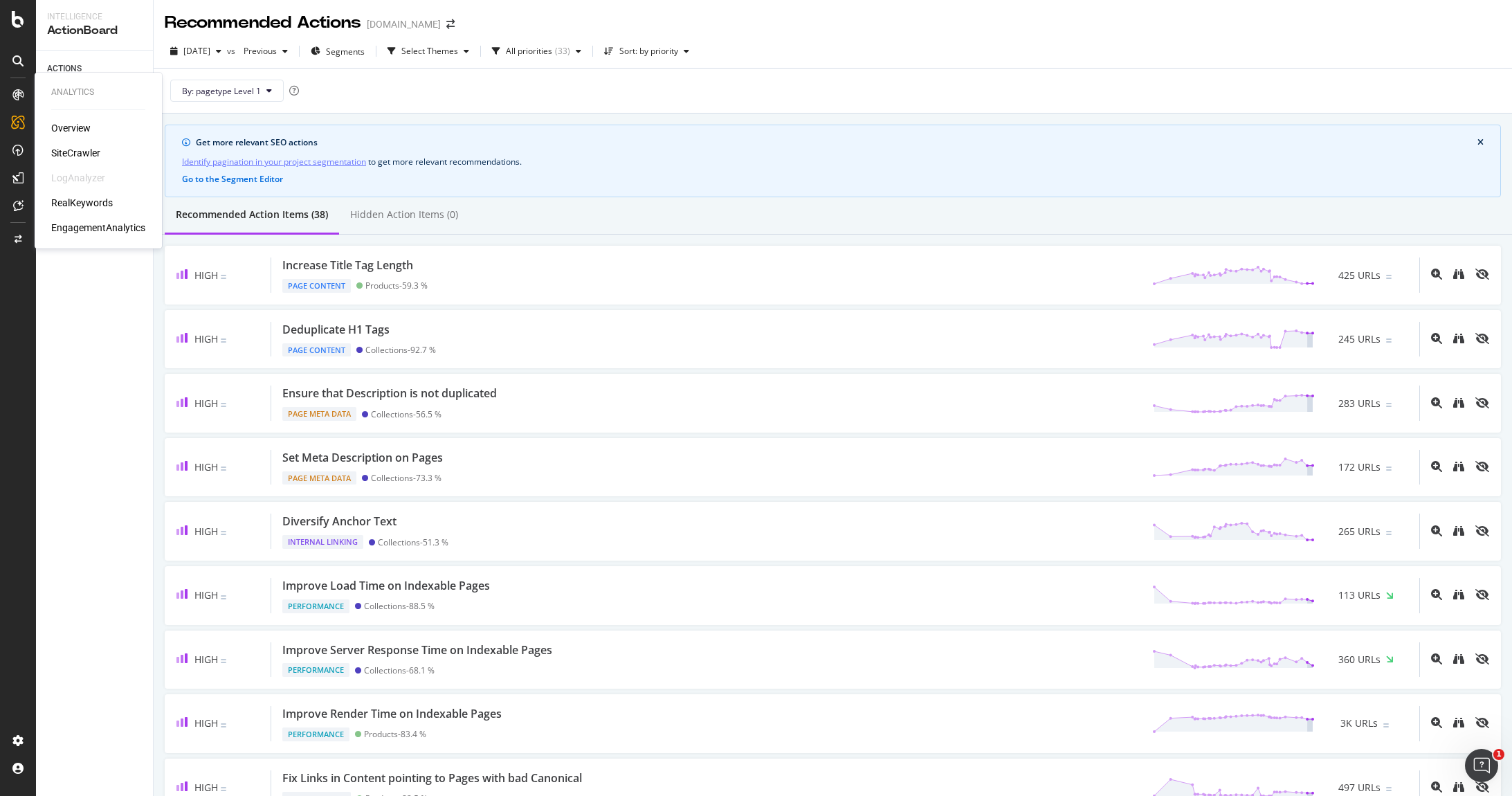
click at [85, 153] on div "SiteCrawler" at bounding box center [76, 153] width 49 height 14
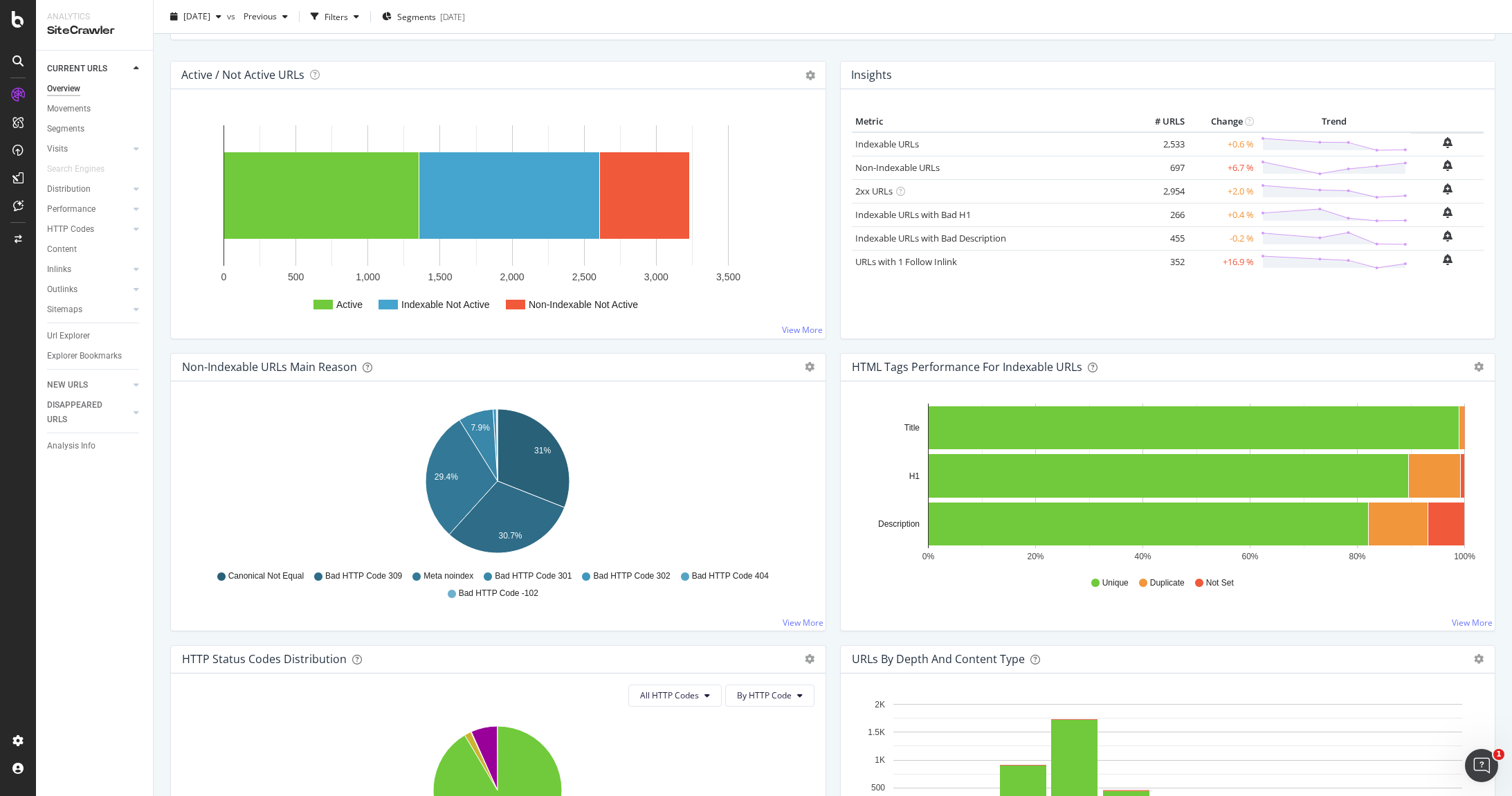
scroll to position [144, 0]
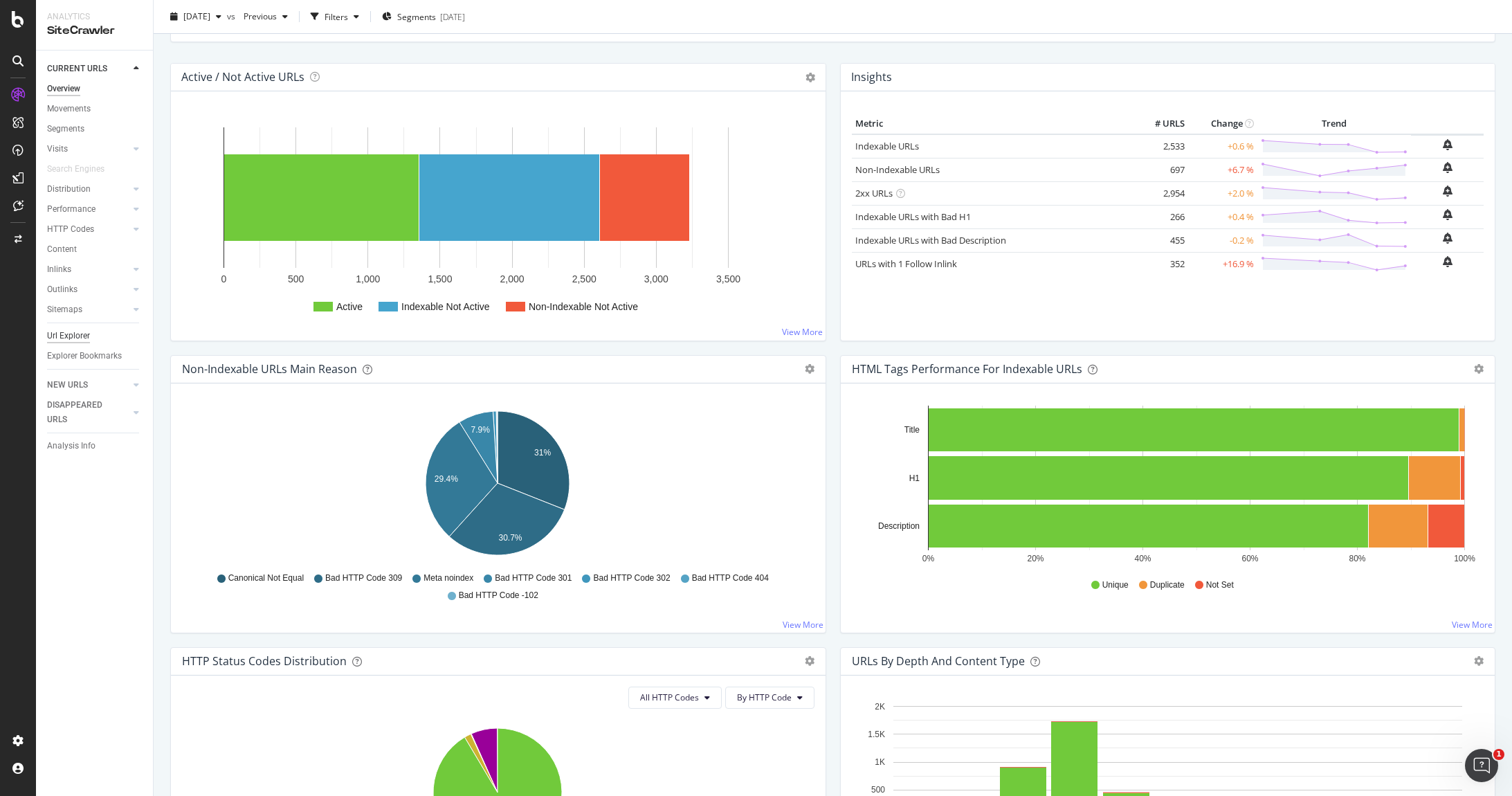
click at [73, 333] on div "Url Explorer" at bounding box center [68, 336] width 43 height 15
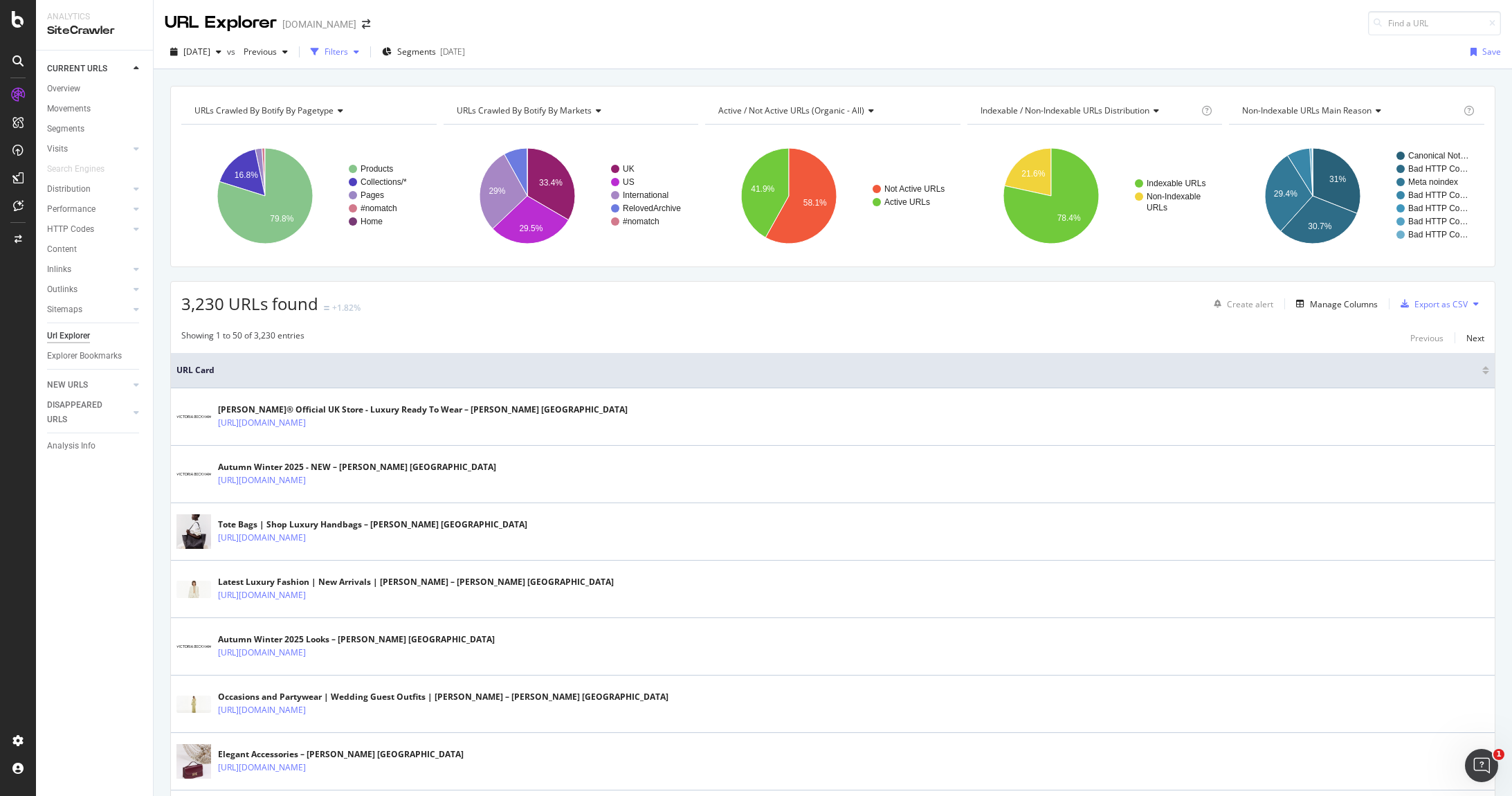
click at [348, 56] on div "Filters" at bounding box center [336, 51] width 24 height 11
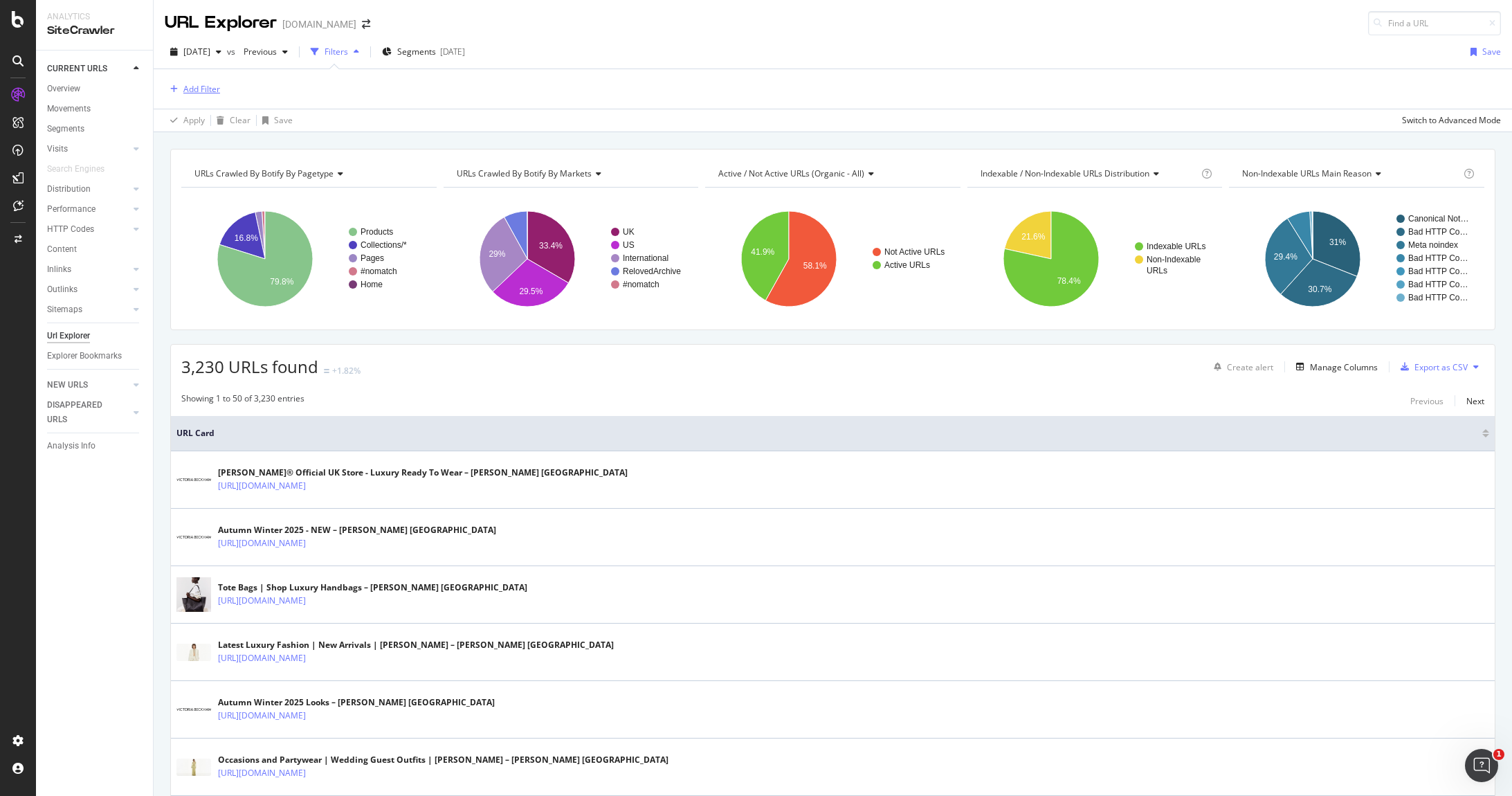
click at [201, 85] on div "Add Filter" at bounding box center [201, 88] width 37 height 11
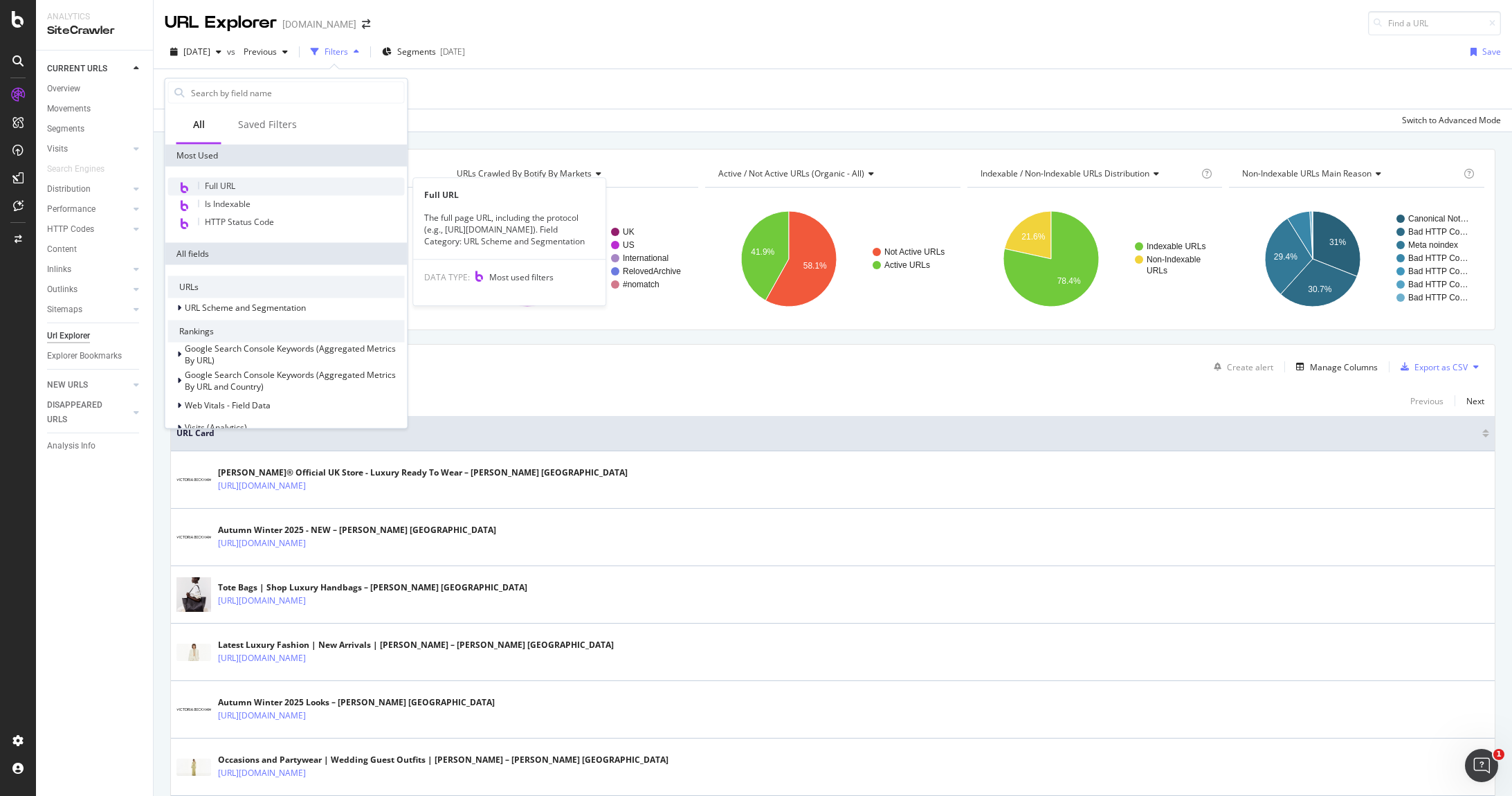
click at [235, 188] on span "Full URL" at bounding box center [220, 185] width 31 height 11
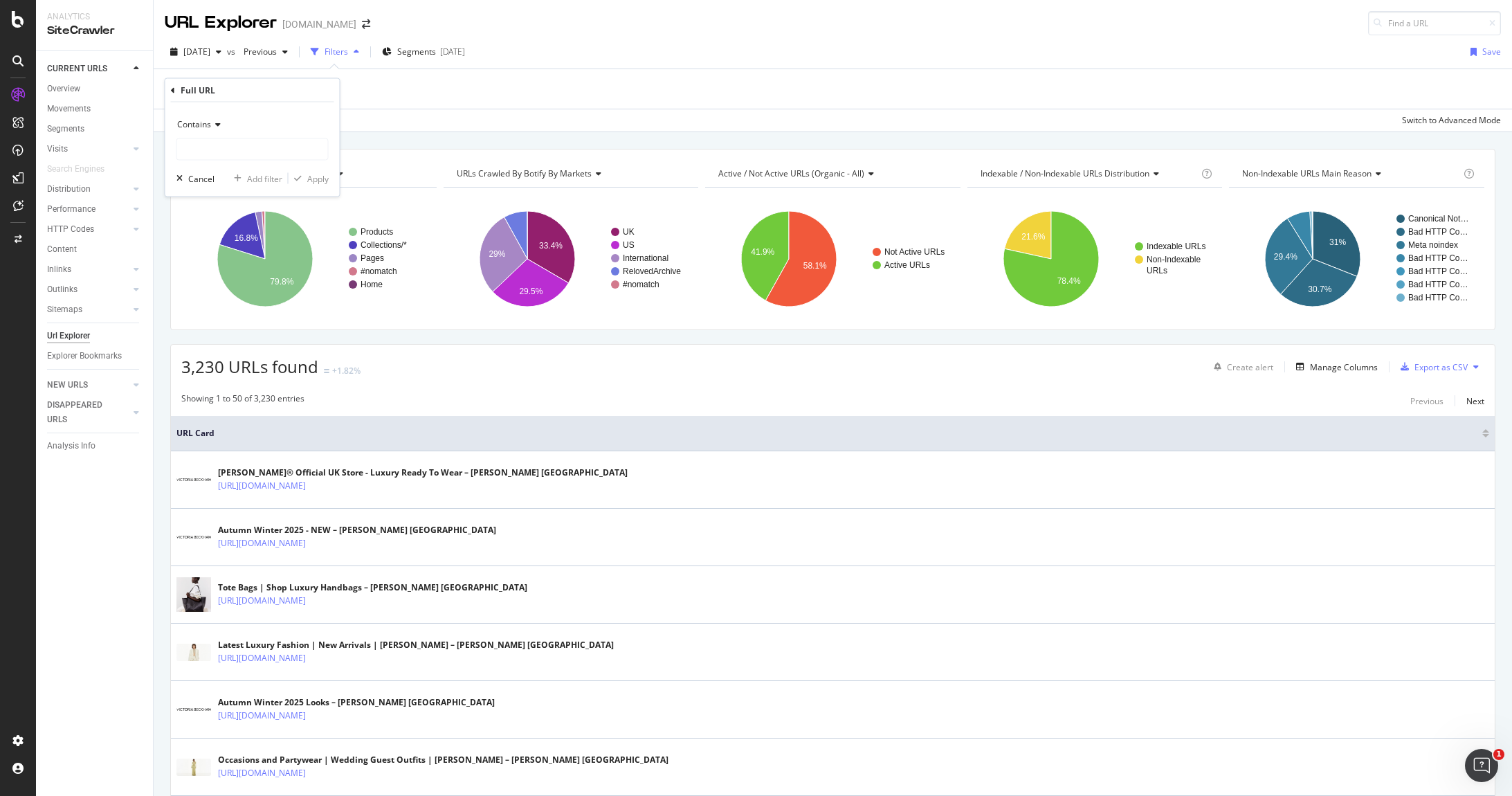
click at [216, 121] on icon at bounding box center [215, 125] width 10 height 9
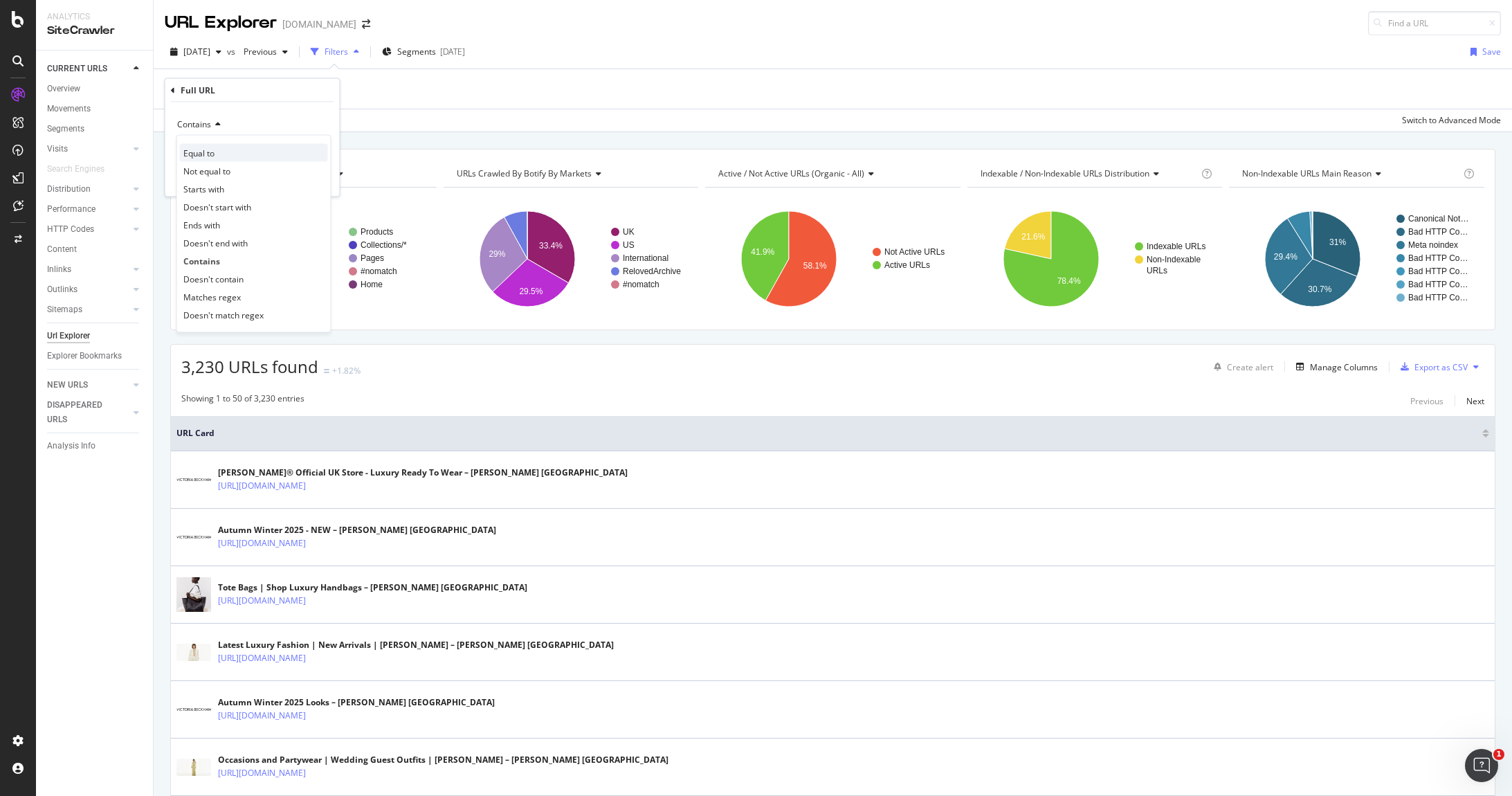
click at [216, 153] on div "Equal to" at bounding box center [254, 153] width 148 height 18
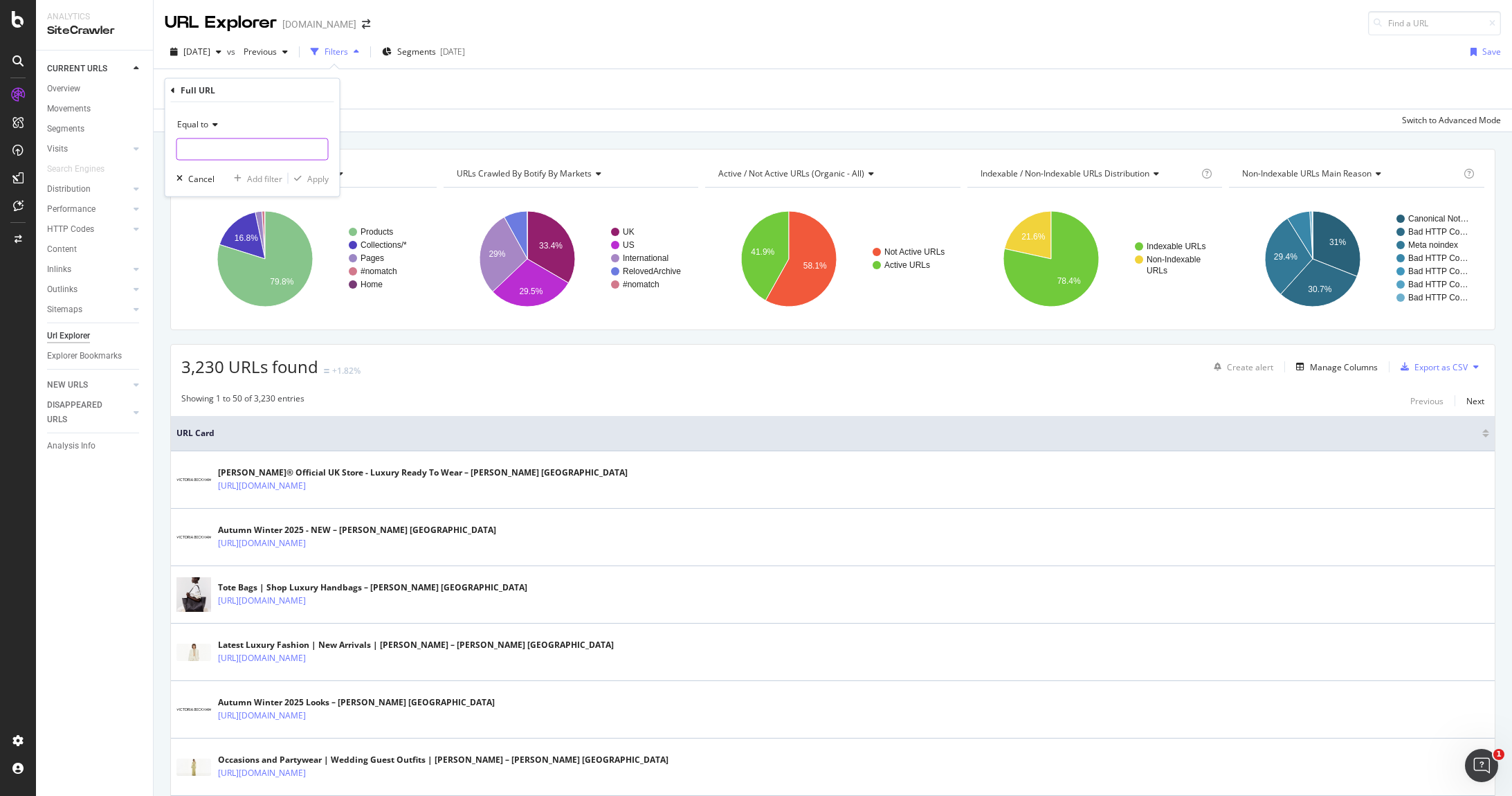
click at [225, 153] on input "text" at bounding box center [252, 149] width 151 height 22
type input "?page"
click at [313, 176] on div "Apply" at bounding box center [318, 178] width 22 height 11
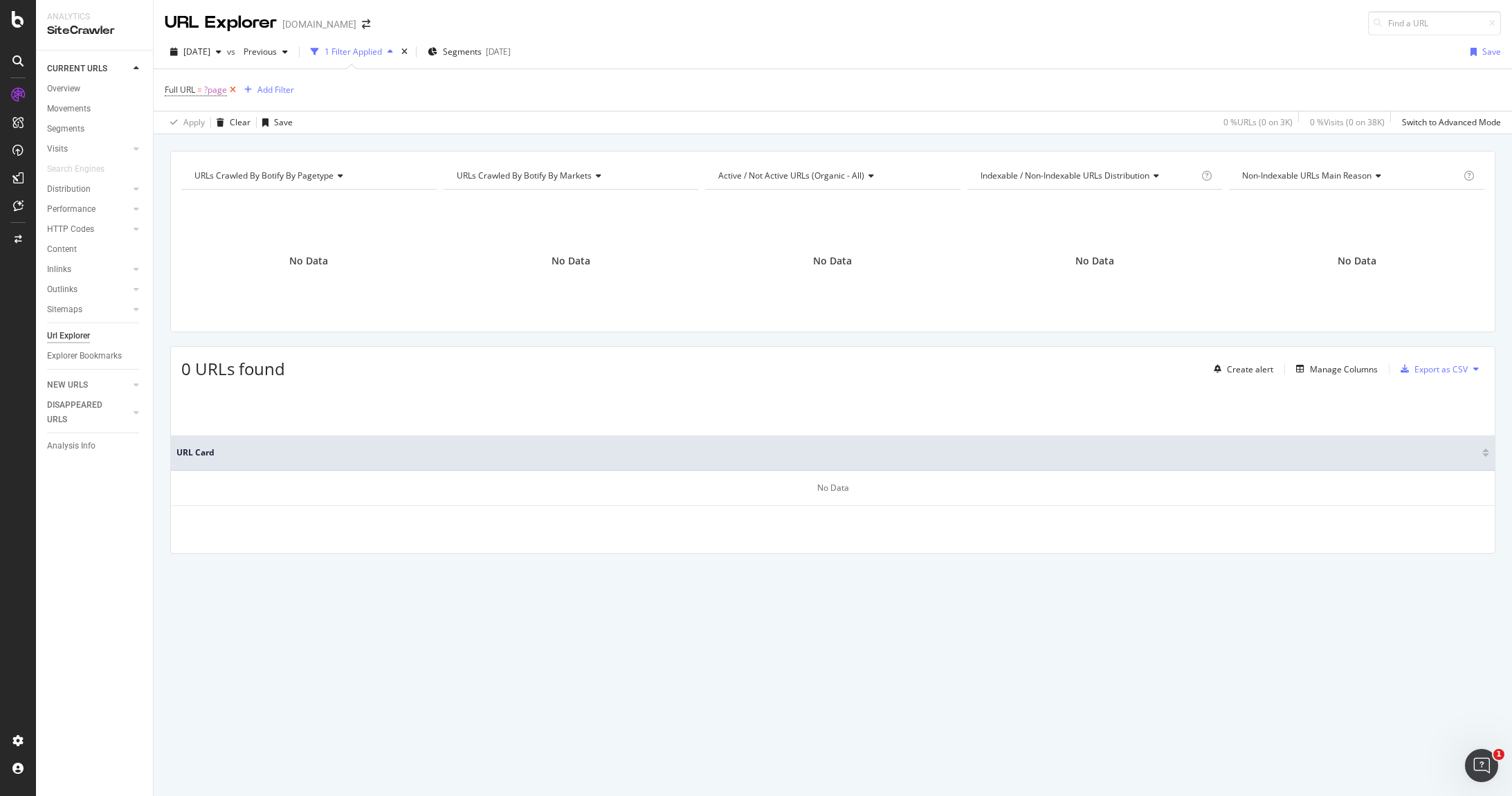
click at [231, 88] on icon at bounding box center [232, 90] width 11 height 14
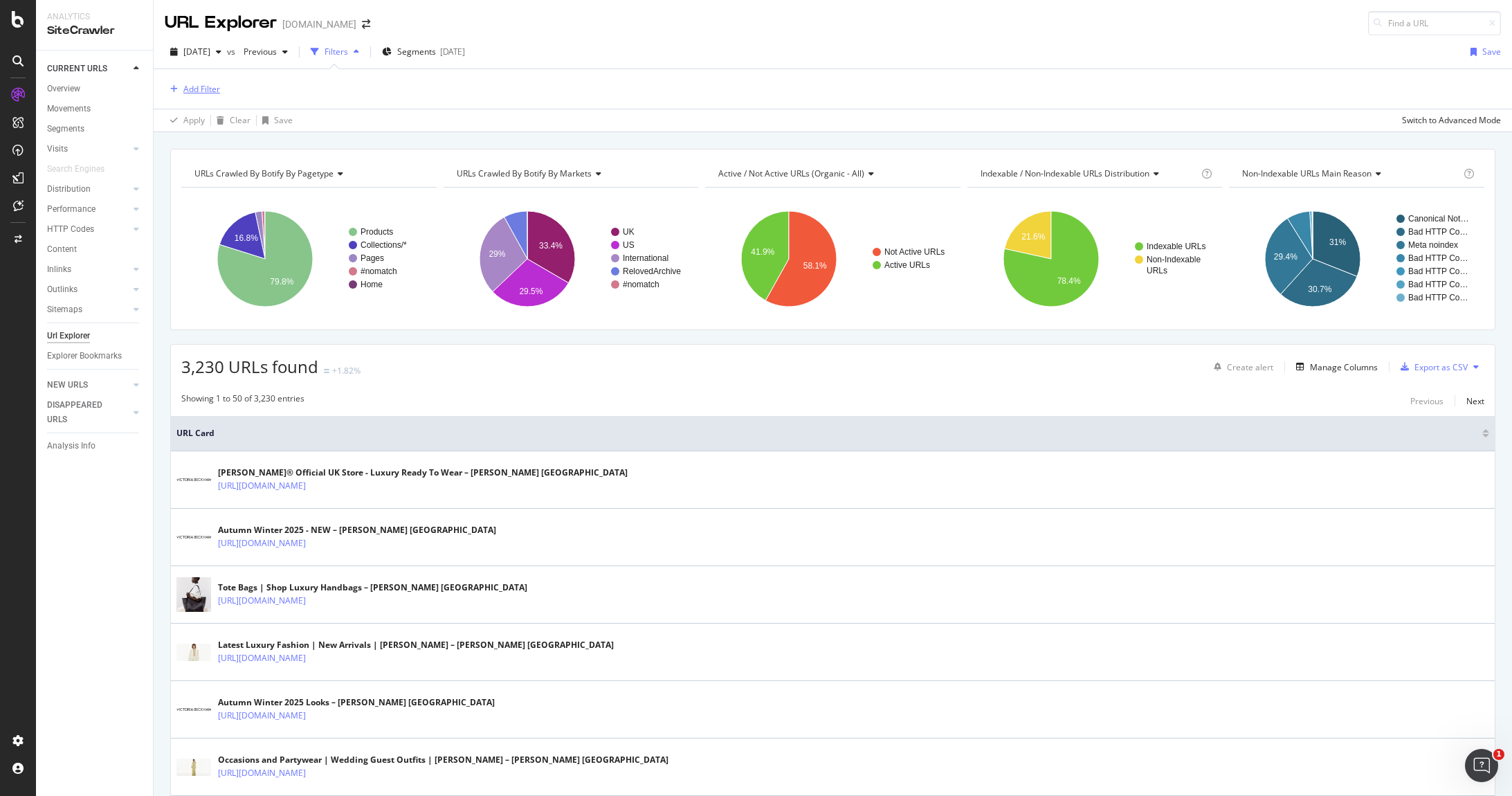
click at [203, 84] on div "Add Filter" at bounding box center [201, 88] width 37 height 11
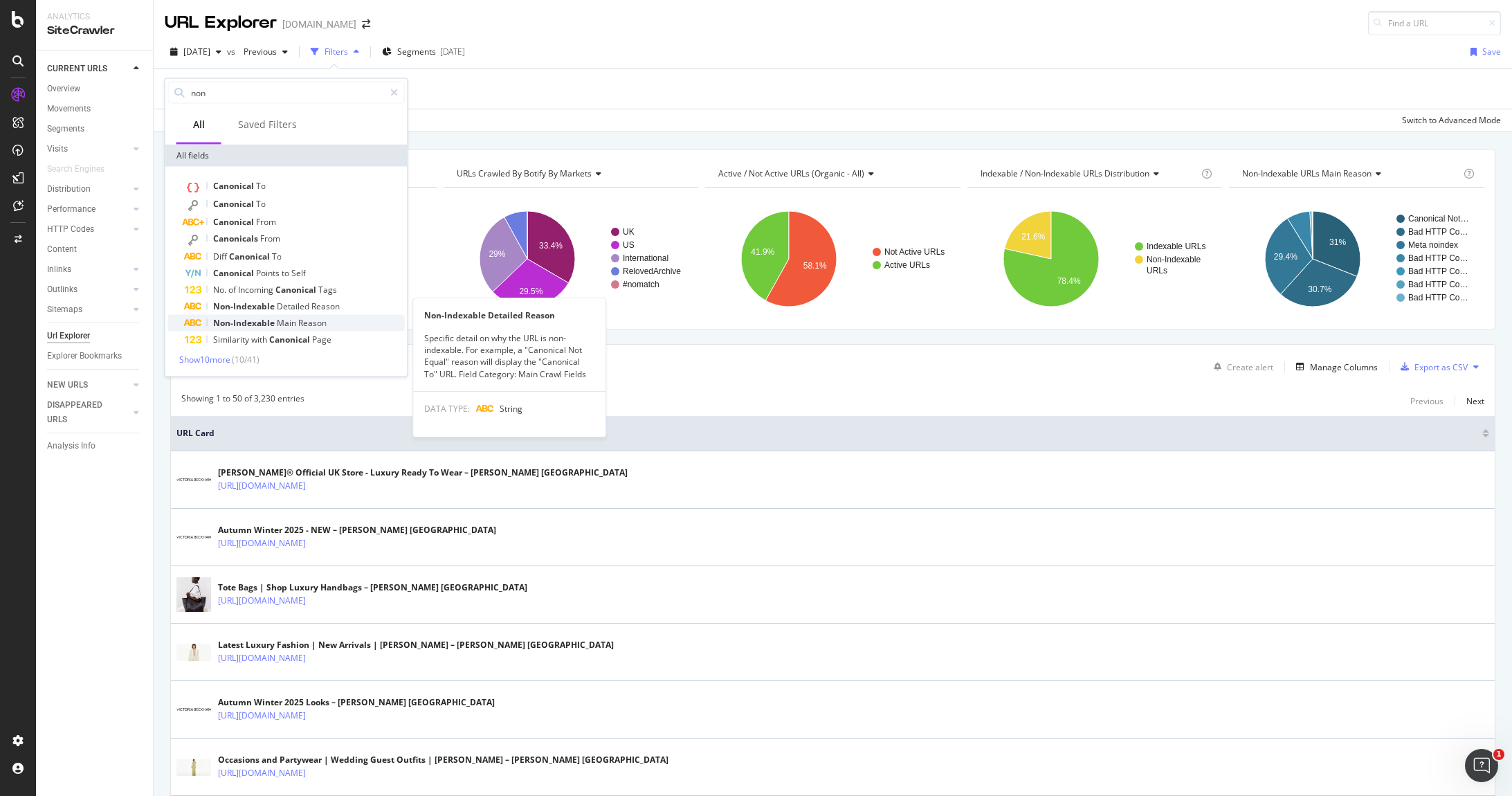
type input "non"
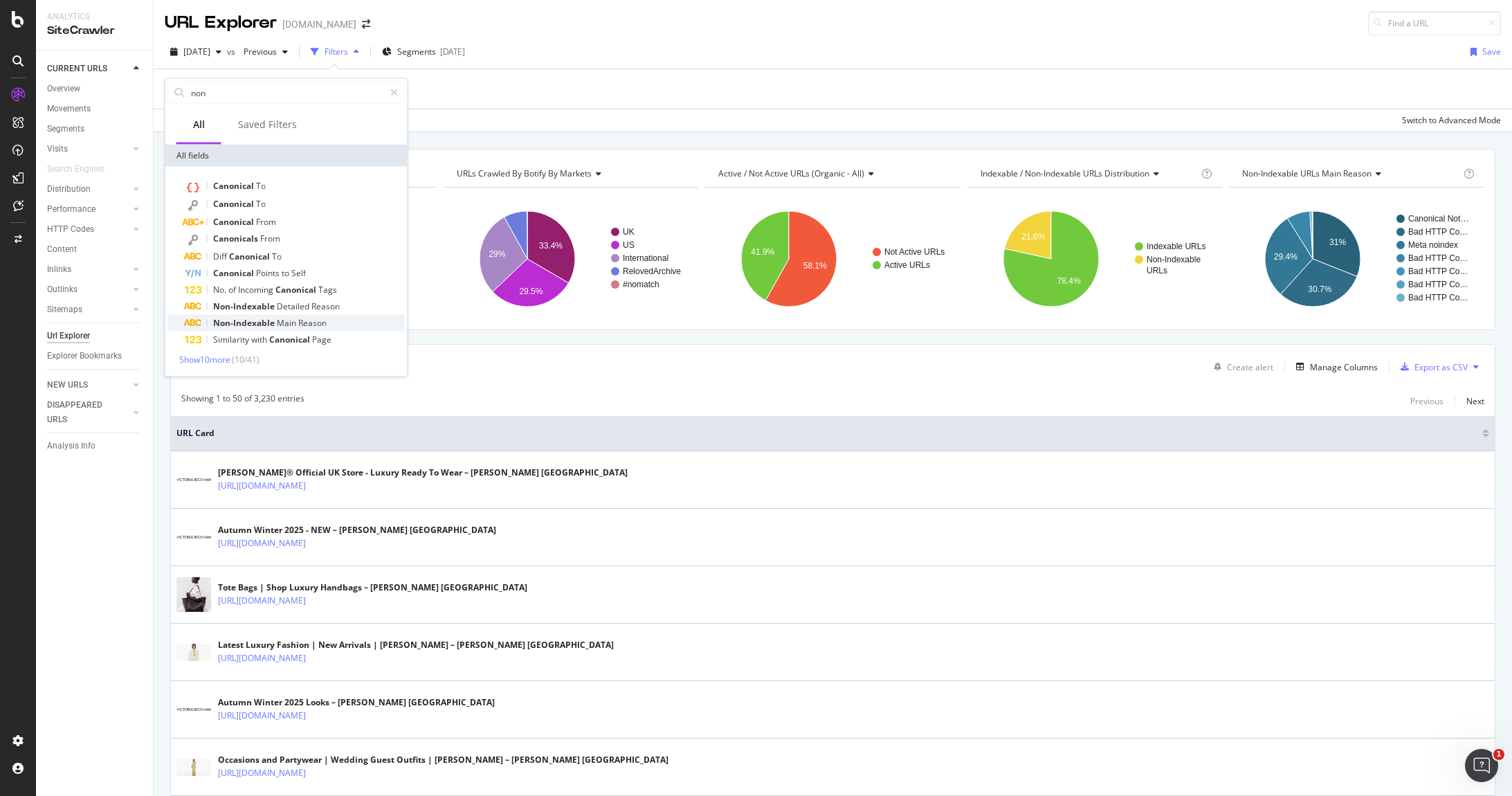
click at [327, 320] on div "Non-Indexable Main Reason" at bounding box center [295, 323] width 220 height 17
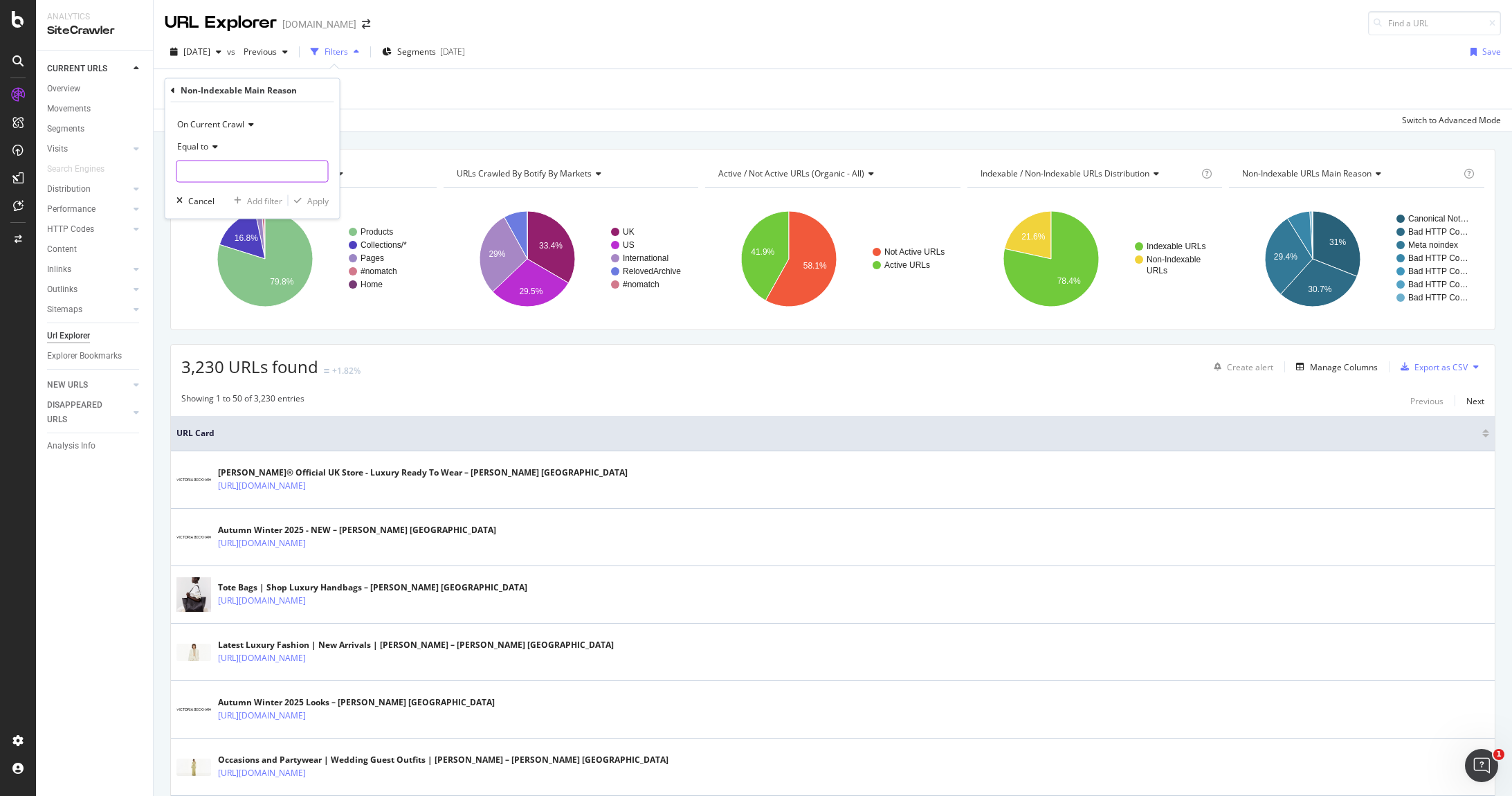
click at [242, 167] on input "text" at bounding box center [252, 171] width 151 height 22
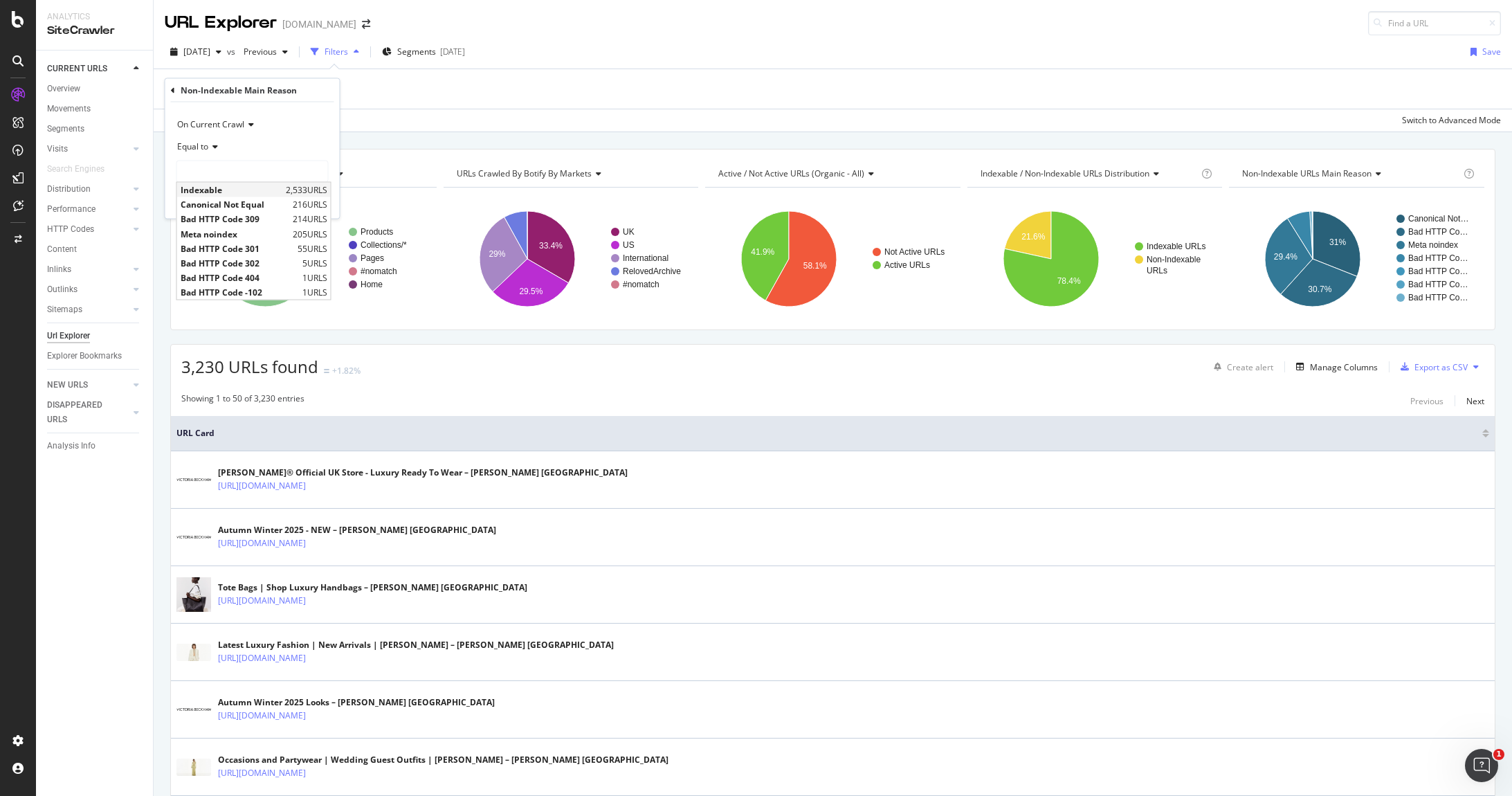
click at [287, 192] on span "2,533 URLS" at bounding box center [307, 189] width 42 height 11
type input "Indexable"
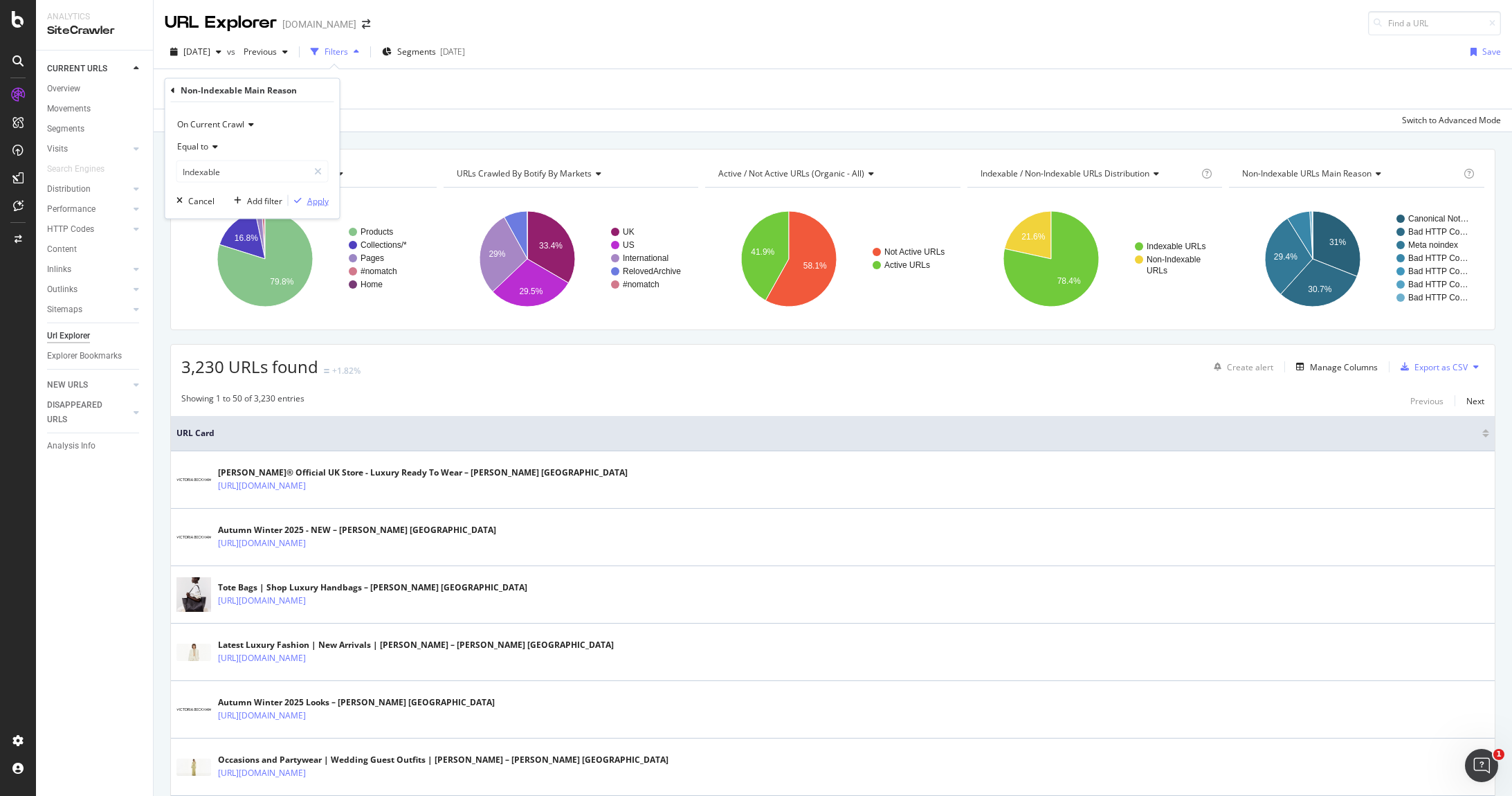
click at [324, 203] on div "Apply" at bounding box center [318, 200] width 22 height 11
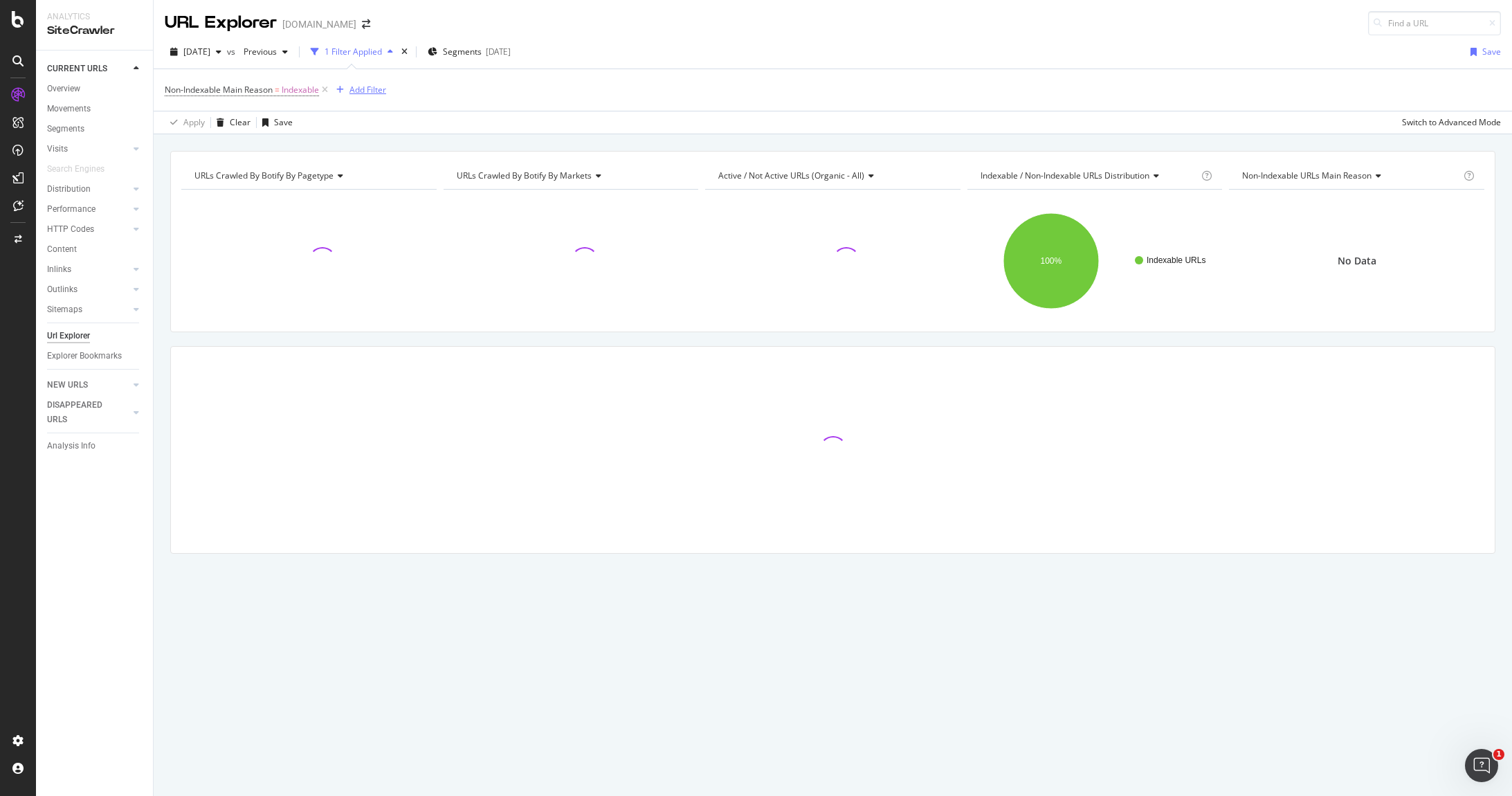
click at [356, 89] on div "Add Filter" at bounding box center [368, 89] width 37 height 11
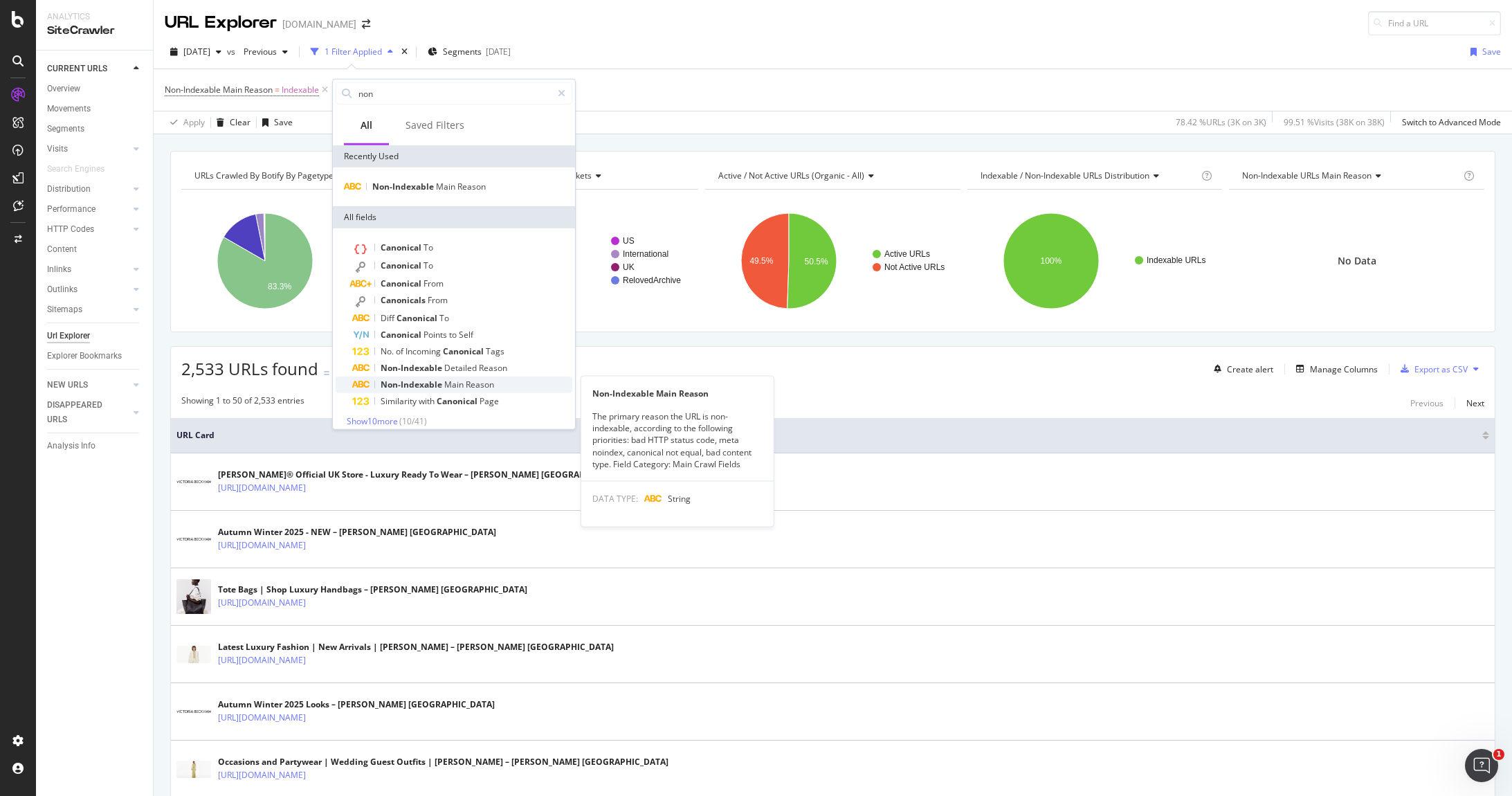
click at [444, 382] on span "Main" at bounding box center [455, 384] width 22 height 11
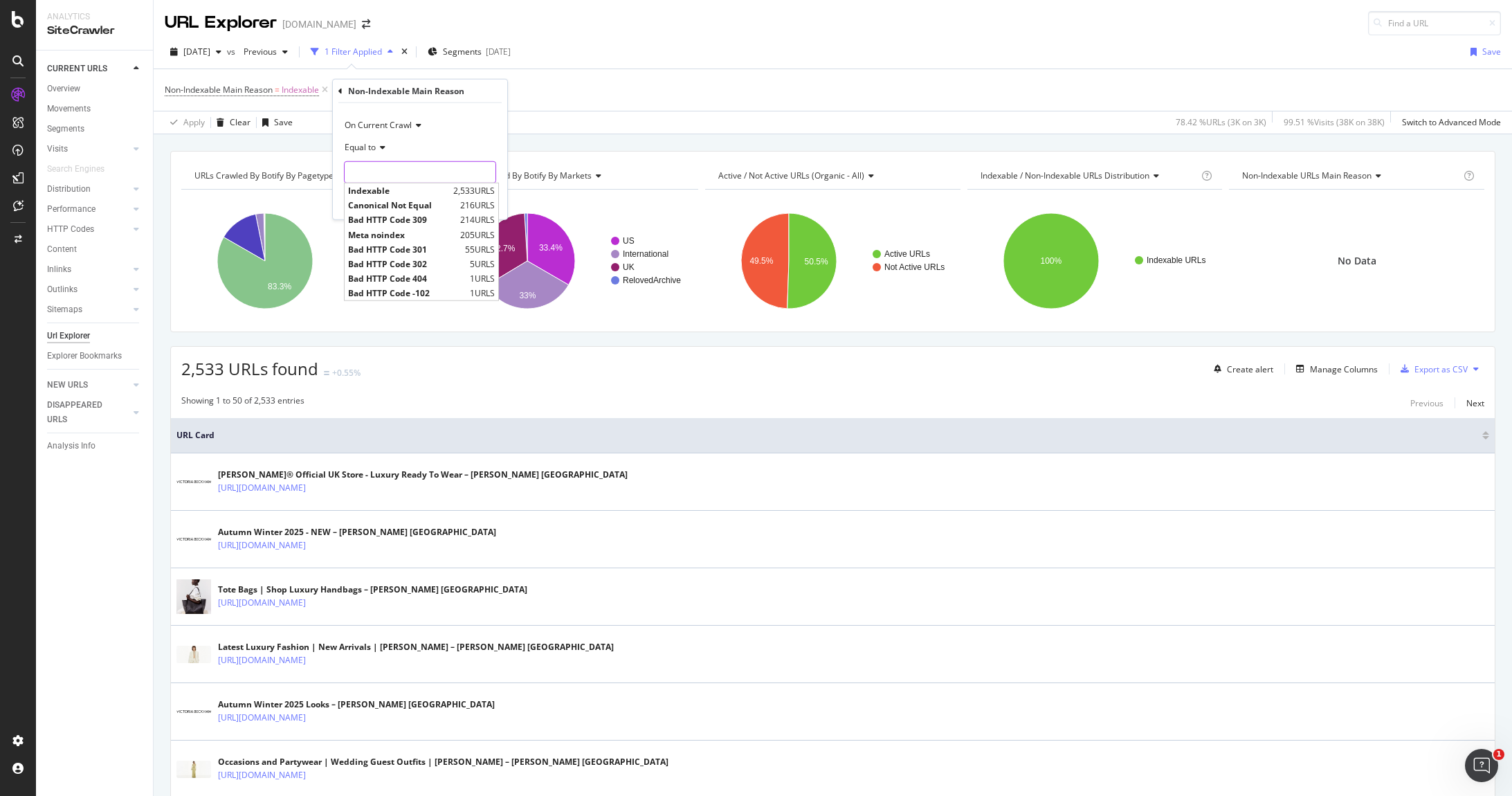
click at [401, 166] on input "text" at bounding box center [419, 172] width 151 height 22
click at [386, 206] on span "Canonical Not Equal" at bounding box center [402, 205] width 109 height 11
type input "Canonical Not Equal"
click at [484, 201] on div "Apply" at bounding box center [485, 201] width 22 height 11
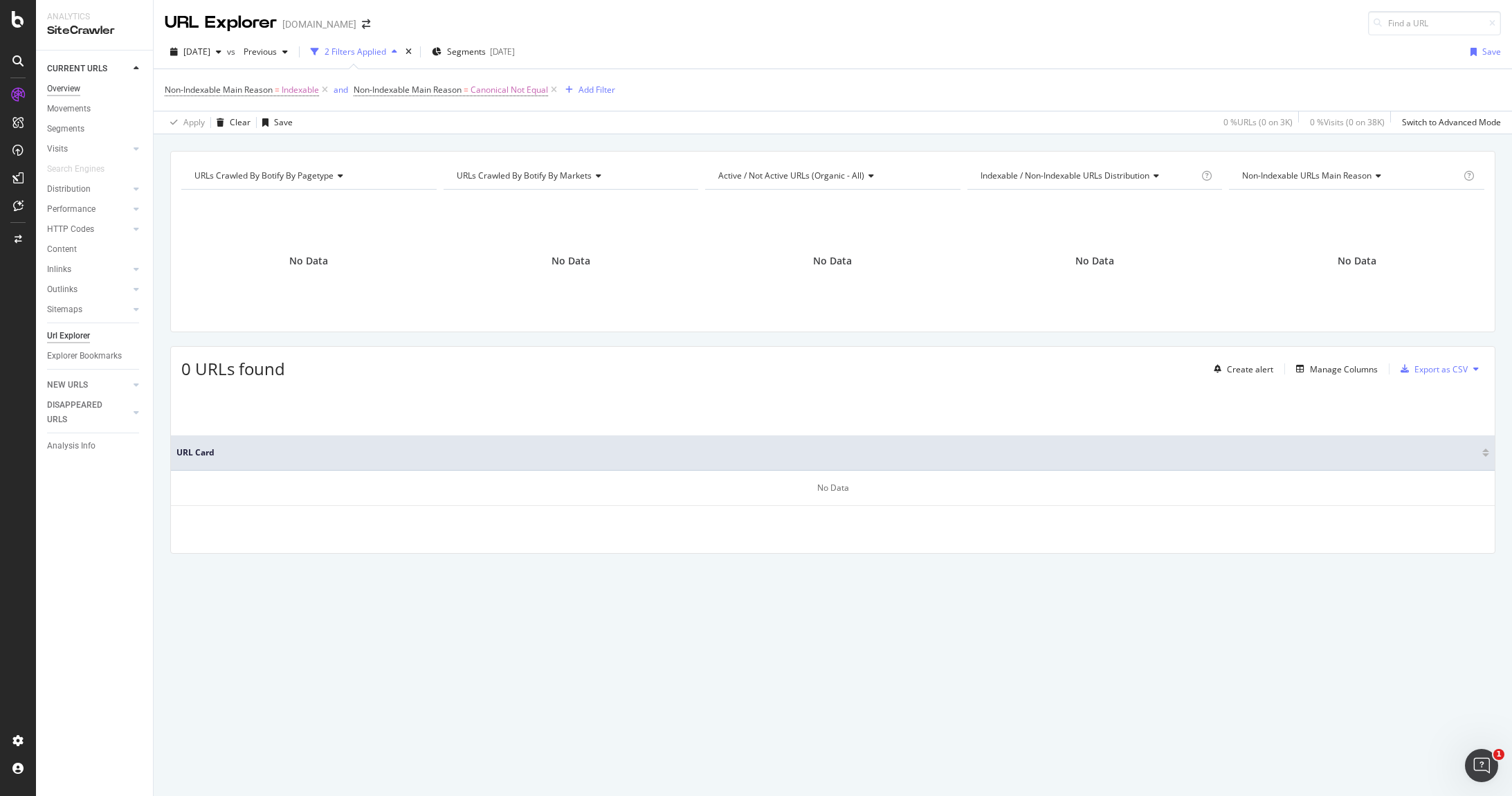
click at [62, 87] on div "Overview" at bounding box center [64, 89] width 33 height 15
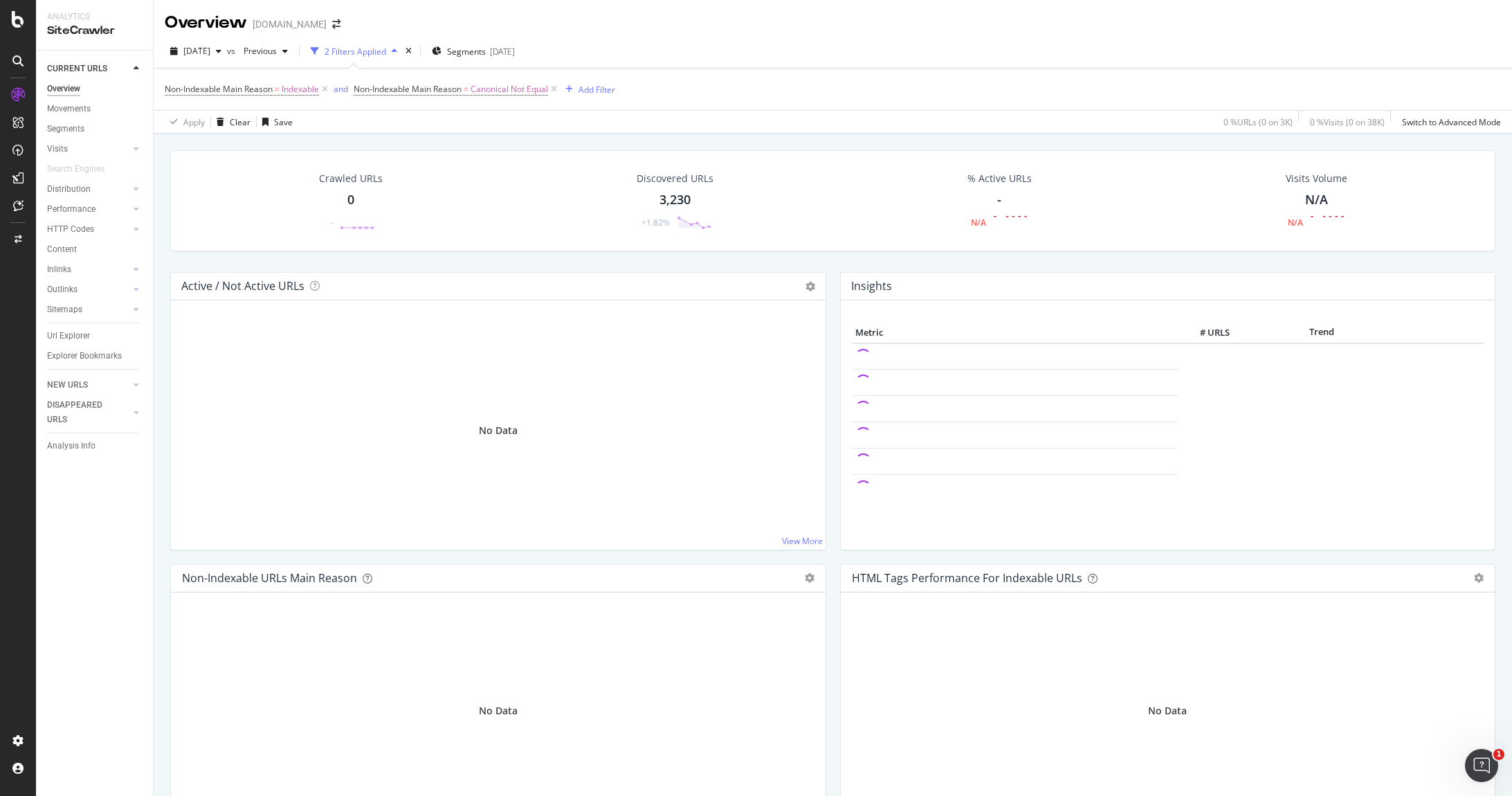
click at [386, 51] on div "2 Filters Applied" at bounding box center [355, 51] width 62 height 11
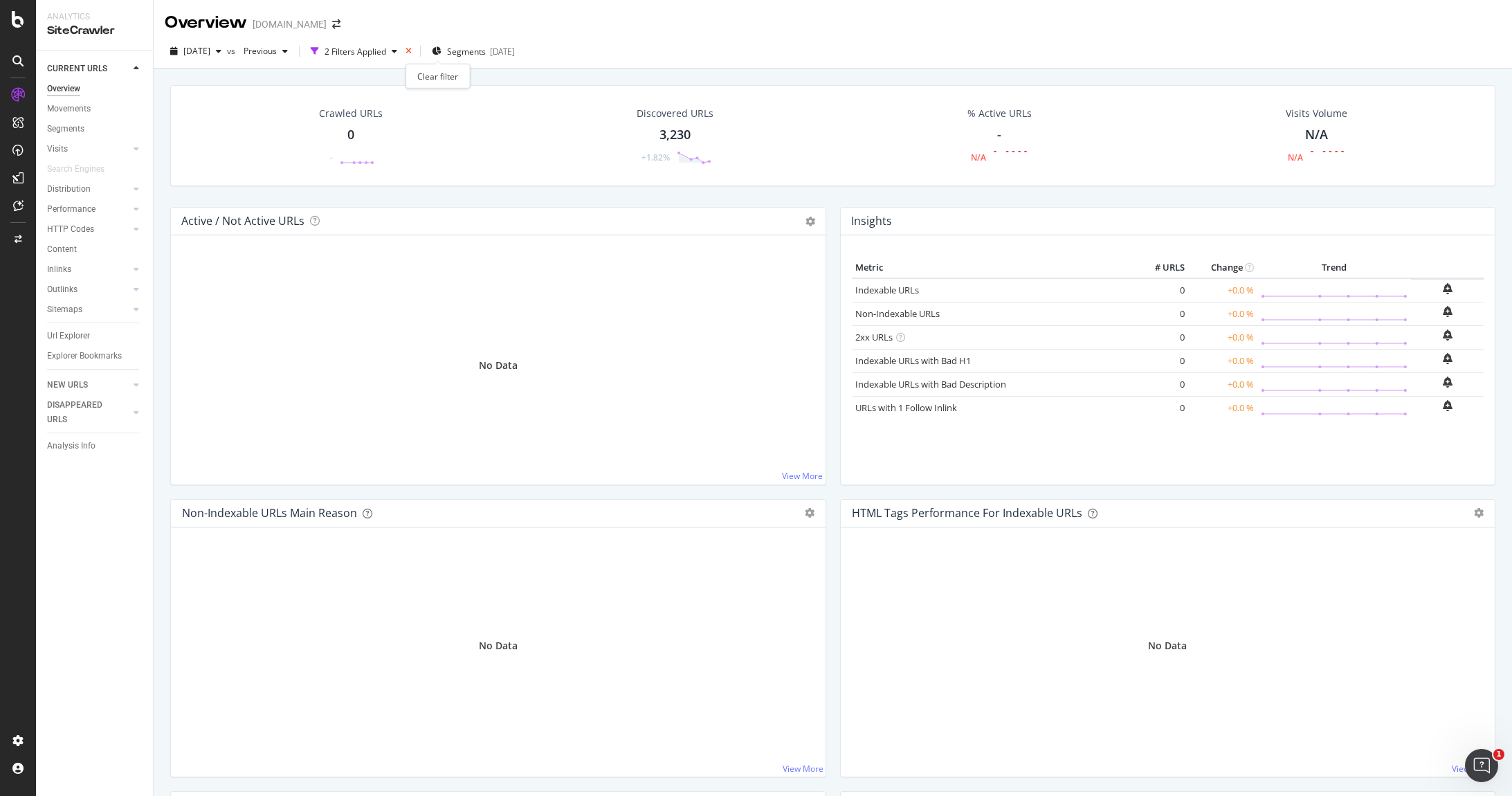
click at [411, 49] on icon "times" at bounding box center [408, 51] width 6 height 9
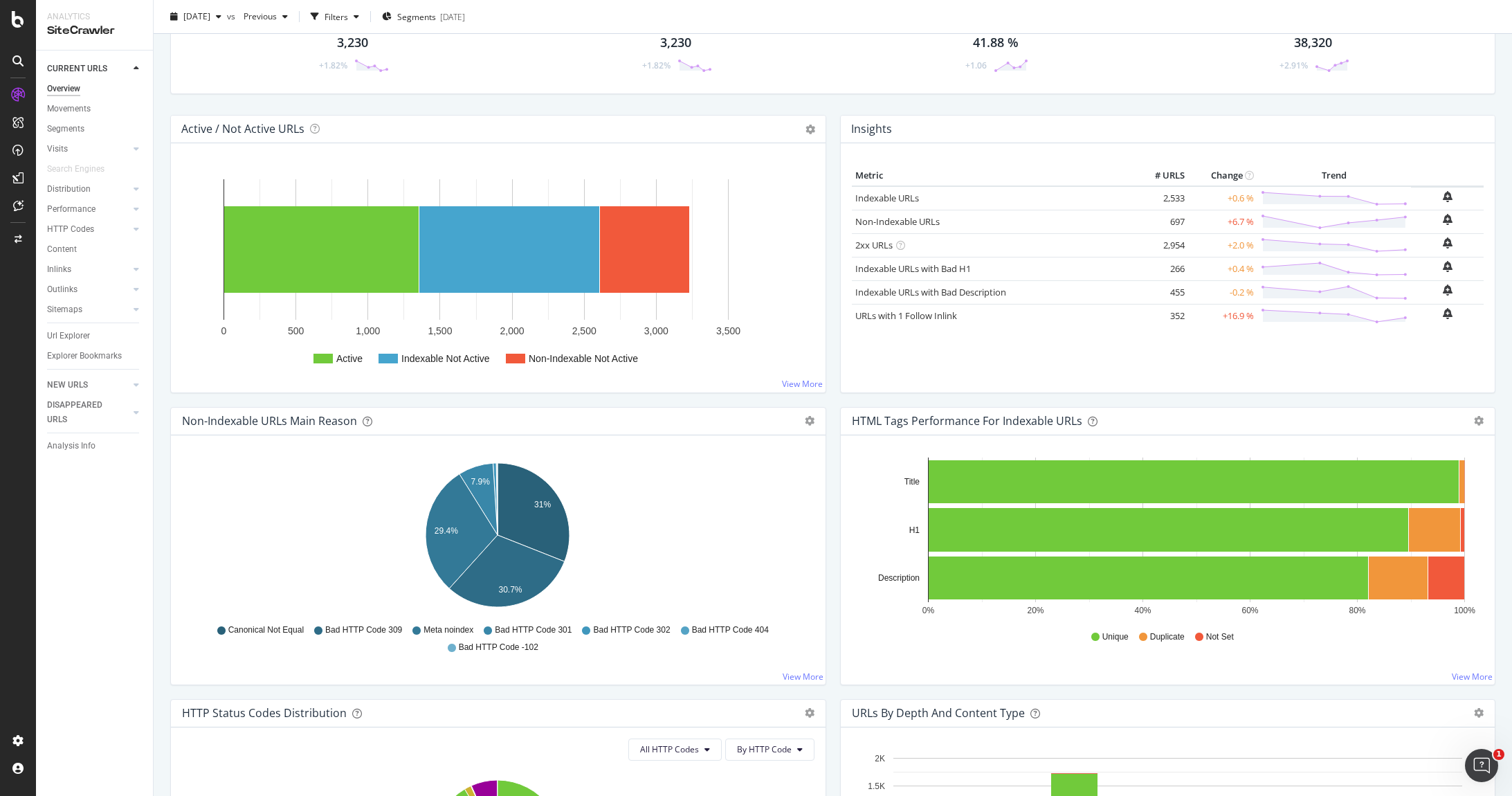
scroll to position [129, 0]
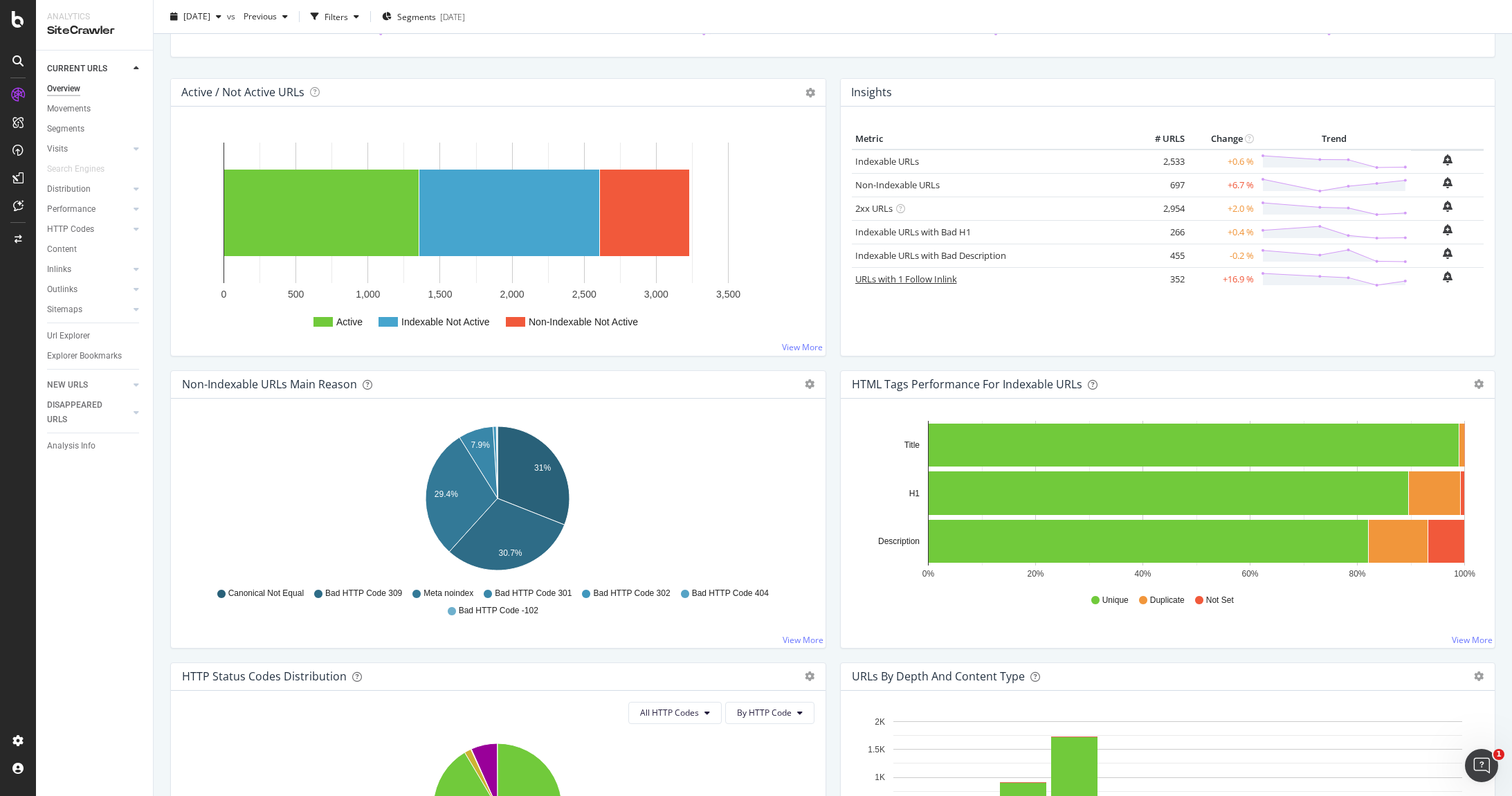
click at [892, 276] on link "URLs with 1 Follow Inlink" at bounding box center [905, 279] width 102 height 12
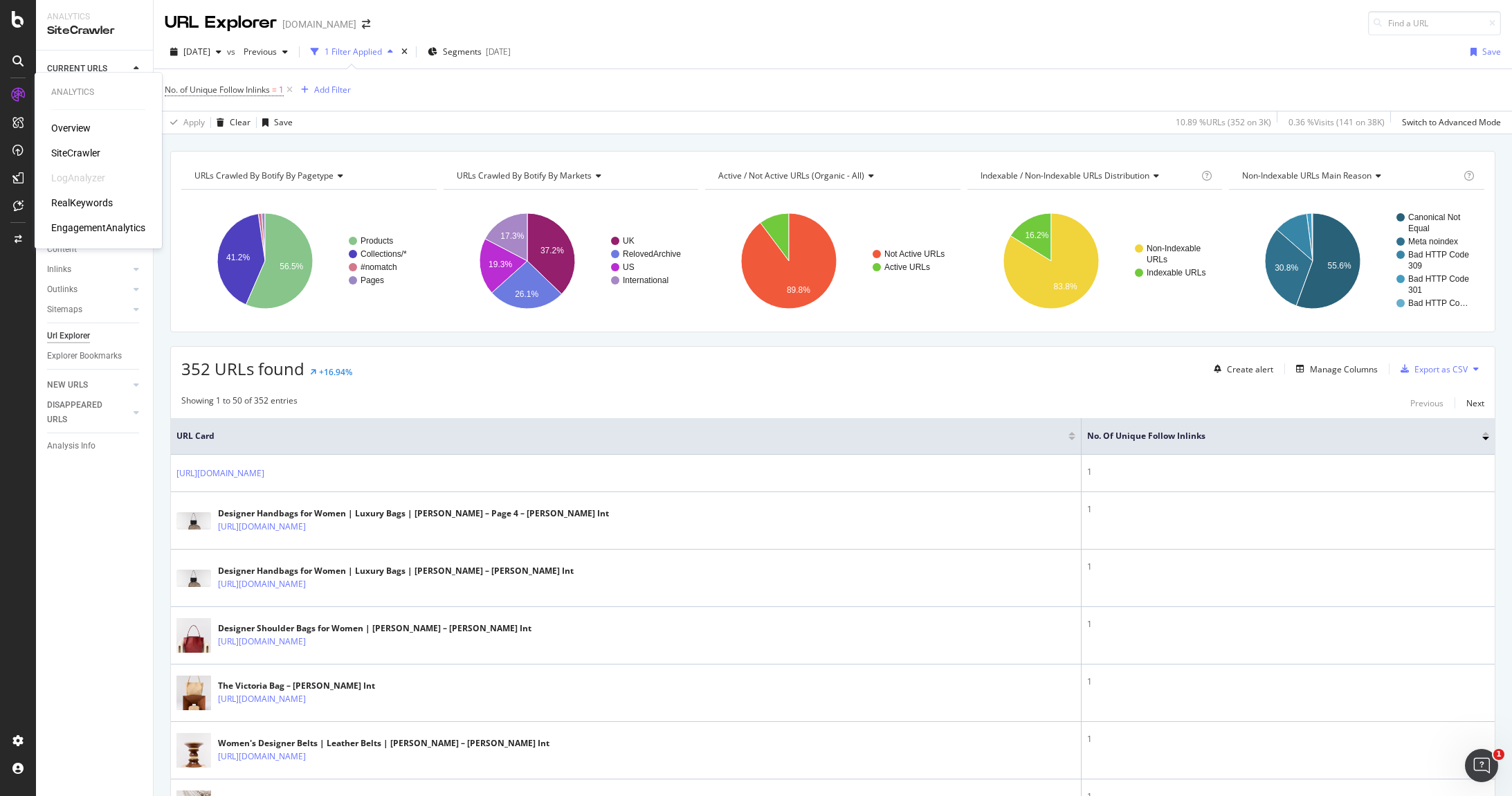
click at [78, 128] on div "Overview" at bounding box center [71, 128] width 39 height 14
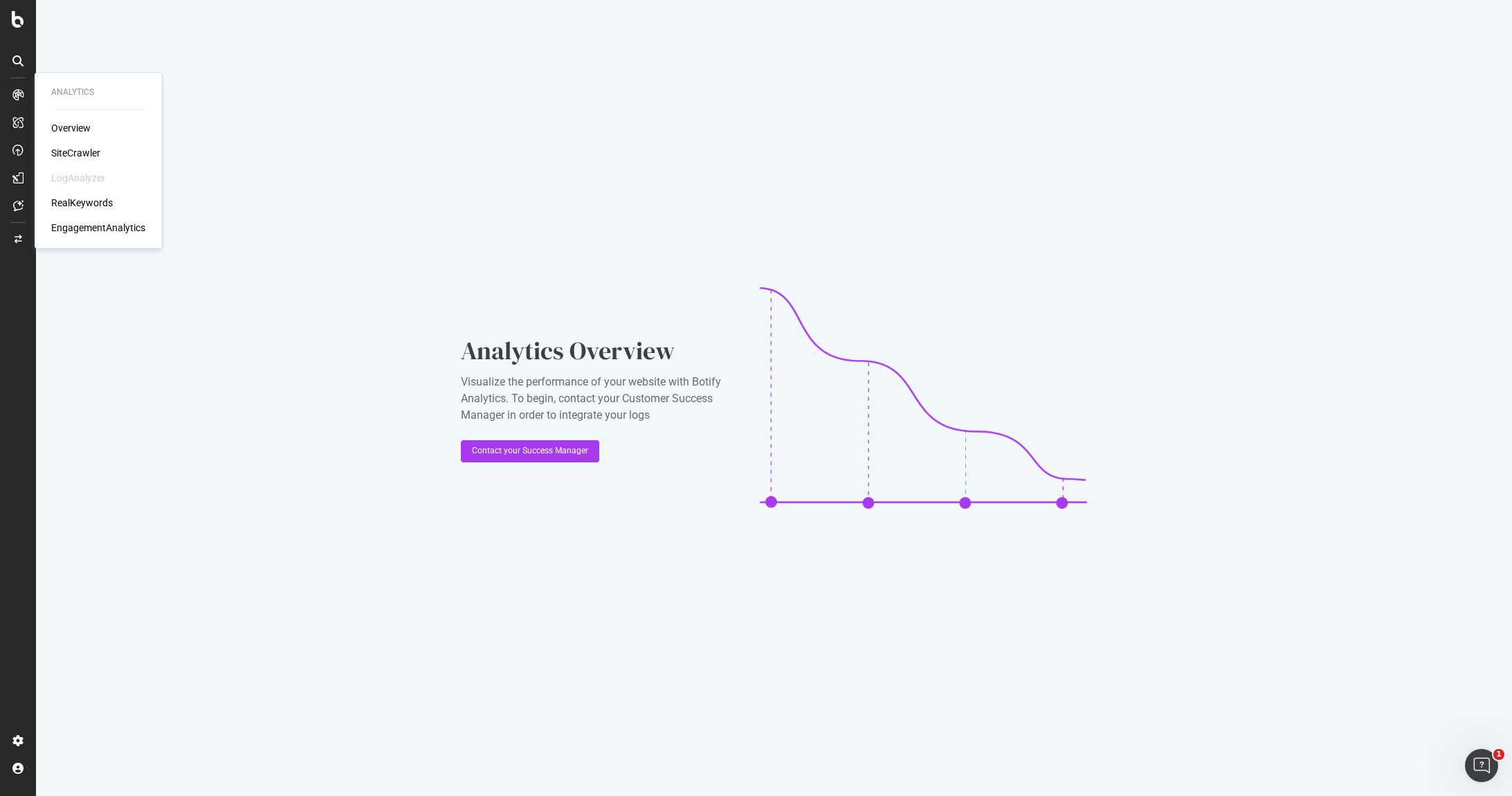
click at [74, 151] on div "SiteCrawler" at bounding box center [76, 153] width 49 height 14
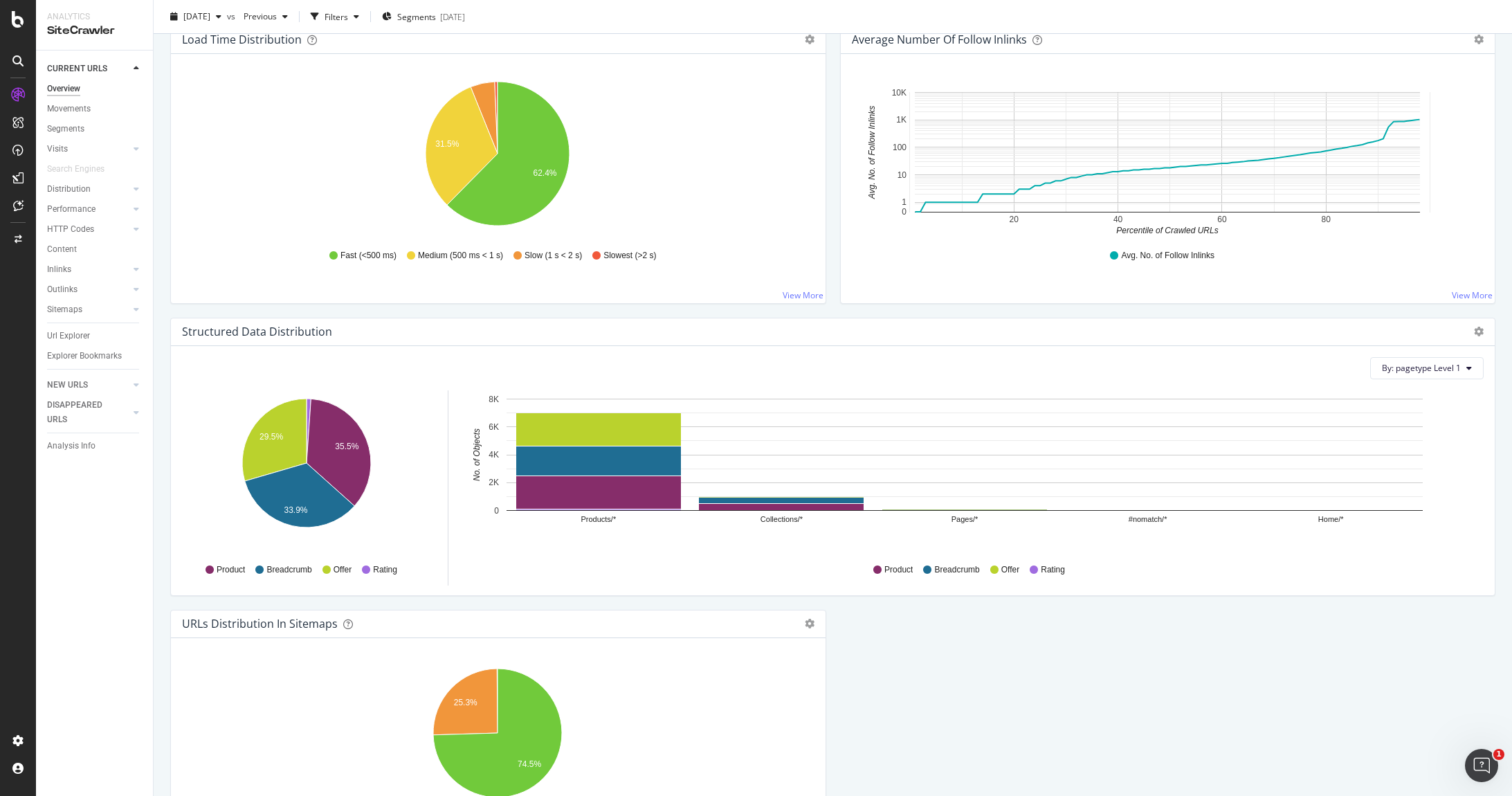
scroll to position [1057, 0]
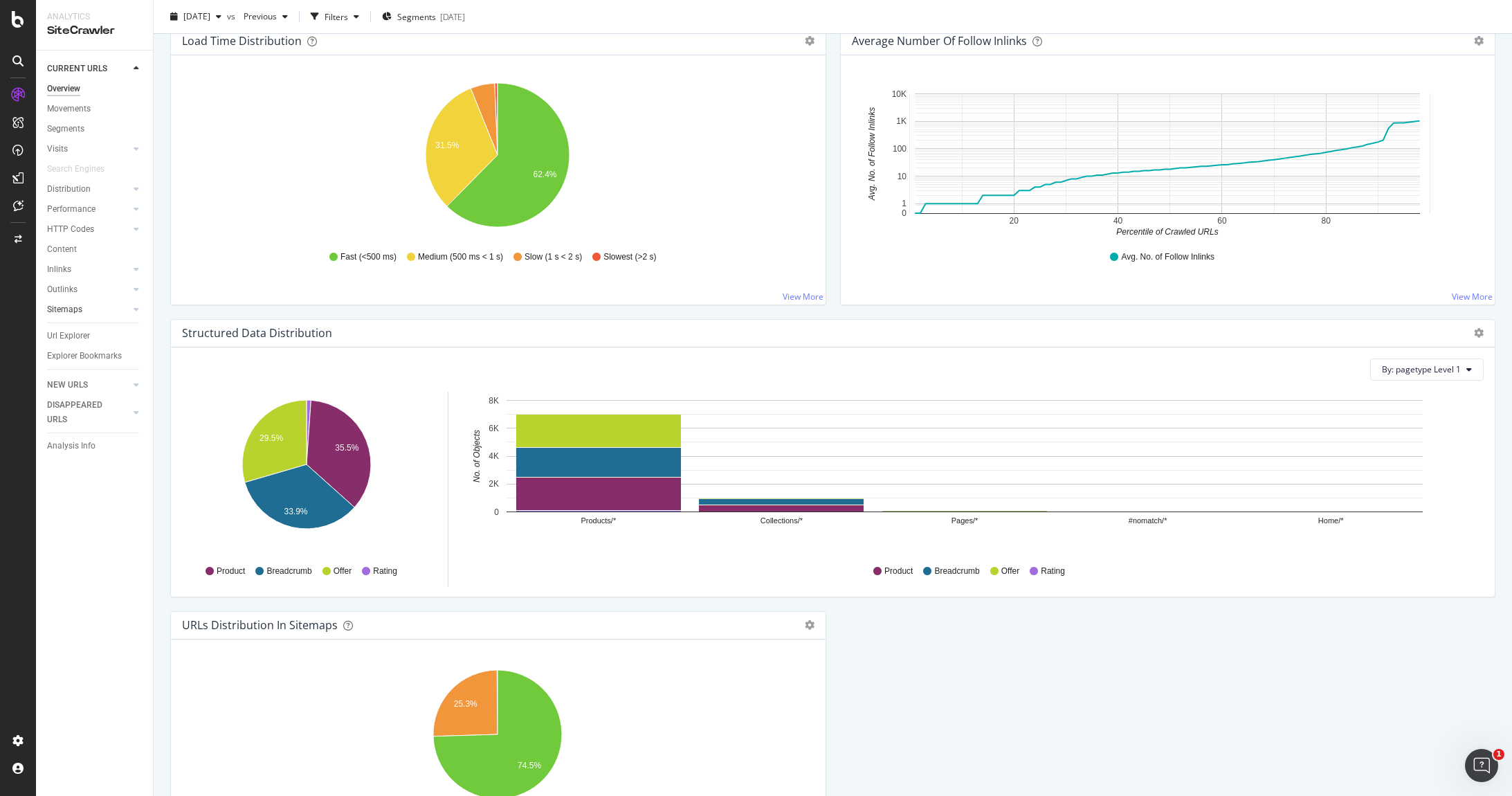
click at [93, 309] on link "Sitemaps" at bounding box center [88, 310] width 82 height 15
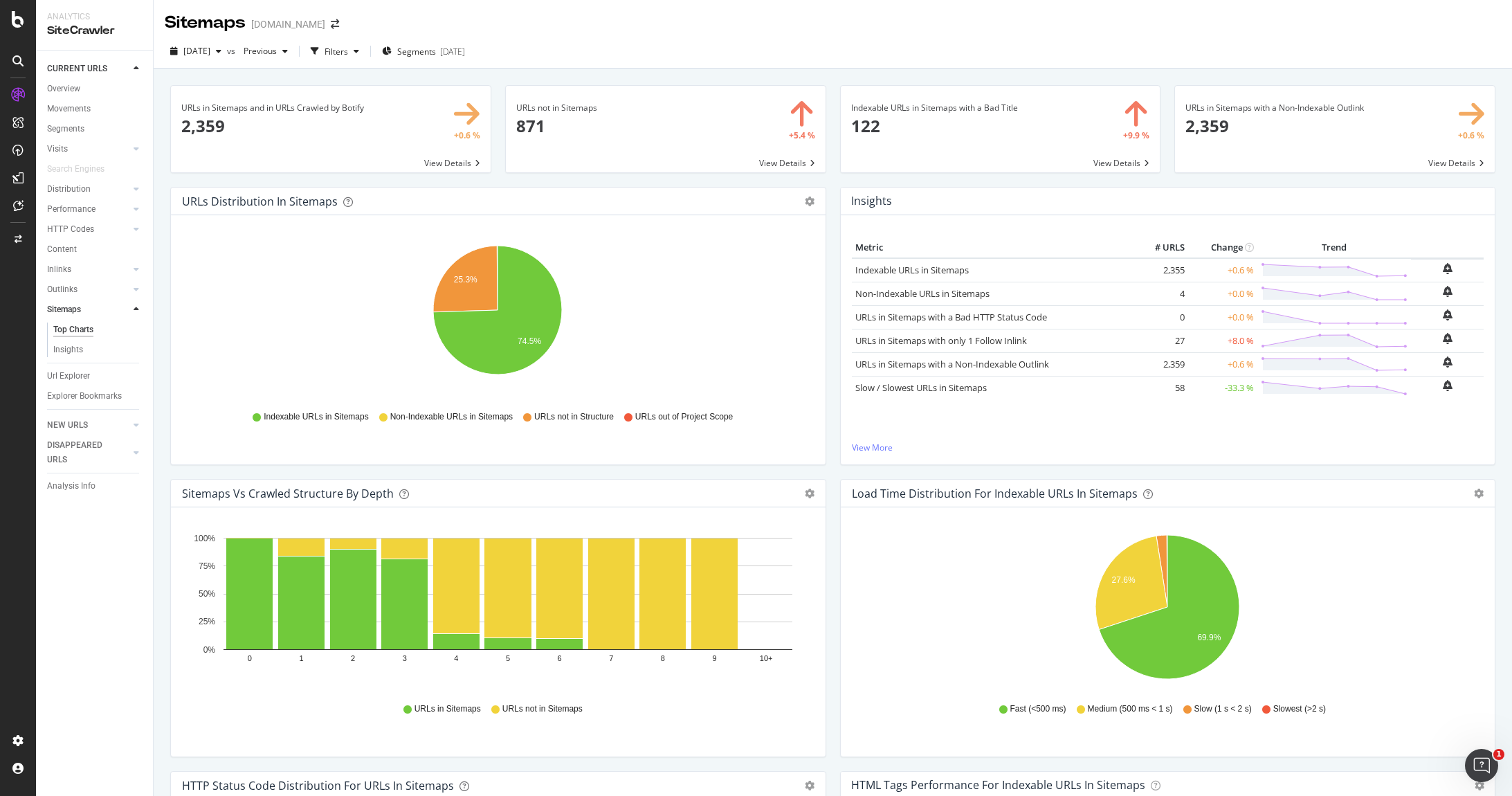
scroll to position [3, 0]
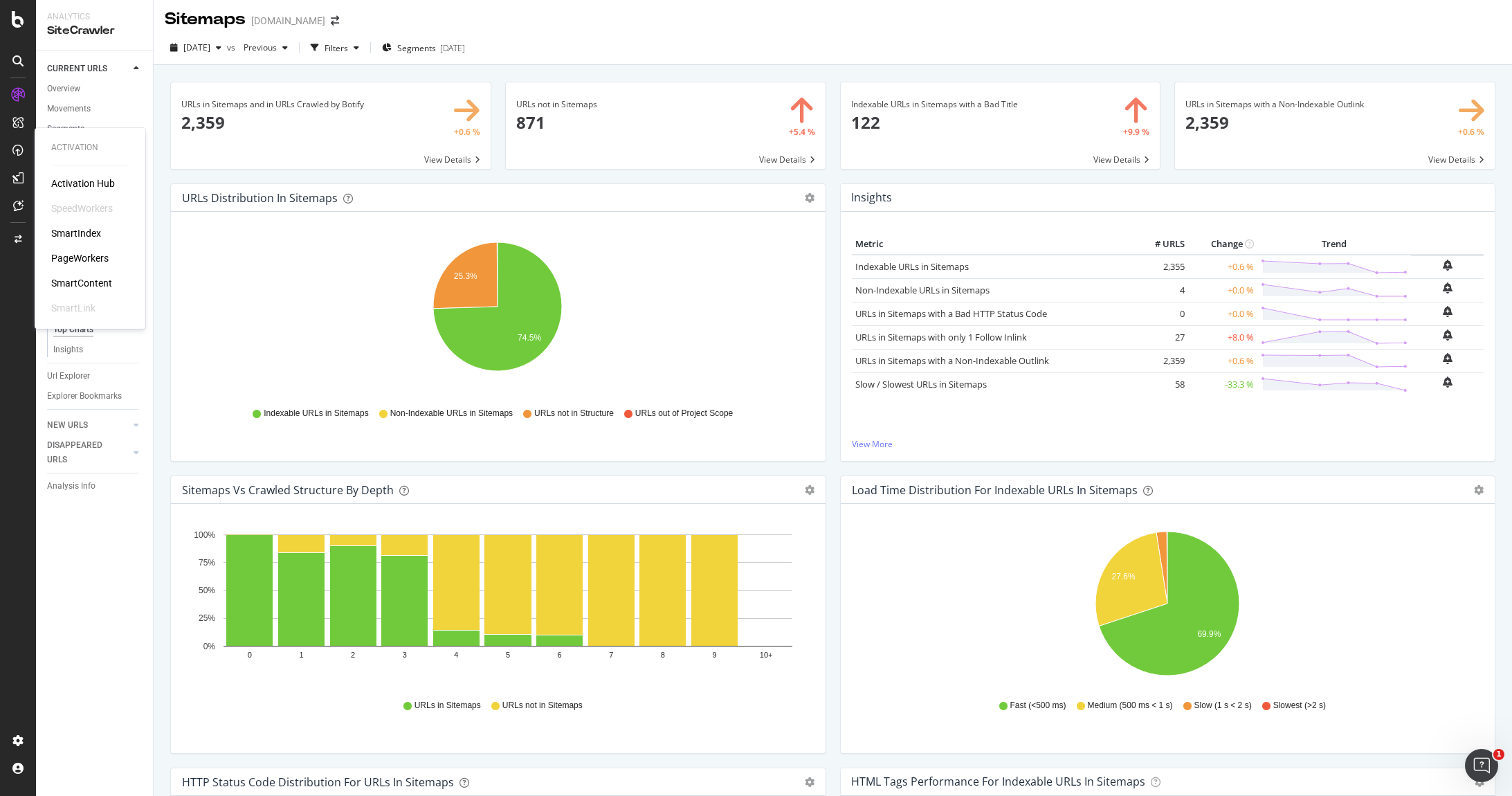
click at [72, 232] on div "SmartIndex" at bounding box center [76, 234] width 50 height 14
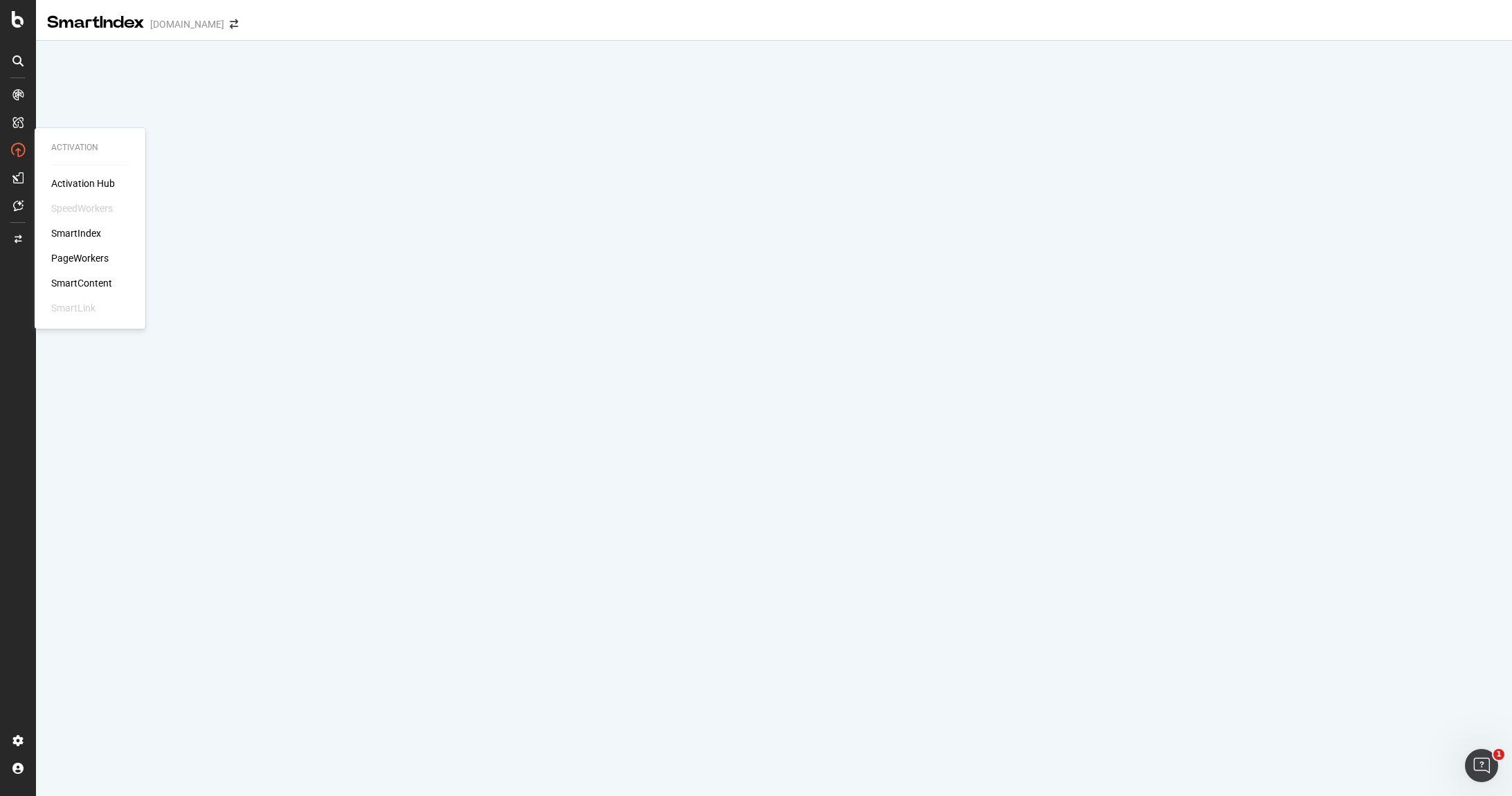
click at [72, 237] on div "SmartIndex" at bounding box center [76, 234] width 50 height 14
